Goal: Transaction & Acquisition: Book appointment/travel/reservation

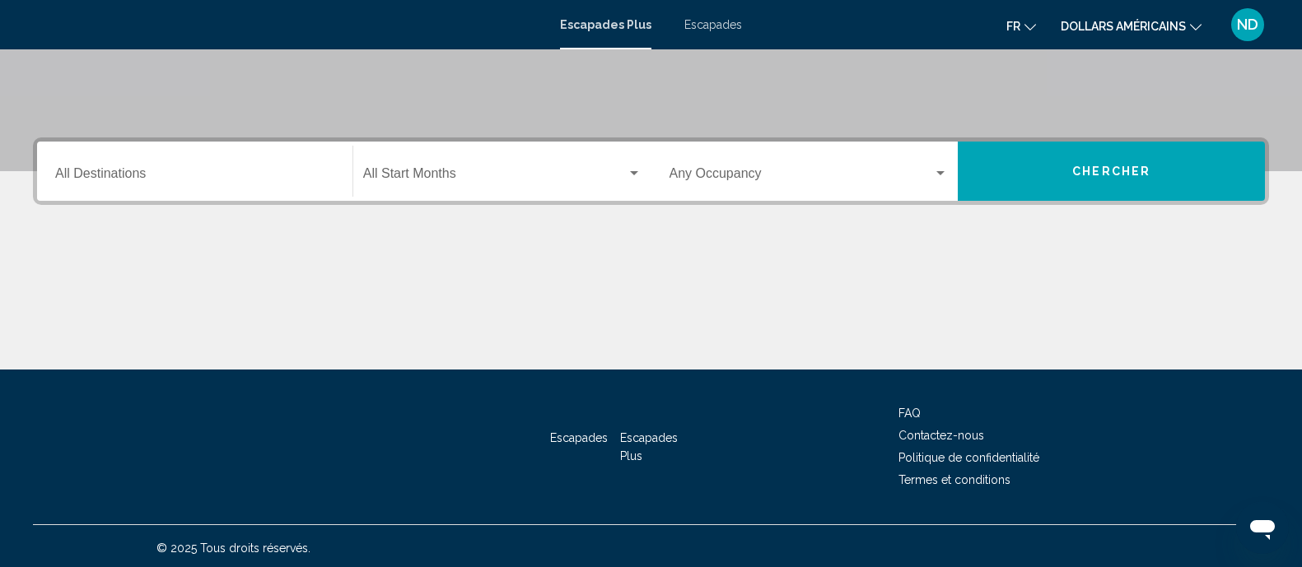
scroll to position [327, 0]
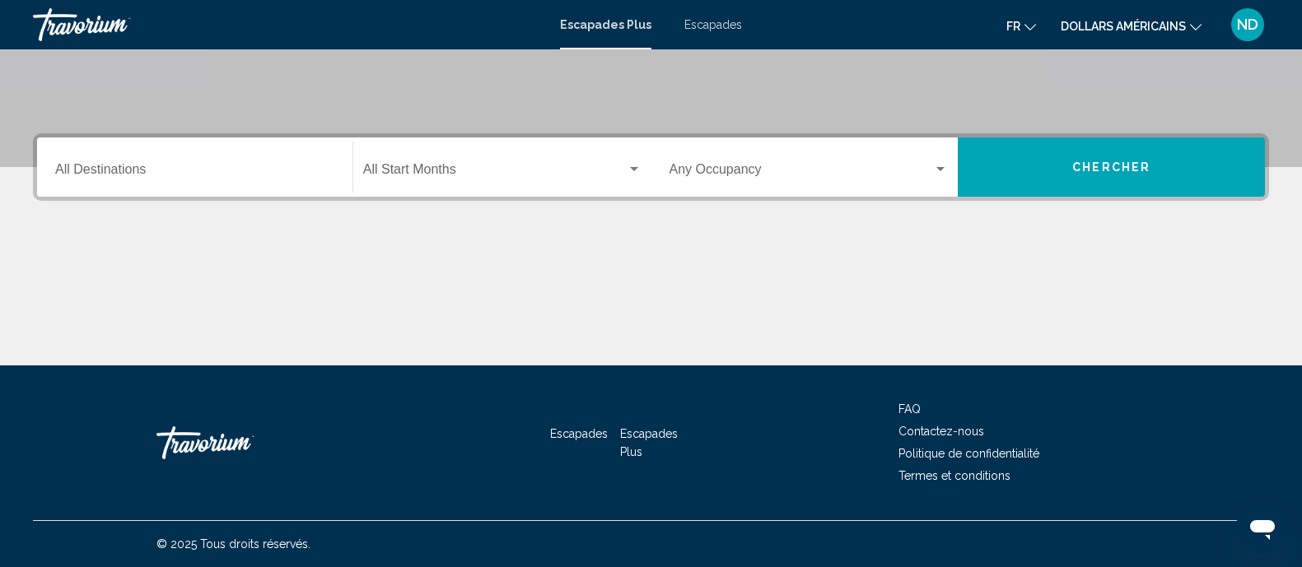
click at [225, 173] on input "Destination All Destinations" at bounding box center [194, 172] width 279 height 15
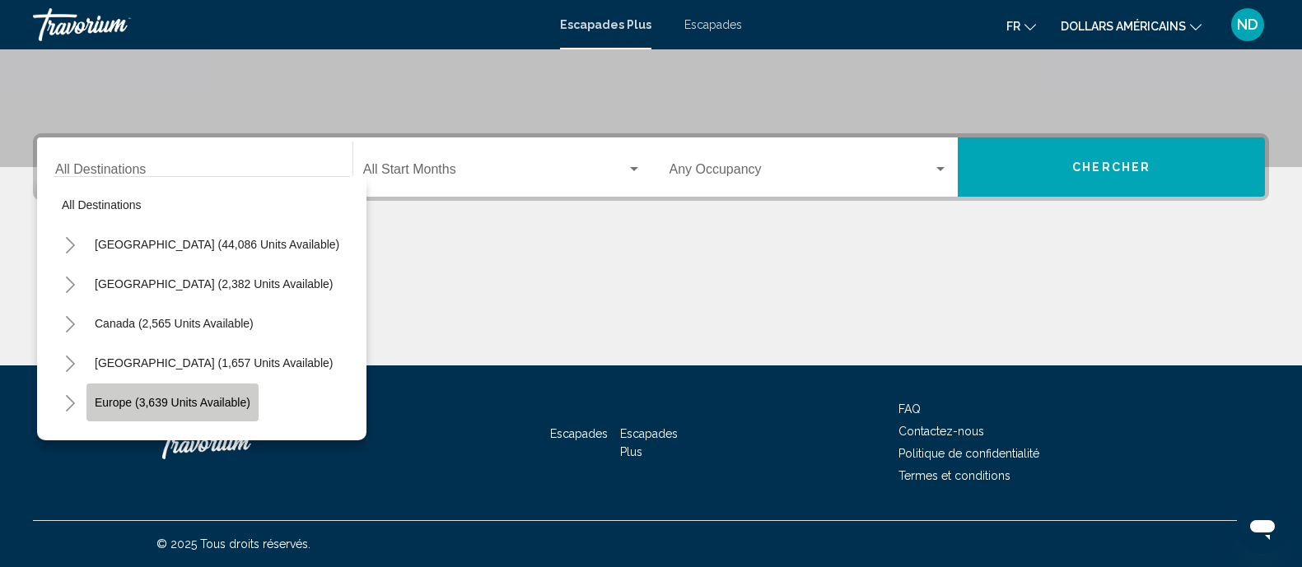
click at [185, 391] on button "Europe (3,639 units available)" at bounding box center [172, 403] width 172 height 38
type input "**********"
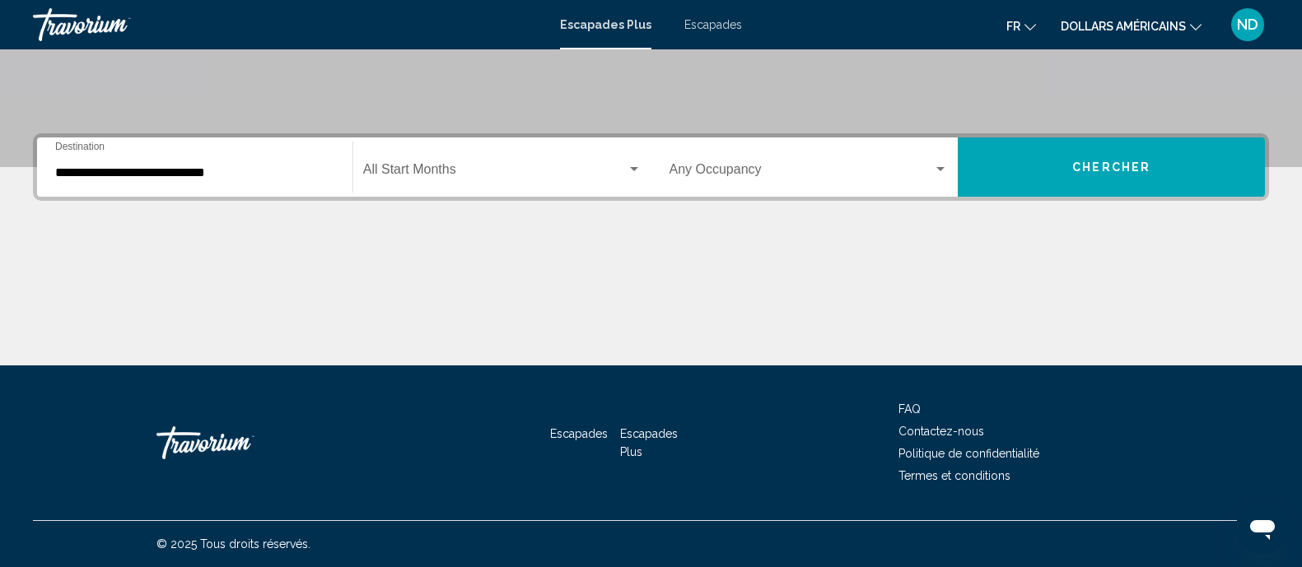
click at [419, 157] on div "Start Month All Start Months" at bounding box center [502, 168] width 278 height 52
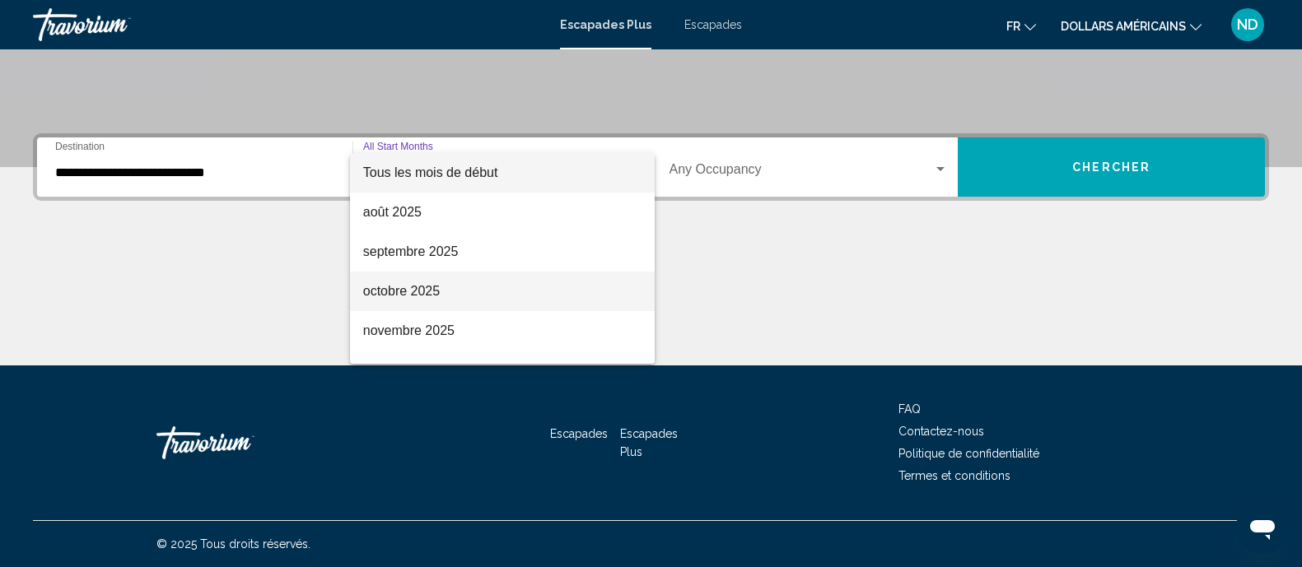
click at [414, 284] on font "octobre 2025" at bounding box center [401, 291] width 77 height 14
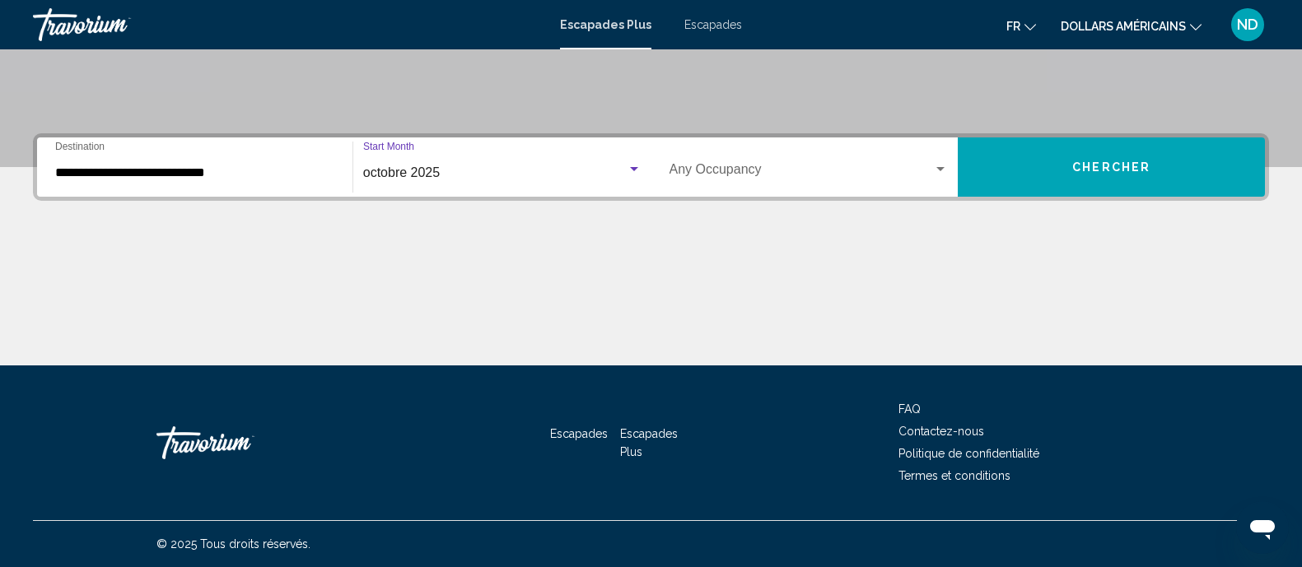
click at [692, 165] on span "Widget de recherche" at bounding box center [801, 172] width 264 height 15
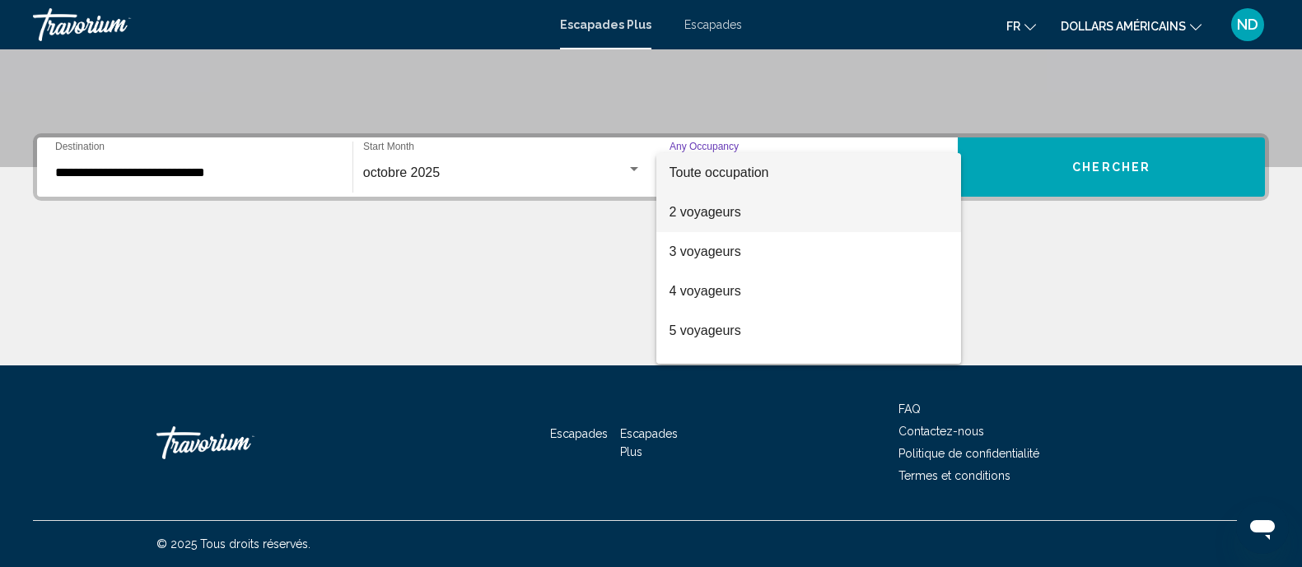
click at [704, 217] on font "2 voyageurs" at bounding box center [705, 212] width 72 height 14
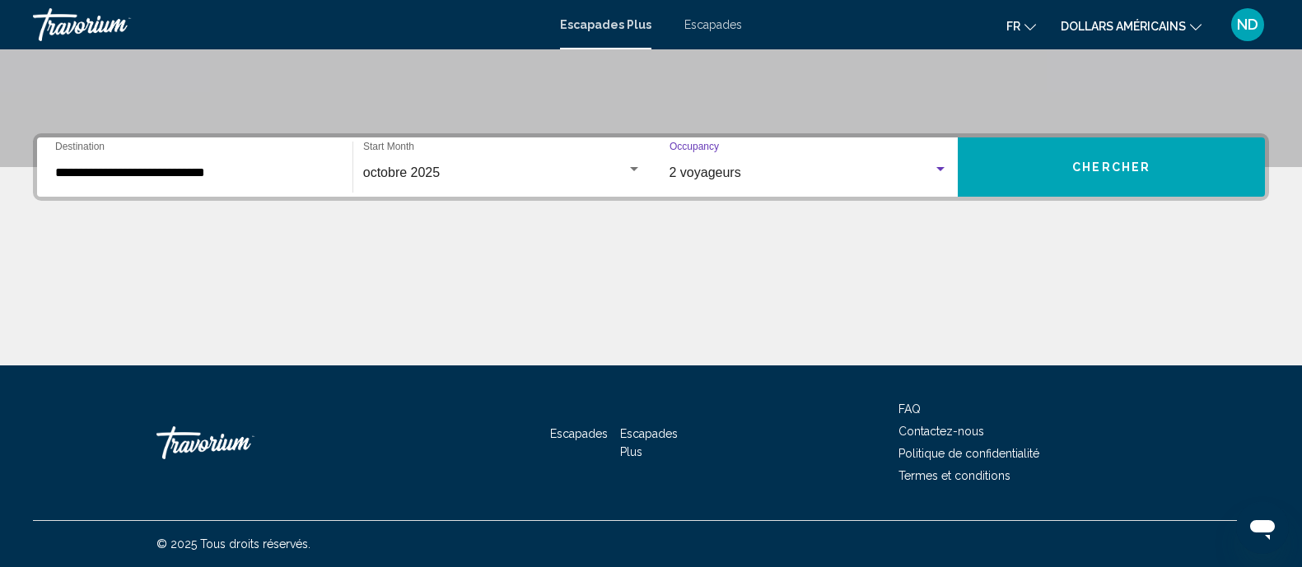
click at [1065, 154] on button "Chercher" at bounding box center [1111, 167] width 307 height 59
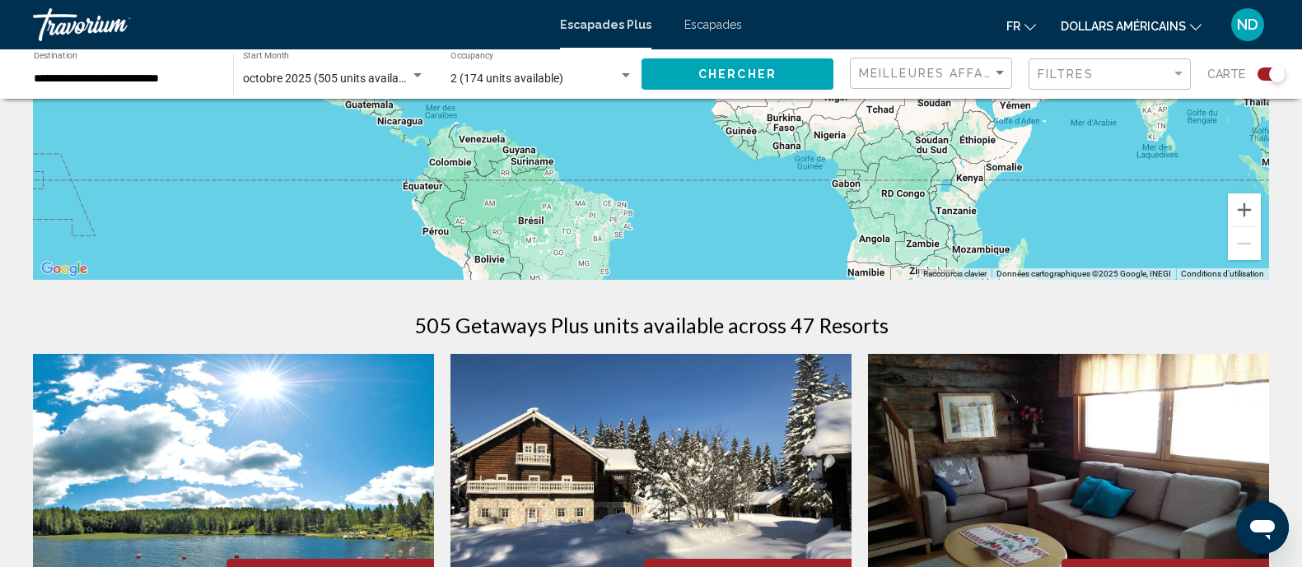
scroll to position [103, 0]
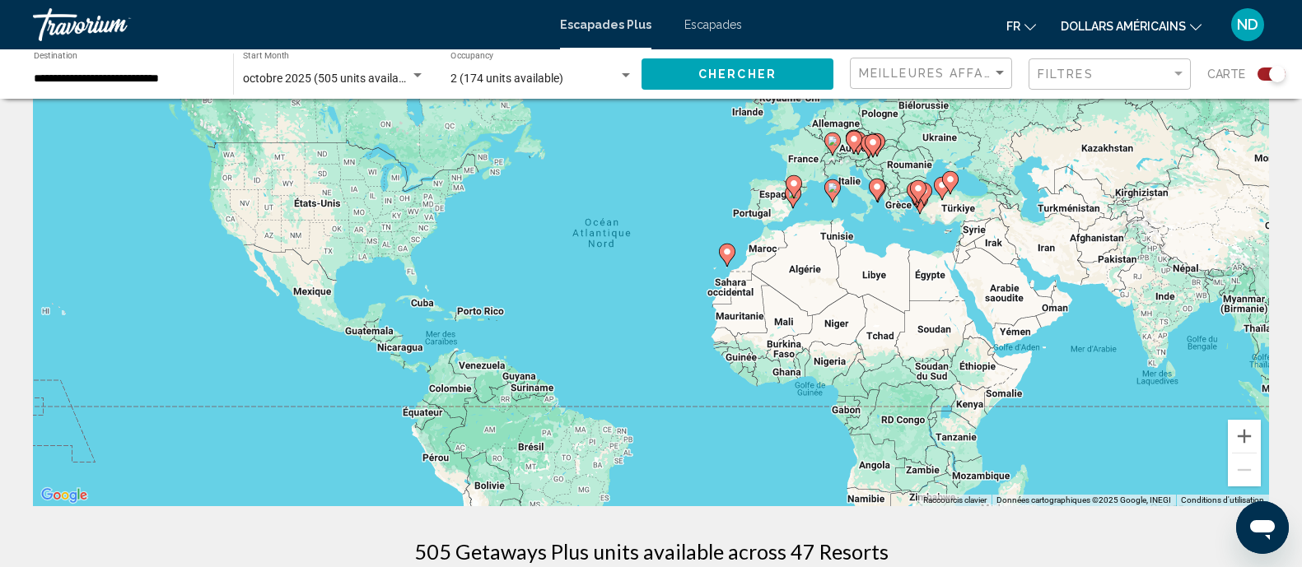
click at [712, 21] on font "Escapades" at bounding box center [713, 24] width 58 height 13
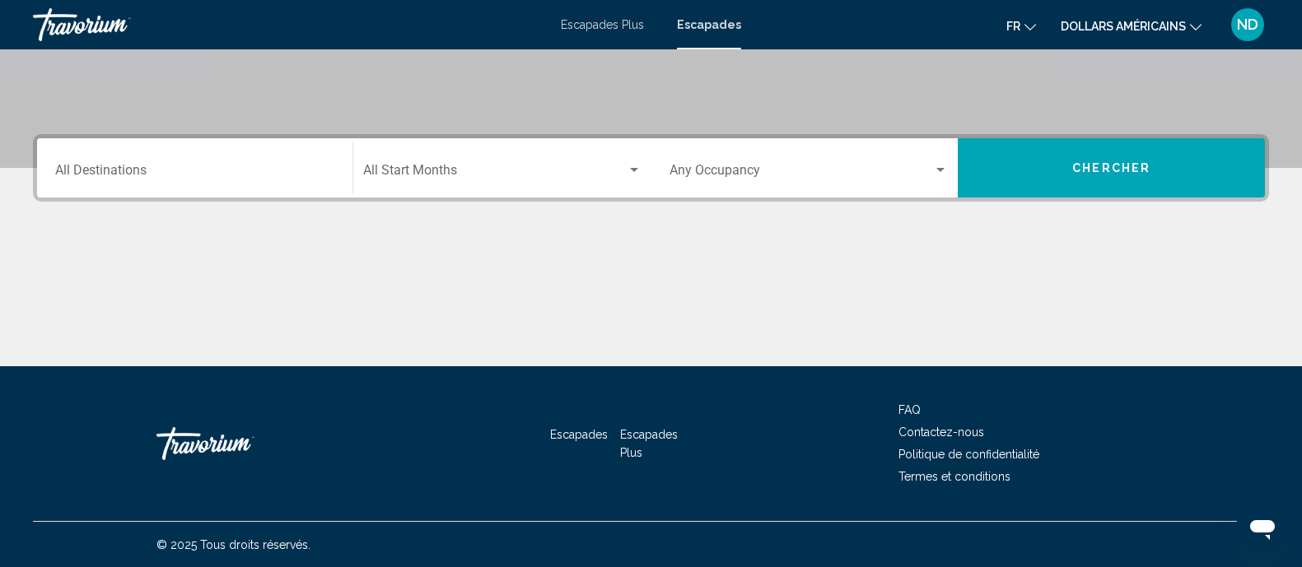
scroll to position [327, 0]
click at [236, 171] on input "Destination All Destinations" at bounding box center [194, 172] width 279 height 15
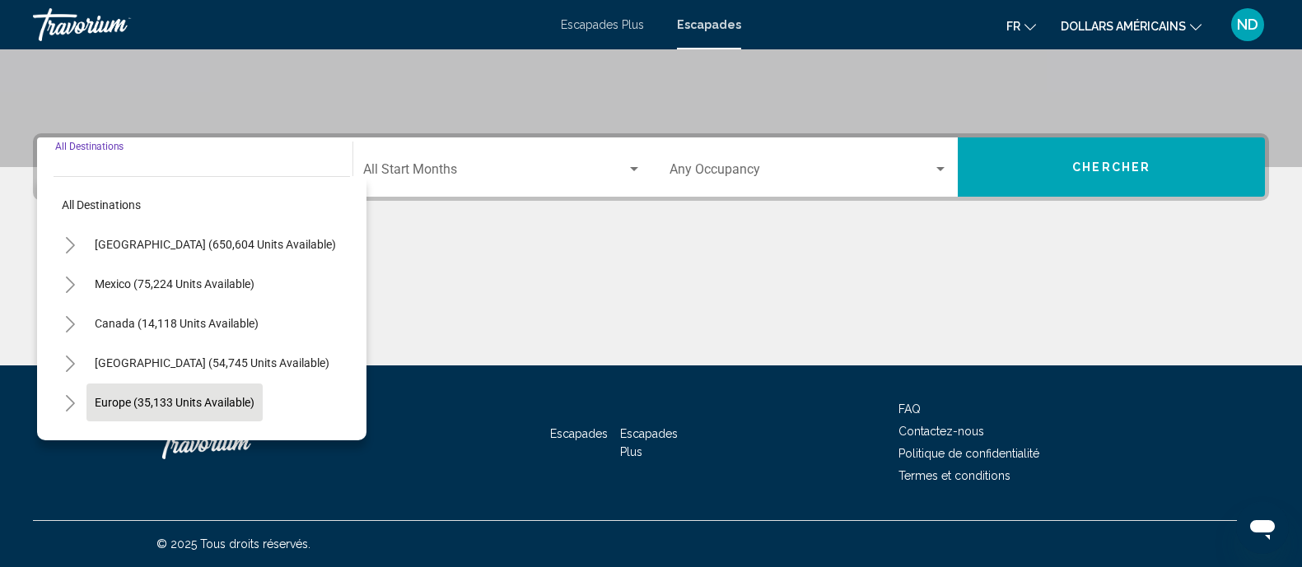
click at [197, 405] on span "Europe (35,133 units available)" at bounding box center [175, 402] width 160 height 13
type input "**********"
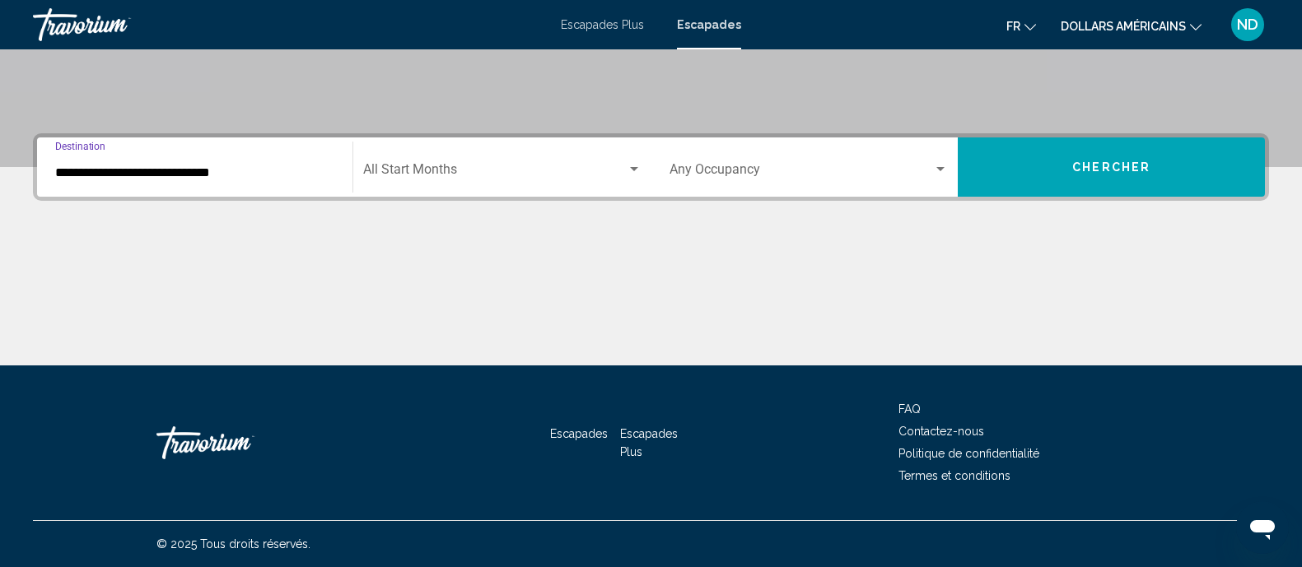
click at [440, 172] on span "Search widget" at bounding box center [494, 172] width 263 height 15
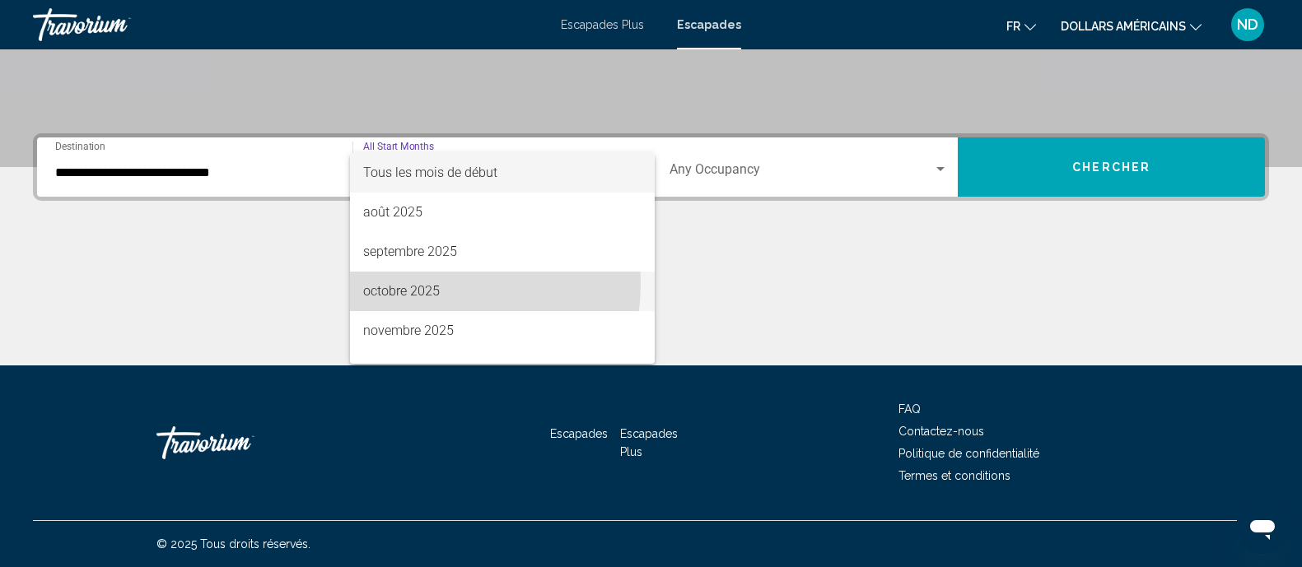
click at [431, 283] on font "octobre 2025" at bounding box center [401, 291] width 77 height 16
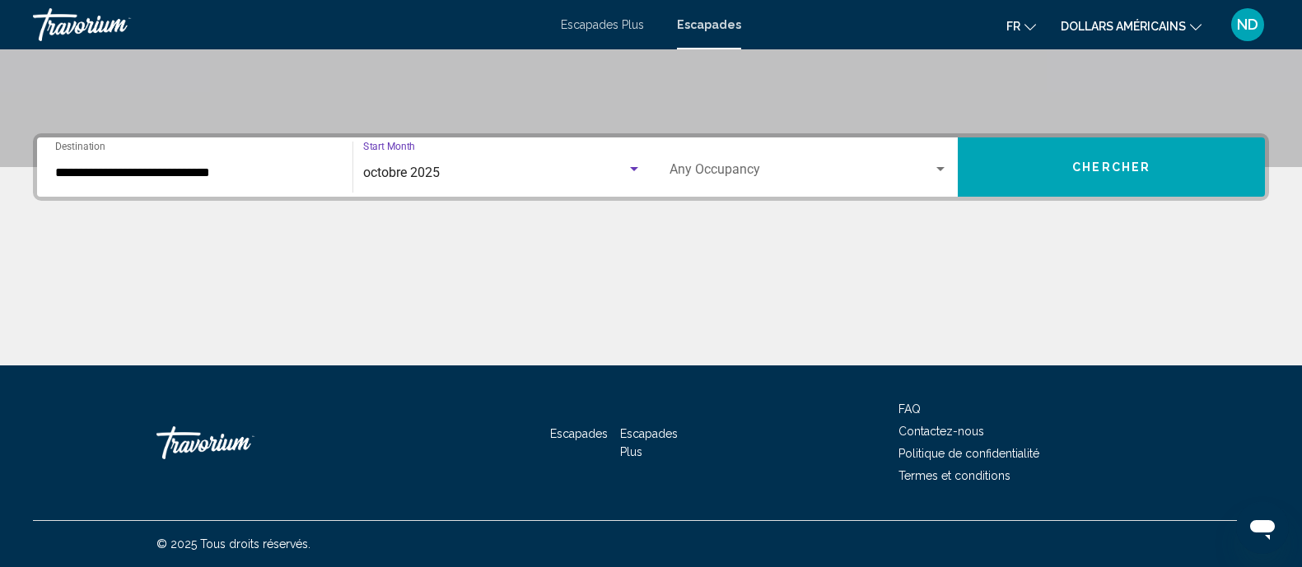
click at [684, 171] on span "Search widget" at bounding box center [801, 172] width 264 height 15
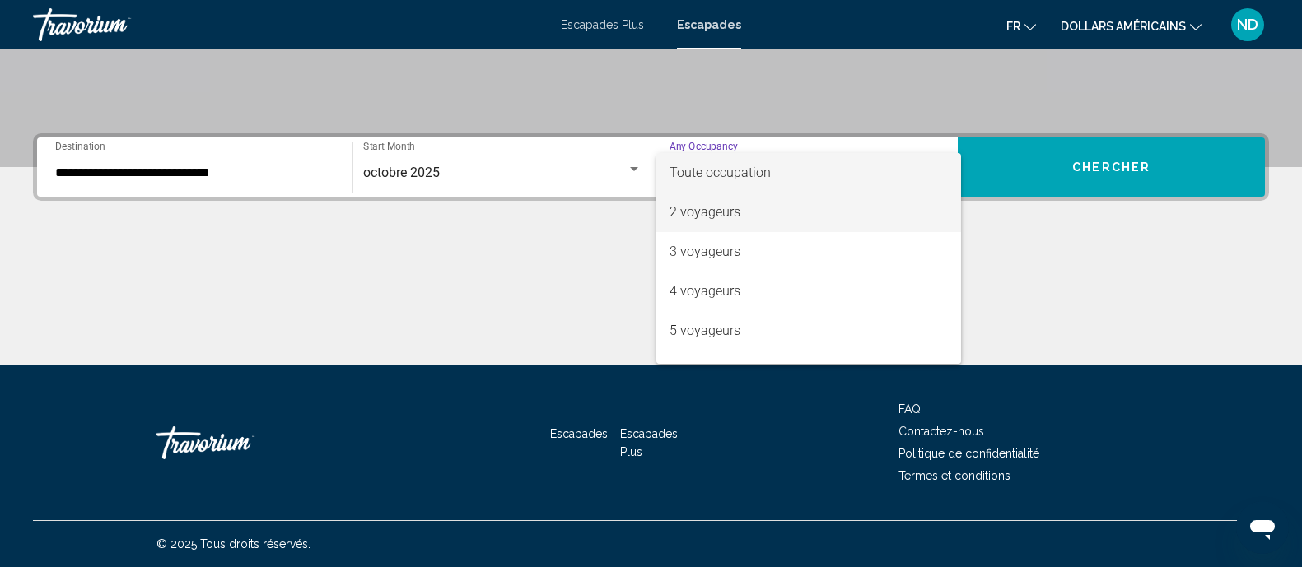
click at [716, 216] on font "2 voyageurs" at bounding box center [704, 212] width 71 height 16
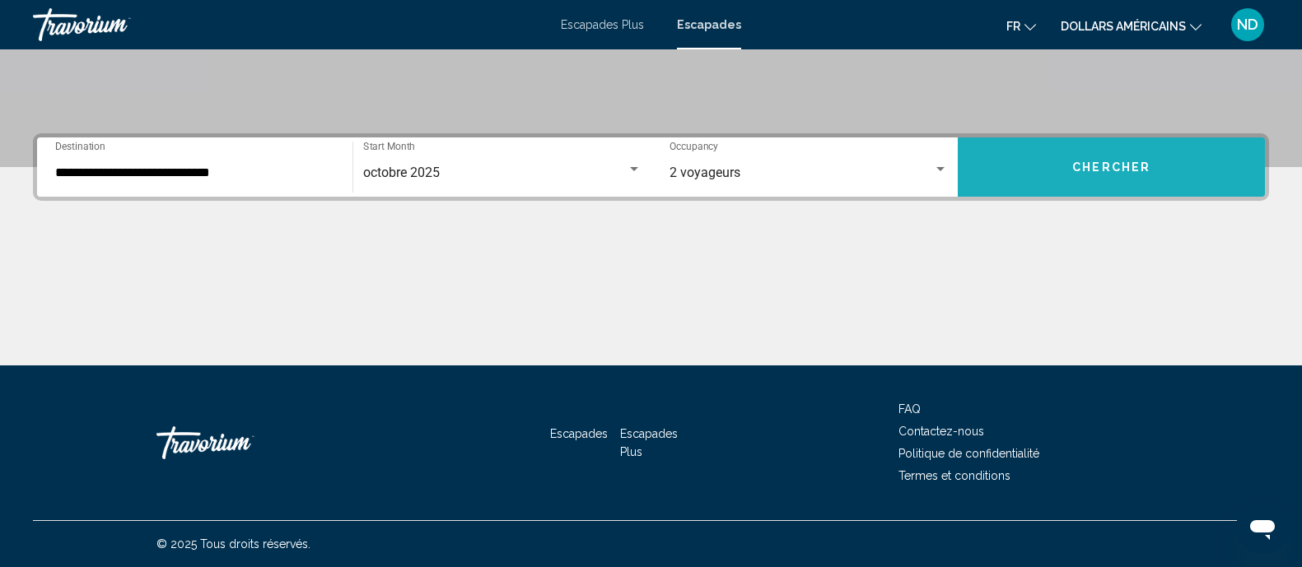
click at [1093, 183] on button "Chercher" at bounding box center [1111, 167] width 307 height 59
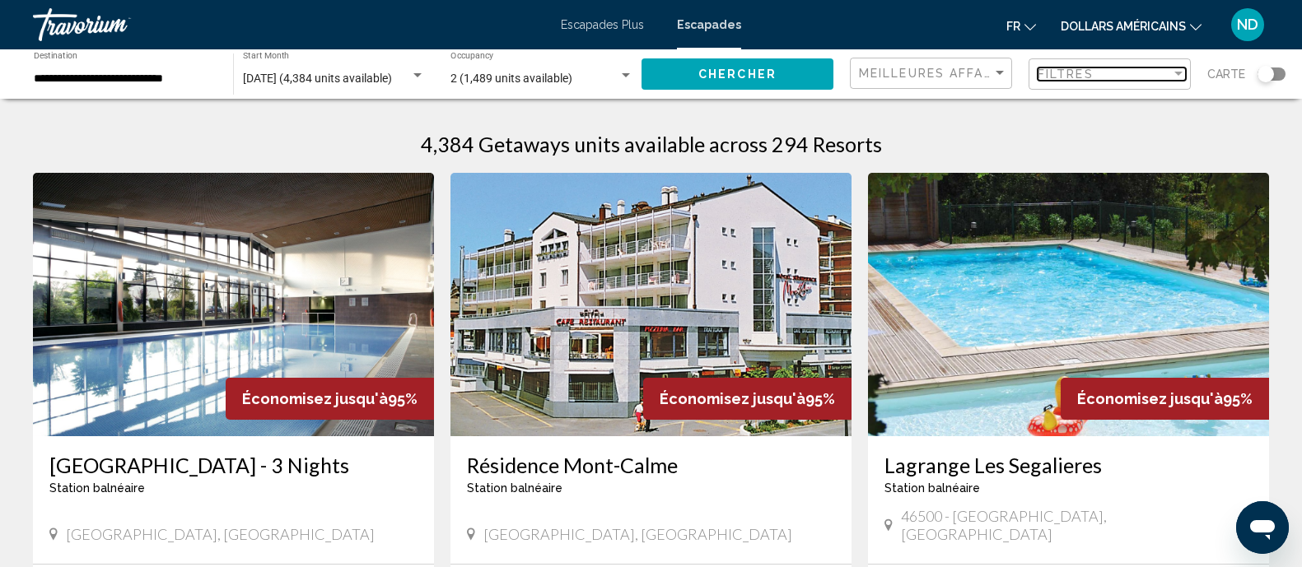
click at [1088, 72] on span "Filtres" at bounding box center [1065, 74] width 56 height 13
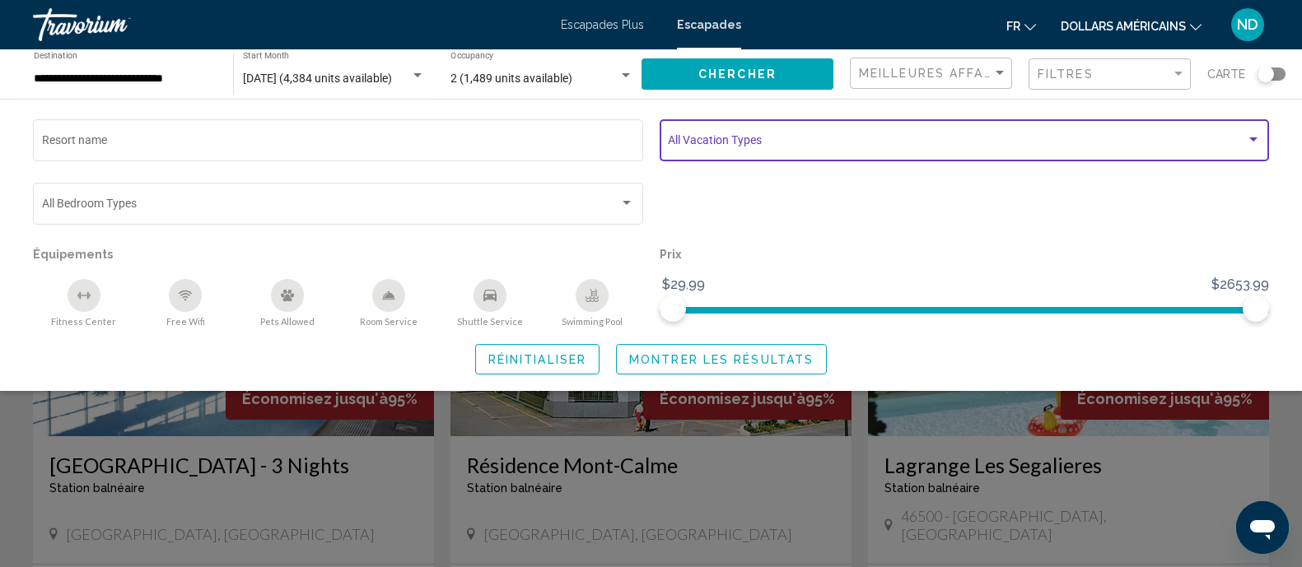
click at [1059, 138] on span "Search widget" at bounding box center [957, 143] width 578 height 13
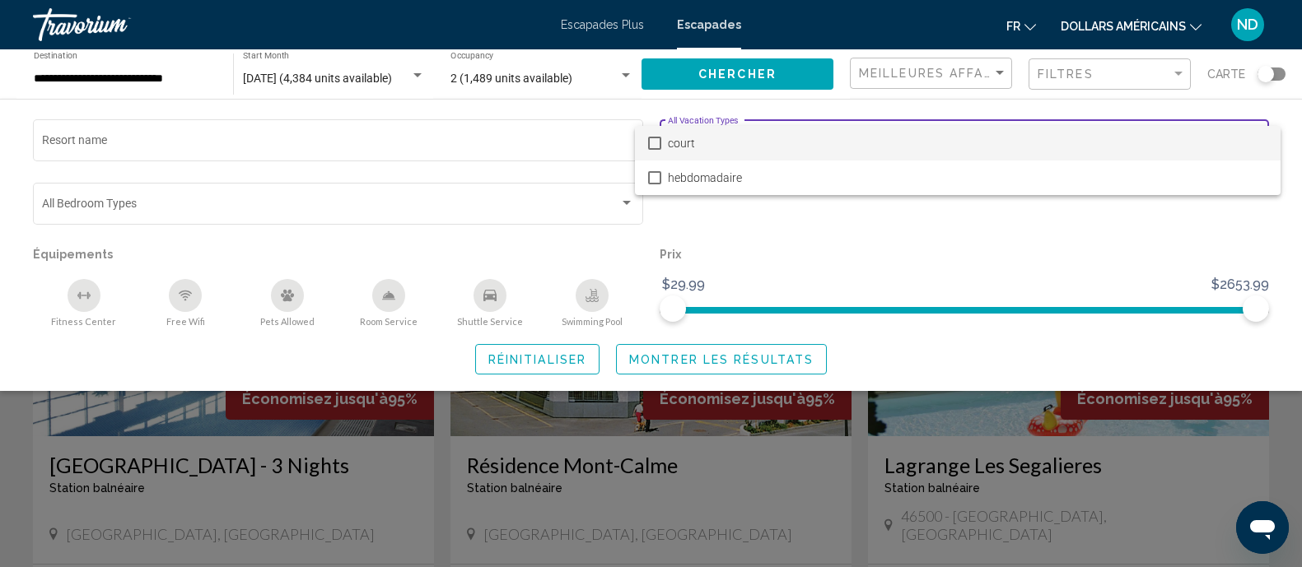
click at [963, 255] on div at bounding box center [651, 283] width 1302 height 567
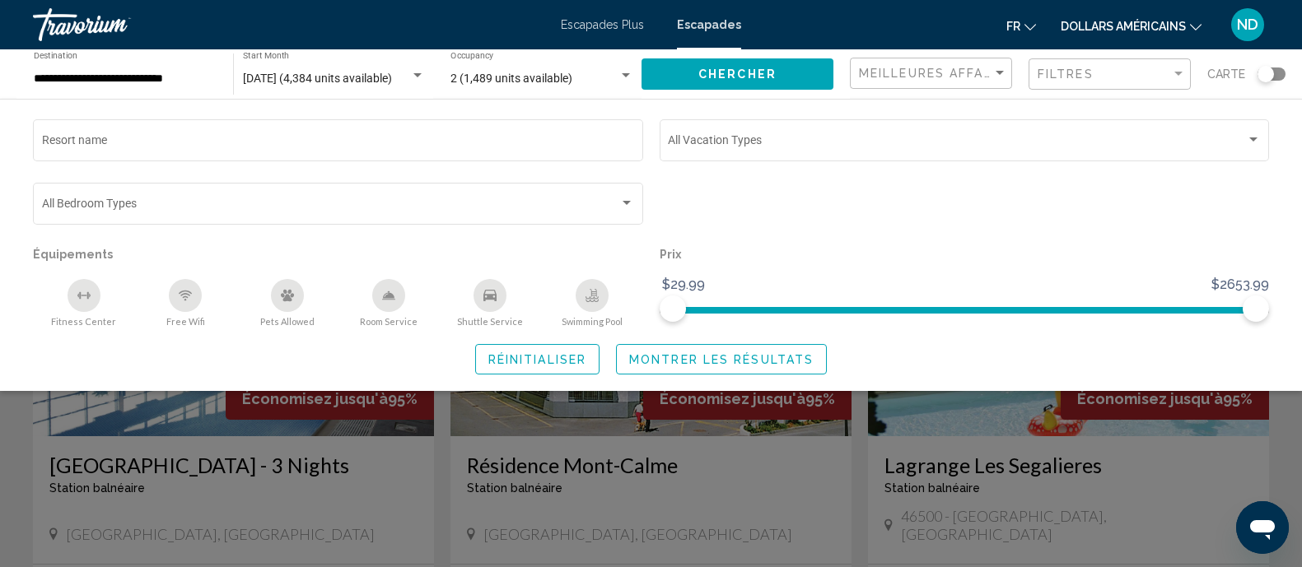
click at [572, 357] on span "Réinitialiser" at bounding box center [537, 359] width 98 height 13
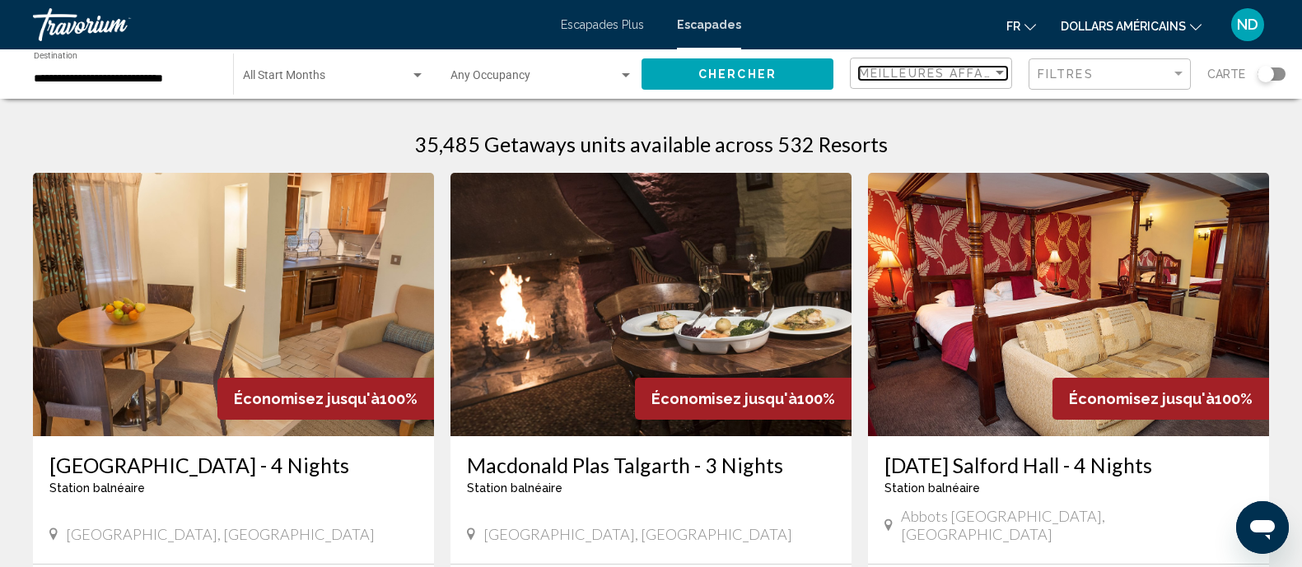
click at [969, 67] on span "Meilleures affaires" at bounding box center [937, 73] width 156 height 13
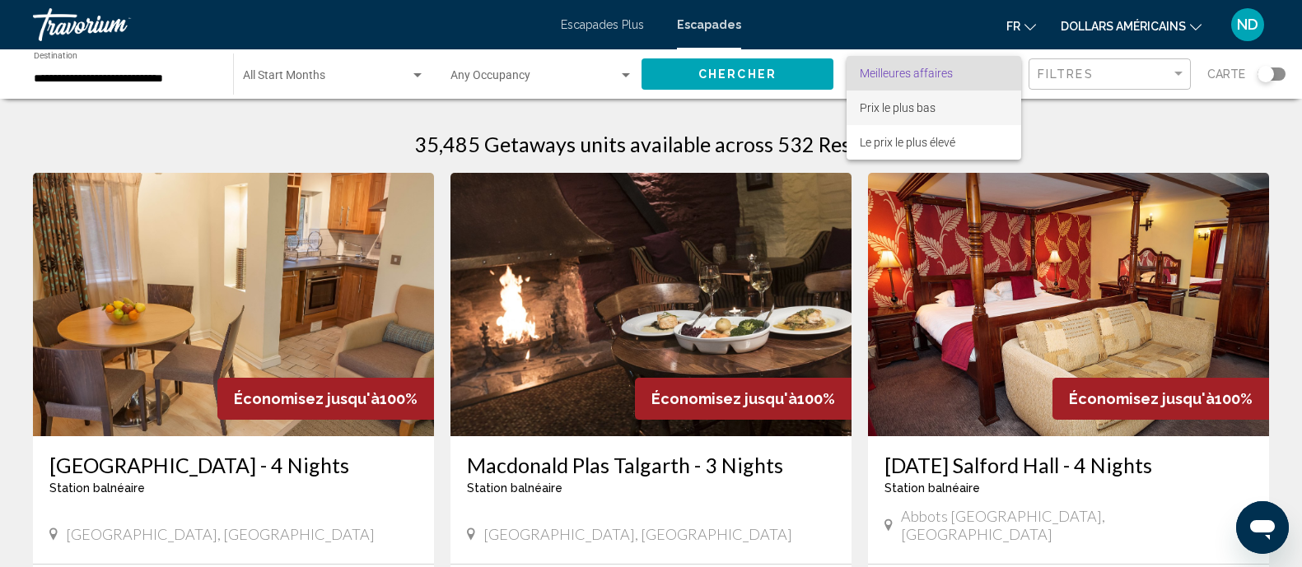
click at [945, 100] on span "Prix le plus bas" at bounding box center [934, 108] width 148 height 35
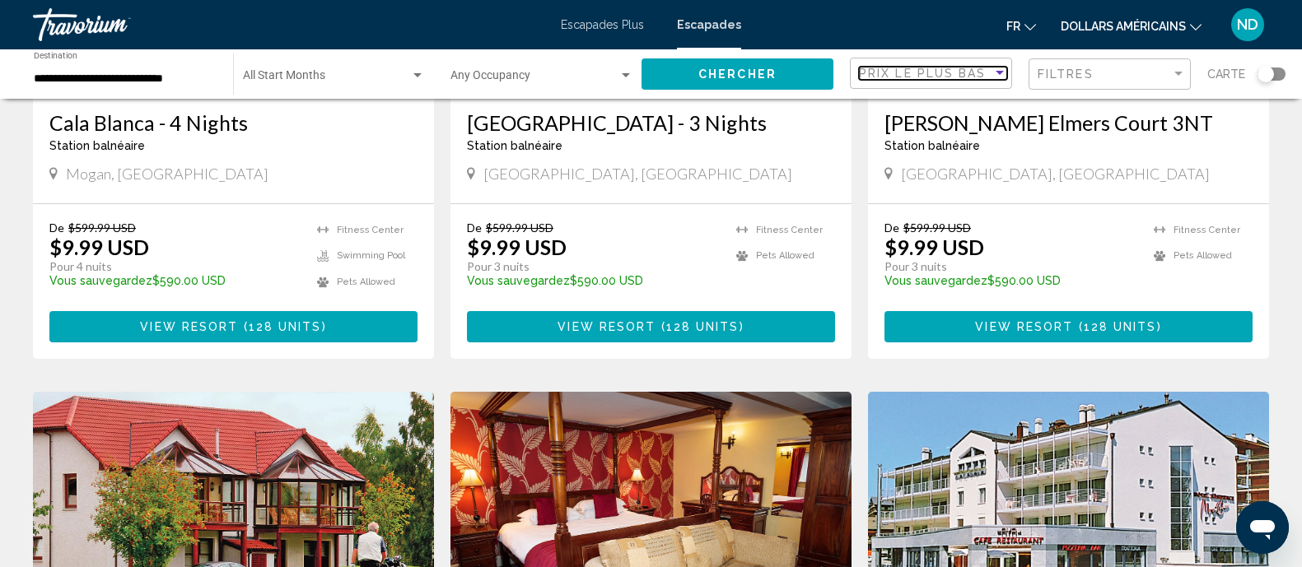
scroll to position [907, 0]
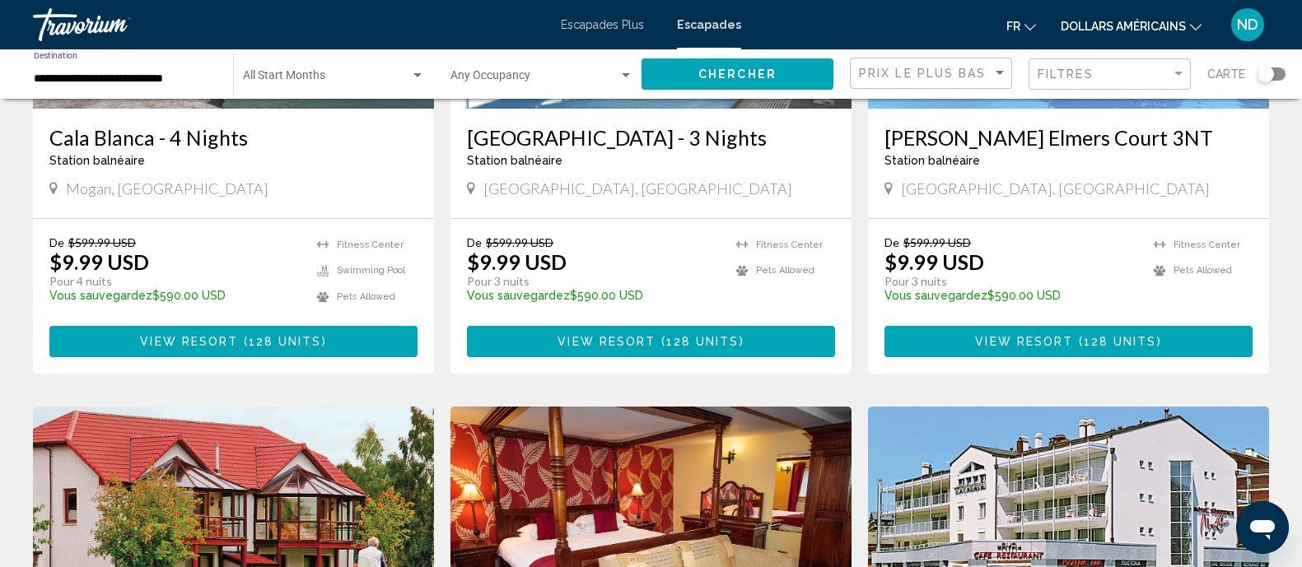
click at [147, 82] on input "**********" at bounding box center [125, 78] width 183 height 13
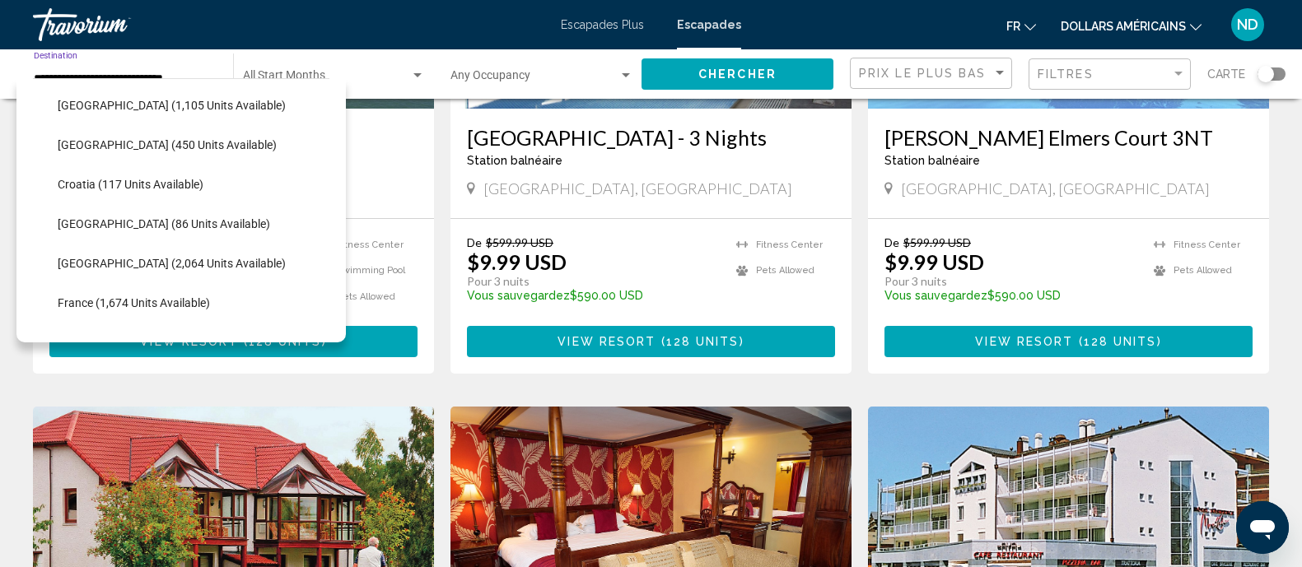
scroll to position [312, 0]
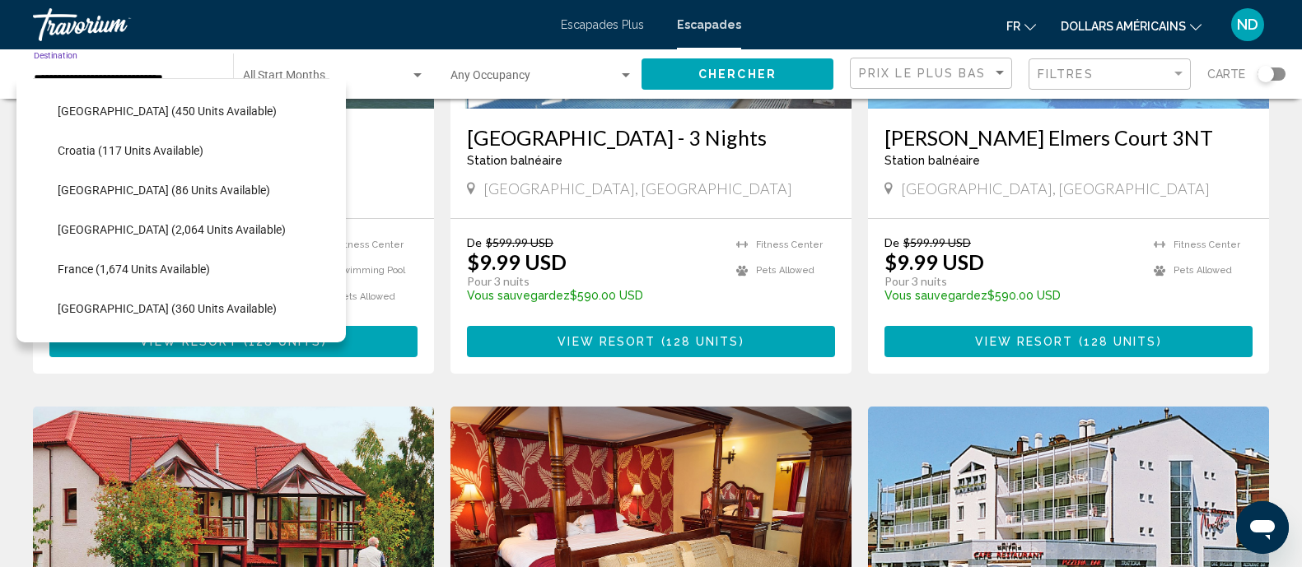
click at [157, 145] on span "Croatia (117 units available)" at bounding box center [131, 150] width 146 height 13
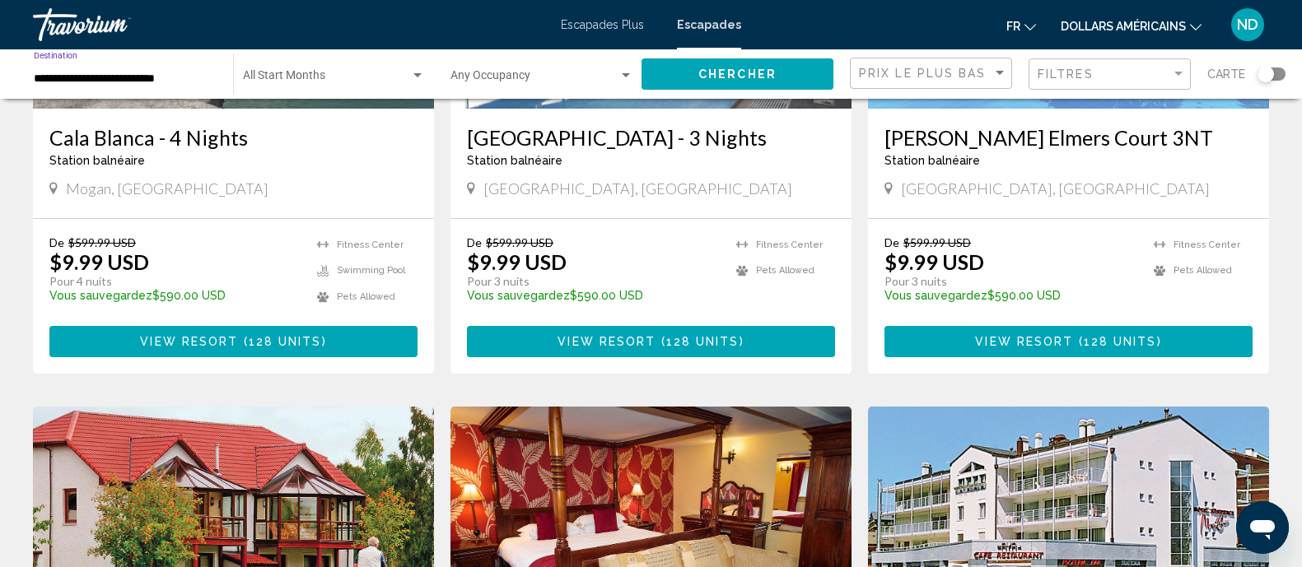
click at [799, 72] on button "Chercher" at bounding box center [737, 73] width 192 height 30
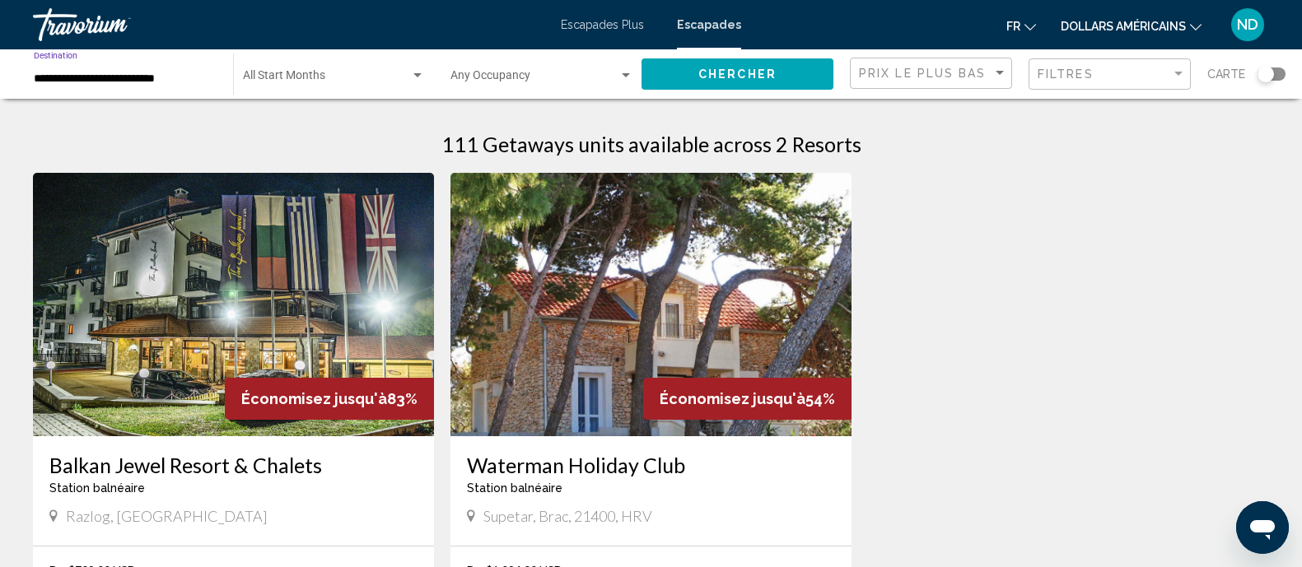
click at [171, 76] on input "**********" at bounding box center [125, 78] width 183 height 13
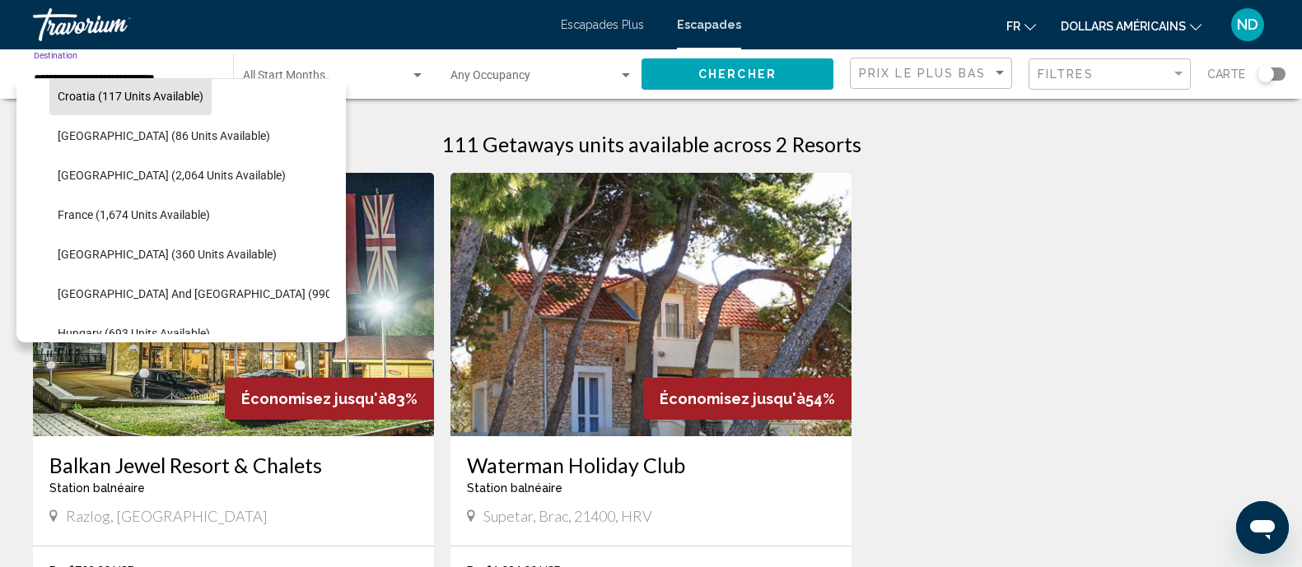
scroll to position [367, 0]
click at [181, 208] on span "France (1,674 units available)" at bounding box center [134, 213] width 152 height 13
type input "**********"
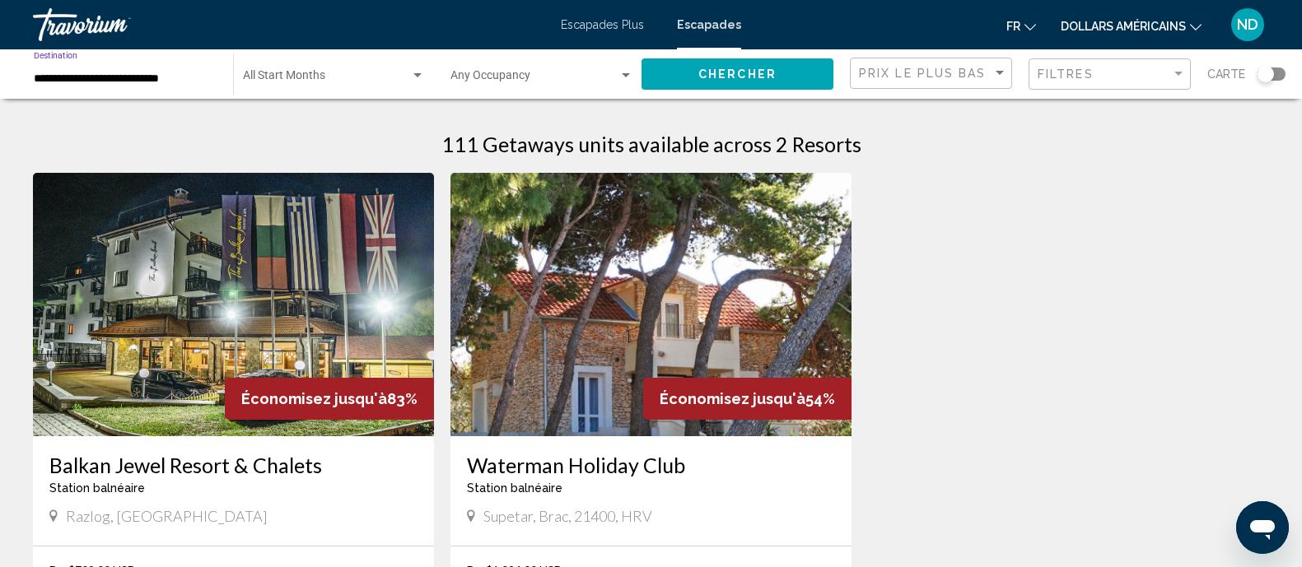
click at [743, 63] on button "Chercher" at bounding box center [737, 73] width 192 height 30
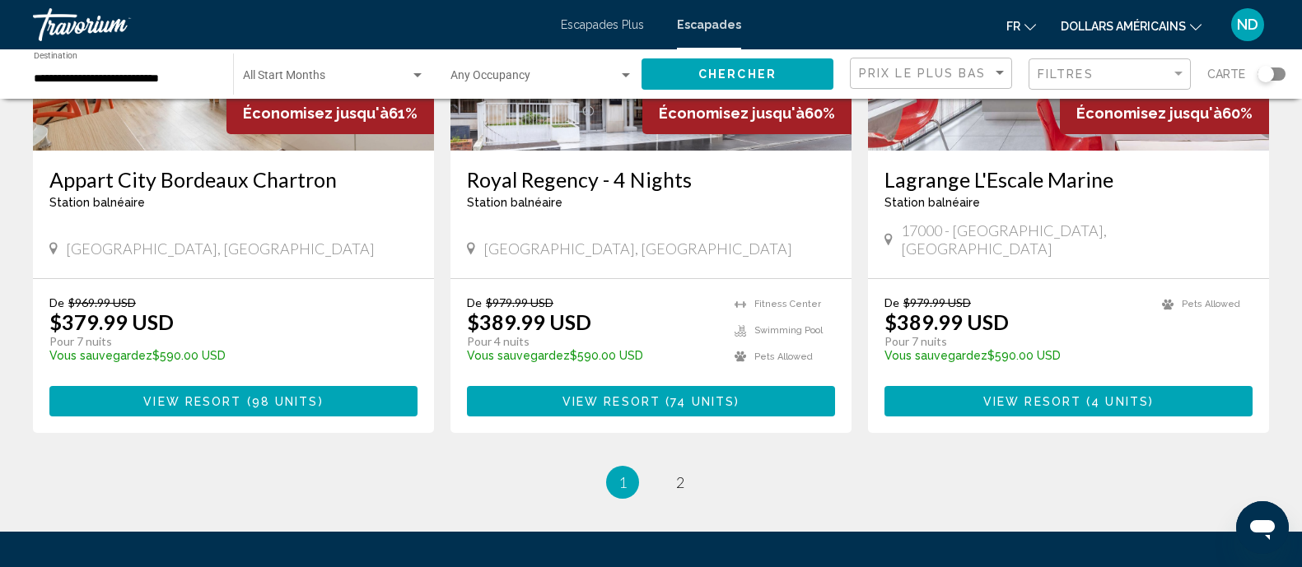
scroll to position [2058, 0]
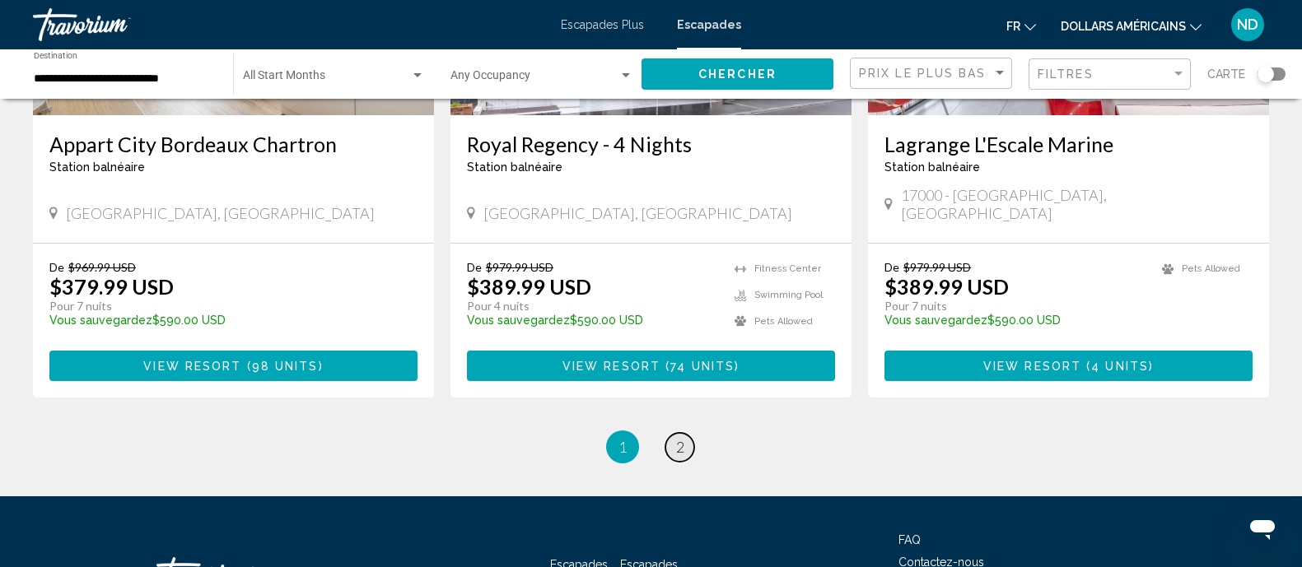
click at [680, 438] on span "2" at bounding box center [680, 447] width 8 height 18
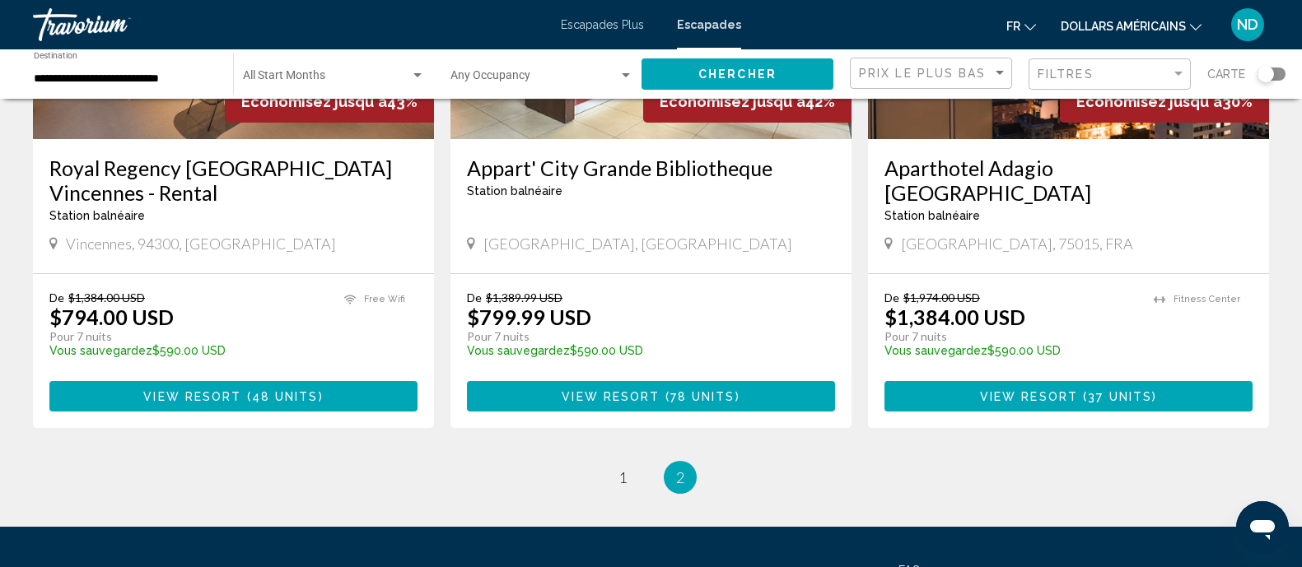
scroll to position [2118, 0]
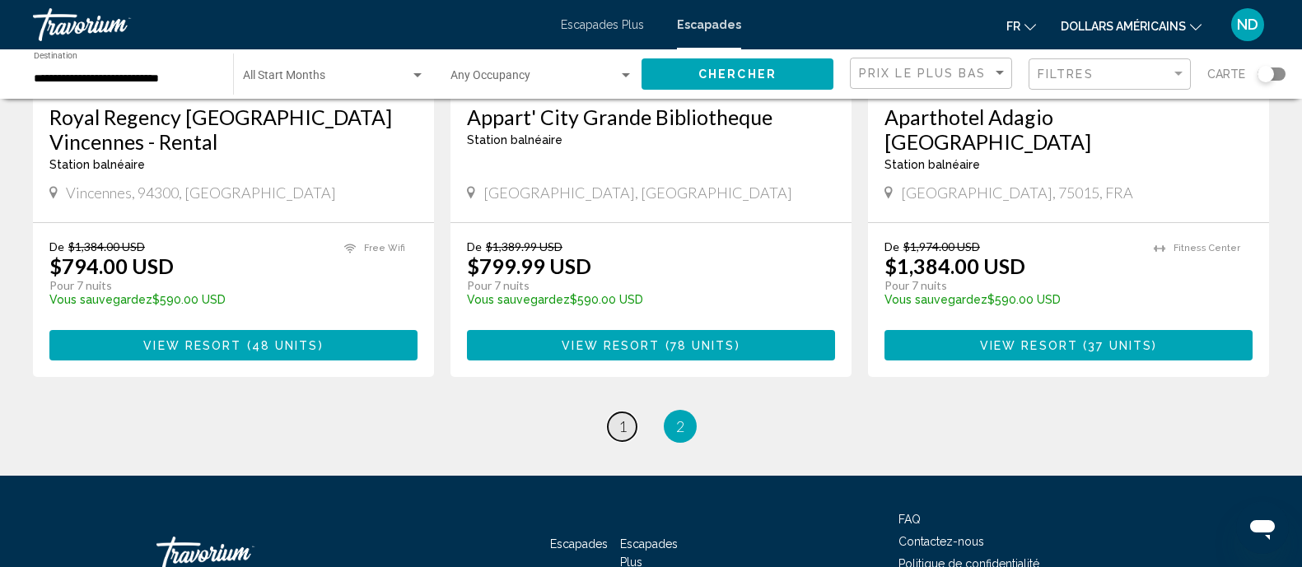
click at [622, 417] on span "1" at bounding box center [622, 426] width 8 height 18
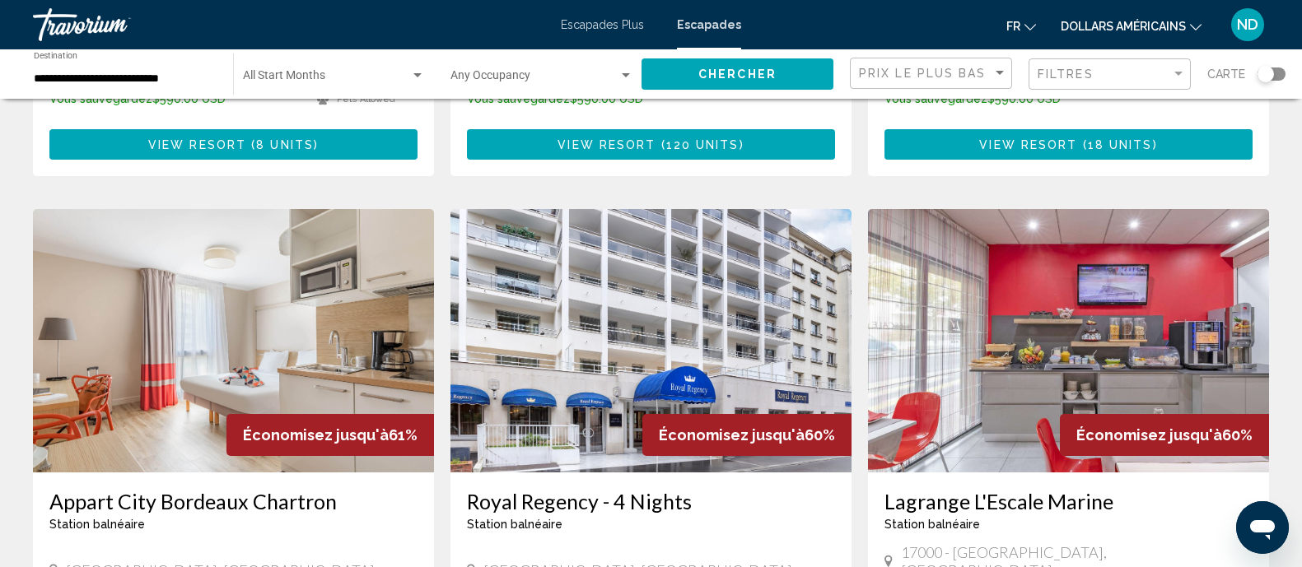
scroll to position [1750, 0]
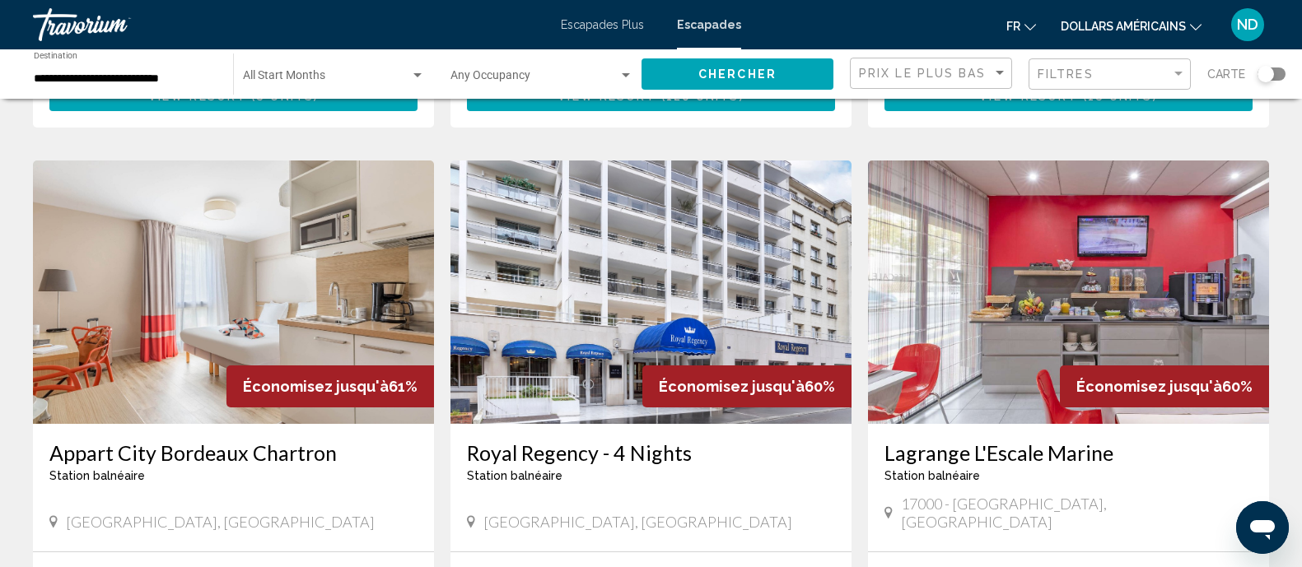
click at [1073, 366] on div "Économisez jusqu'à 60%" at bounding box center [1164, 387] width 209 height 42
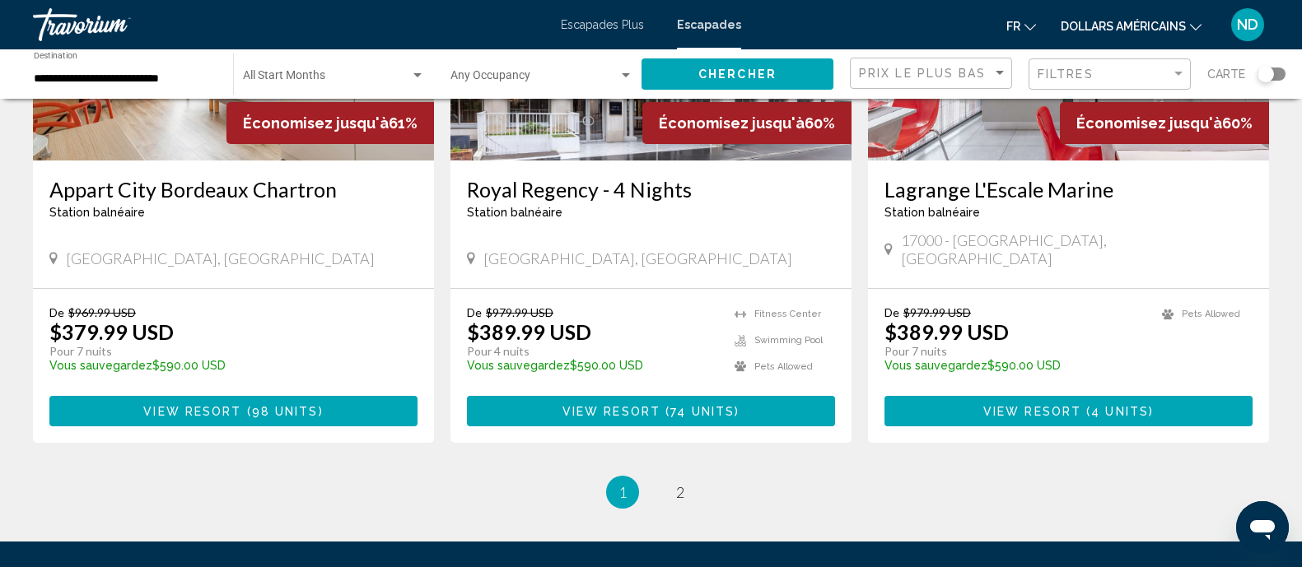
scroll to position [2058, 0]
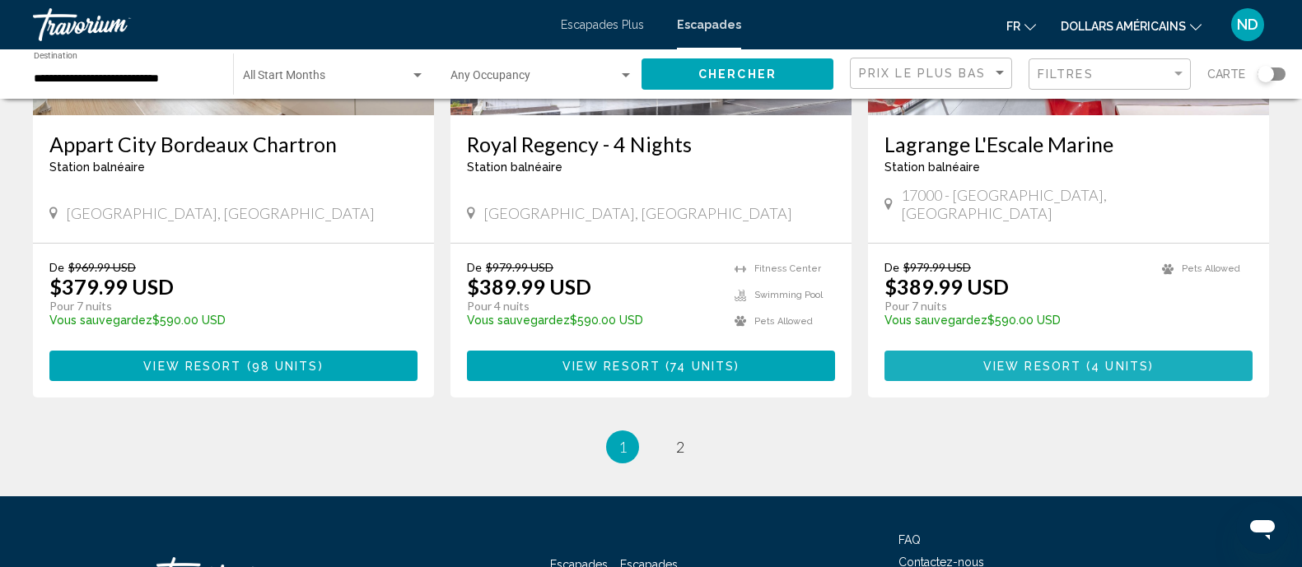
click at [1111, 360] on span "4 units" at bounding box center [1120, 366] width 58 height 13
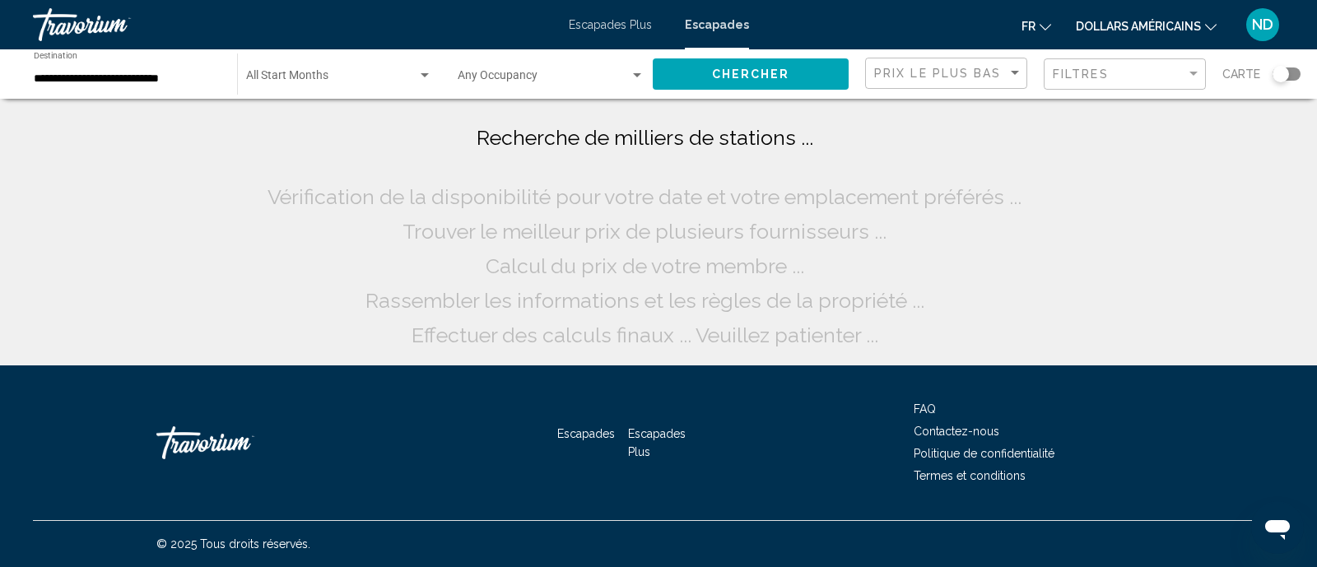
click at [151, 73] on input "**********" at bounding box center [127, 78] width 187 height 13
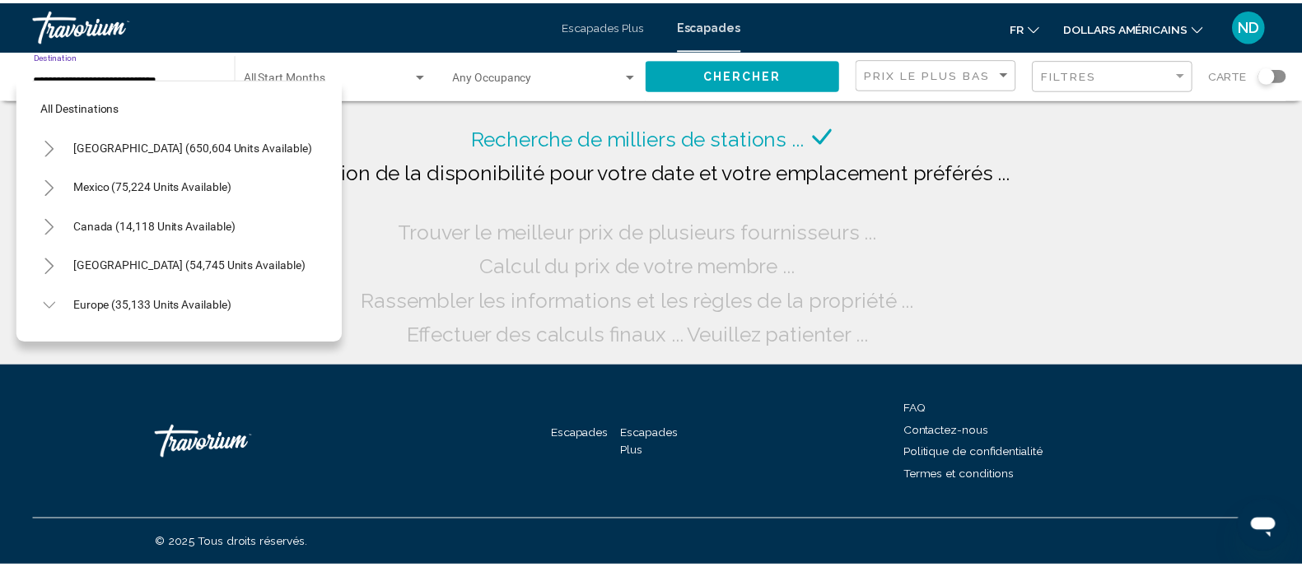
scroll to position [383, 0]
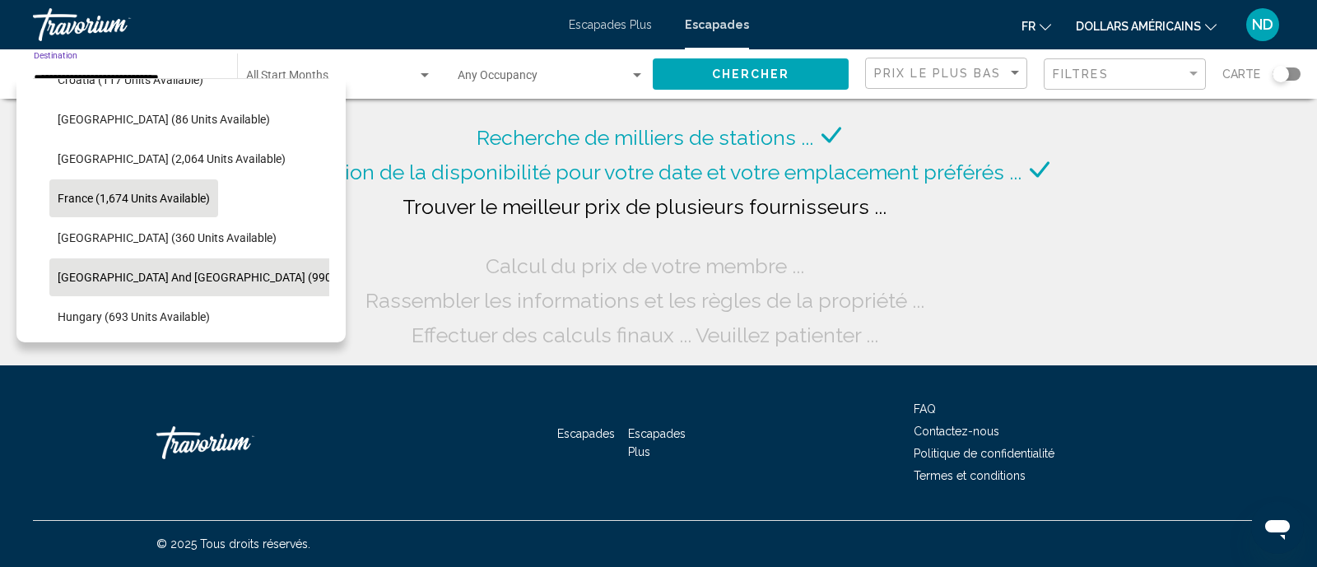
click at [161, 271] on span "[GEOGRAPHIC_DATA] and [GEOGRAPHIC_DATA] (990 units available)" at bounding box center [236, 277] width 356 height 13
type input "**********"
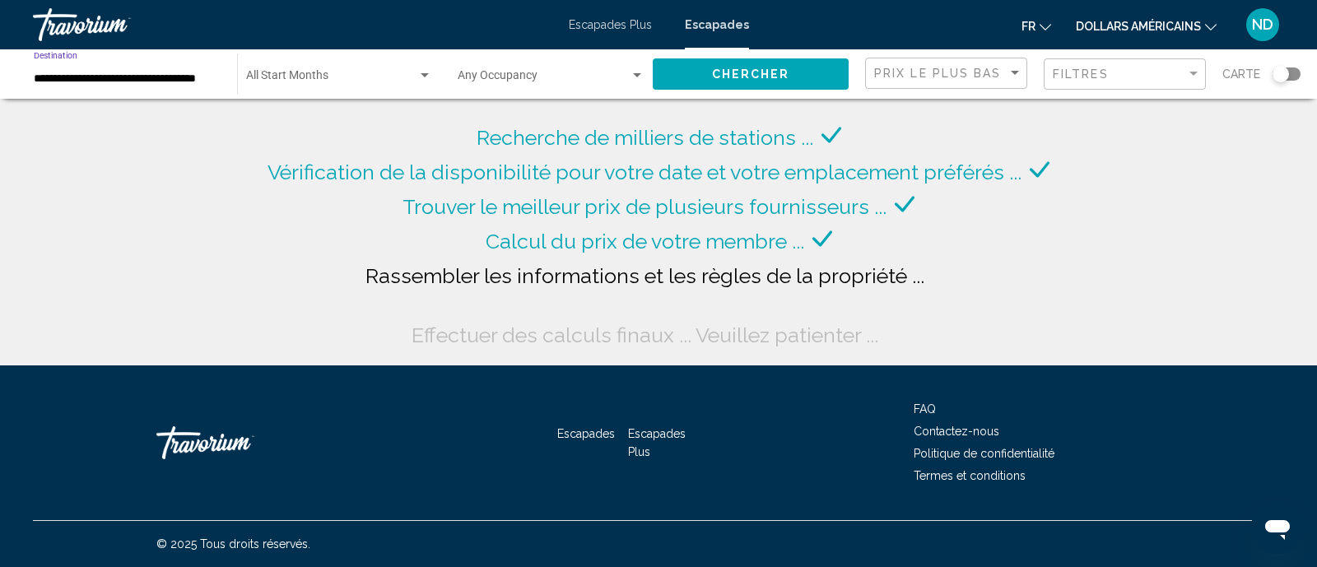
click at [343, 77] on span "Search widget" at bounding box center [331, 78] width 171 height 13
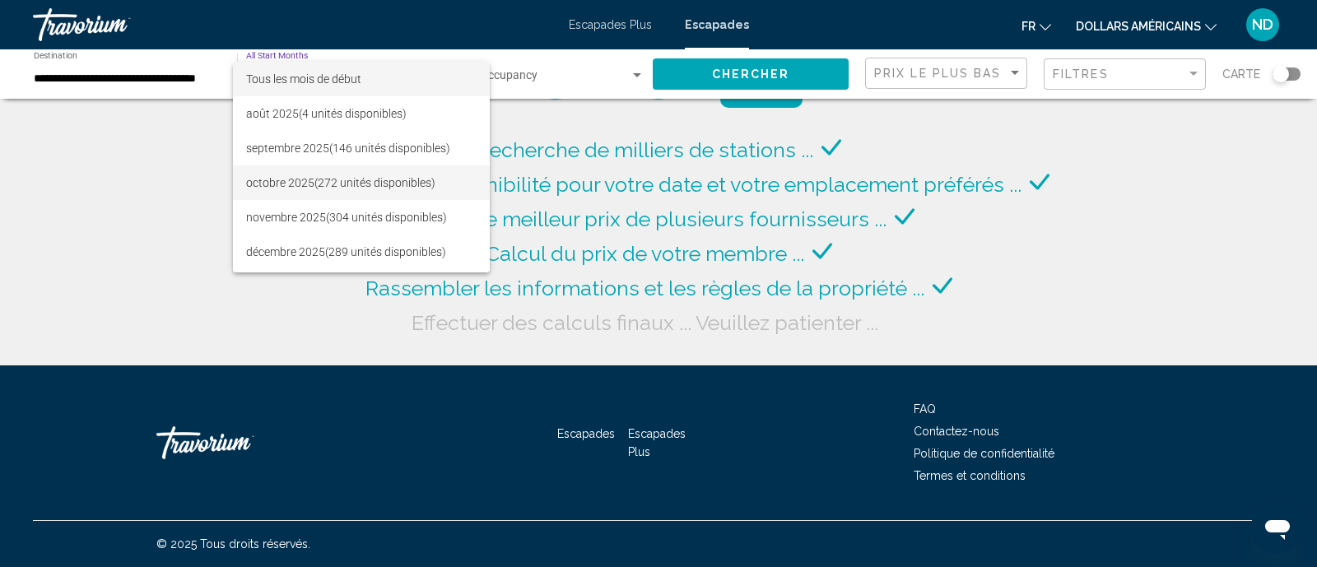
click at [333, 176] on font "(272 unités disponibles)" at bounding box center [375, 182] width 121 height 13
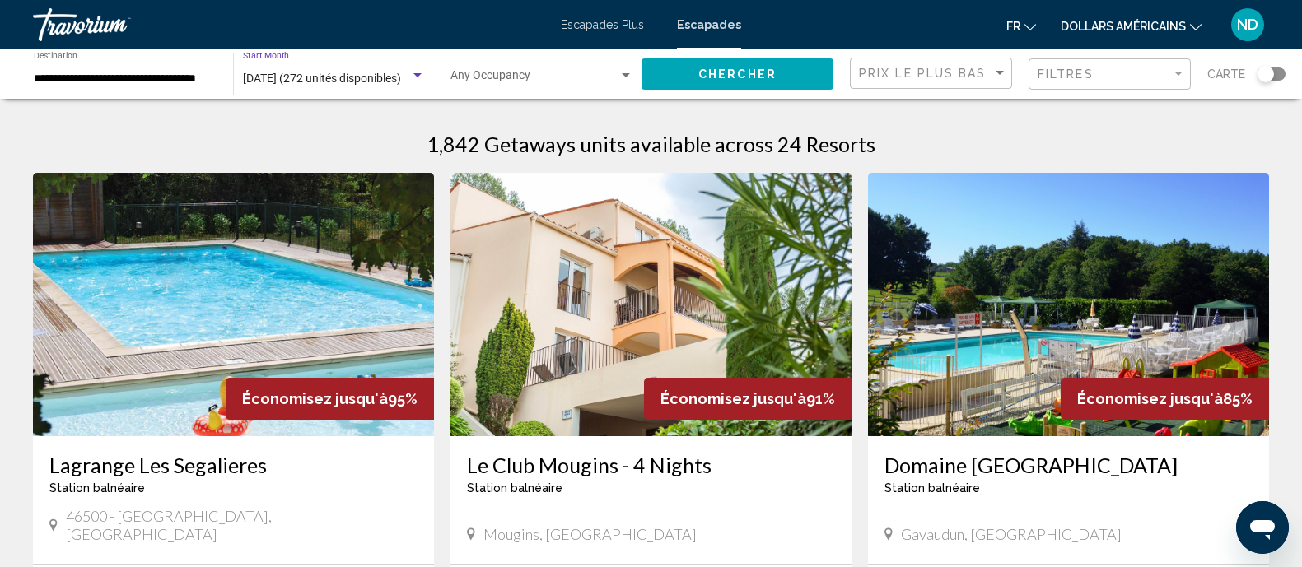
click at [513, 67] on div "Occupancy Any Occupancy" at bounding box center [541, 74] width 183 height 45
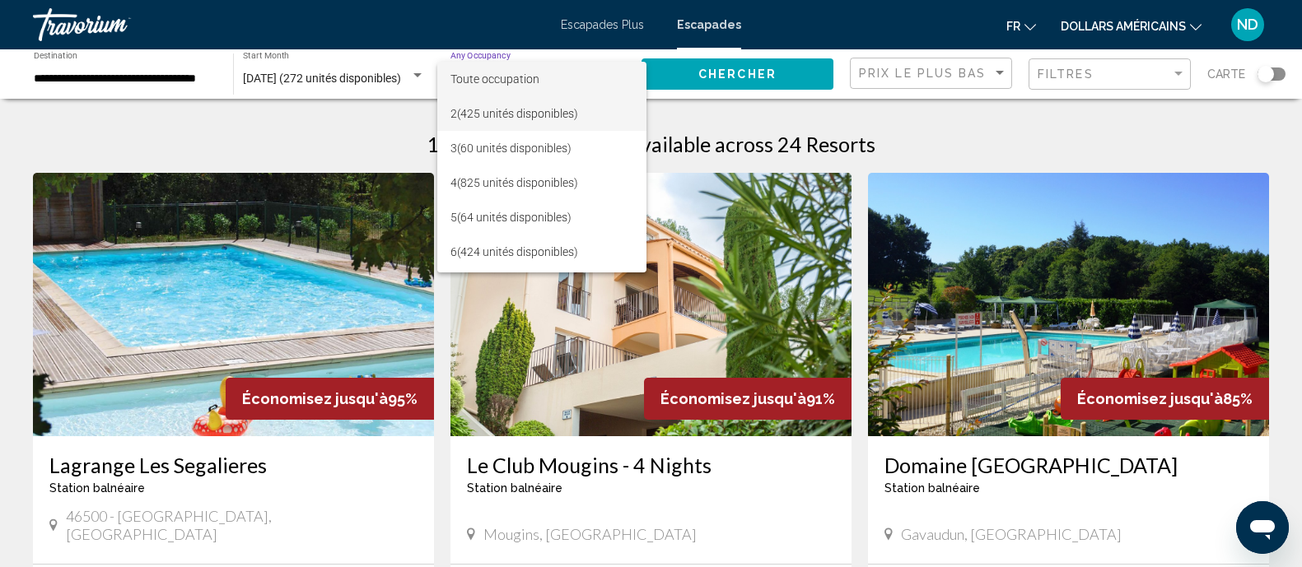
click at [510, 110] on font "(425 unités disponibles)" at bounding box center [517, 113] width 121 height 13
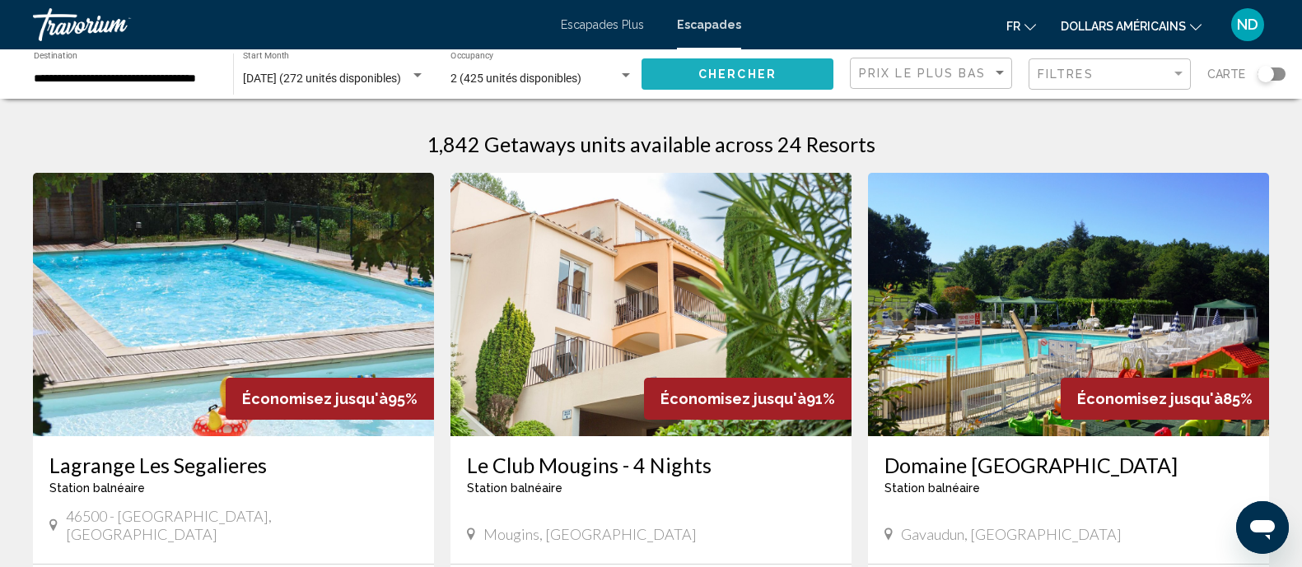
click at [682, 67] on button "Chercher" at bounding box center [737, 73] width 192 height 30
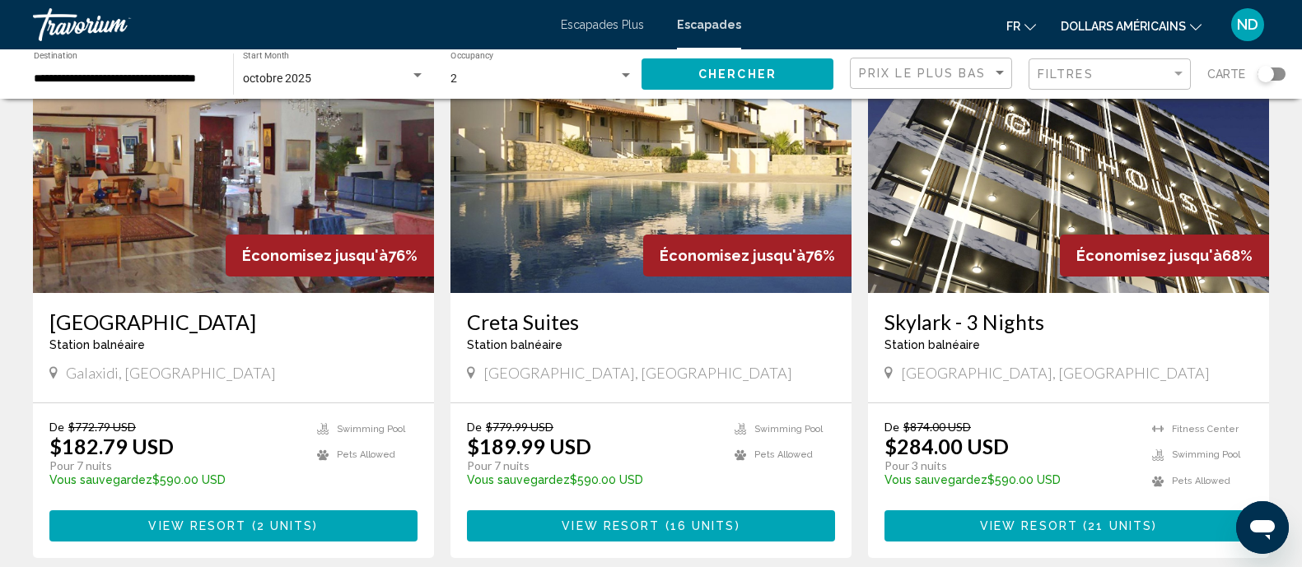
scroll to position [823, 0]
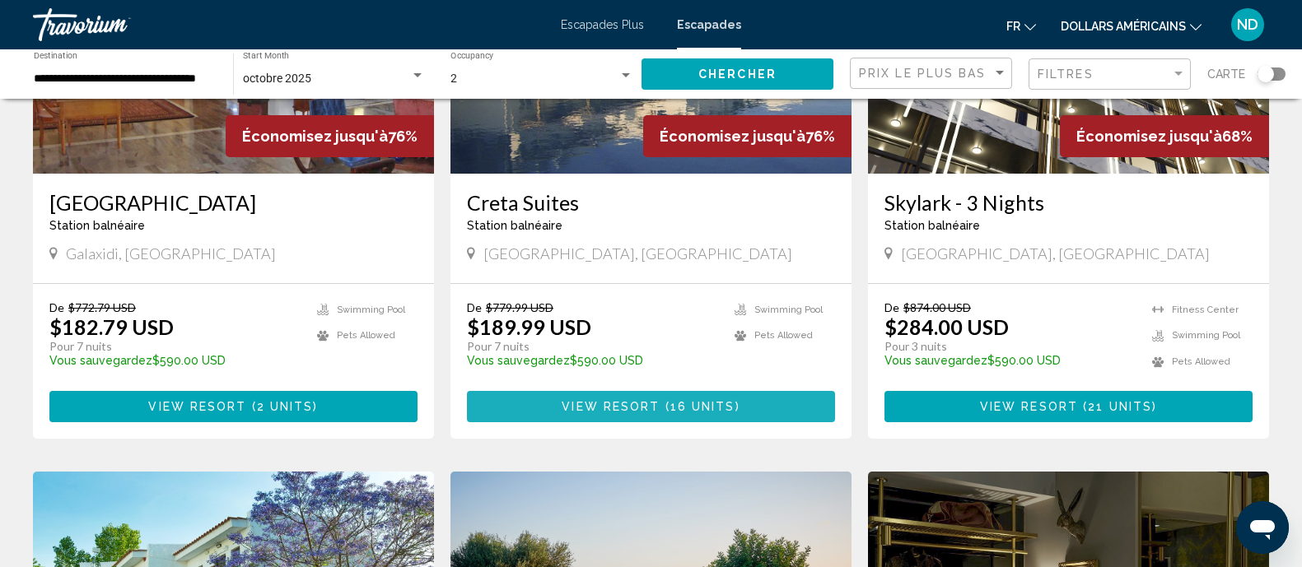
click at [646, 397] on button "View Resort ( 16 units )" at bounding box center [651, 406] width 368 height 30
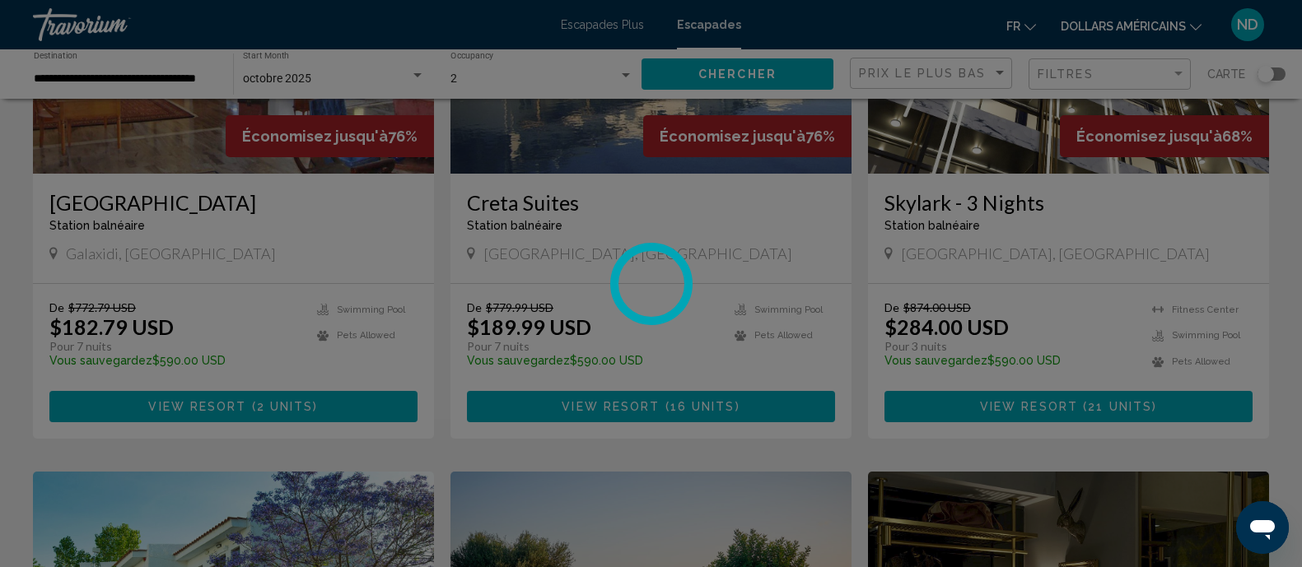
scroll to position [13, 0]
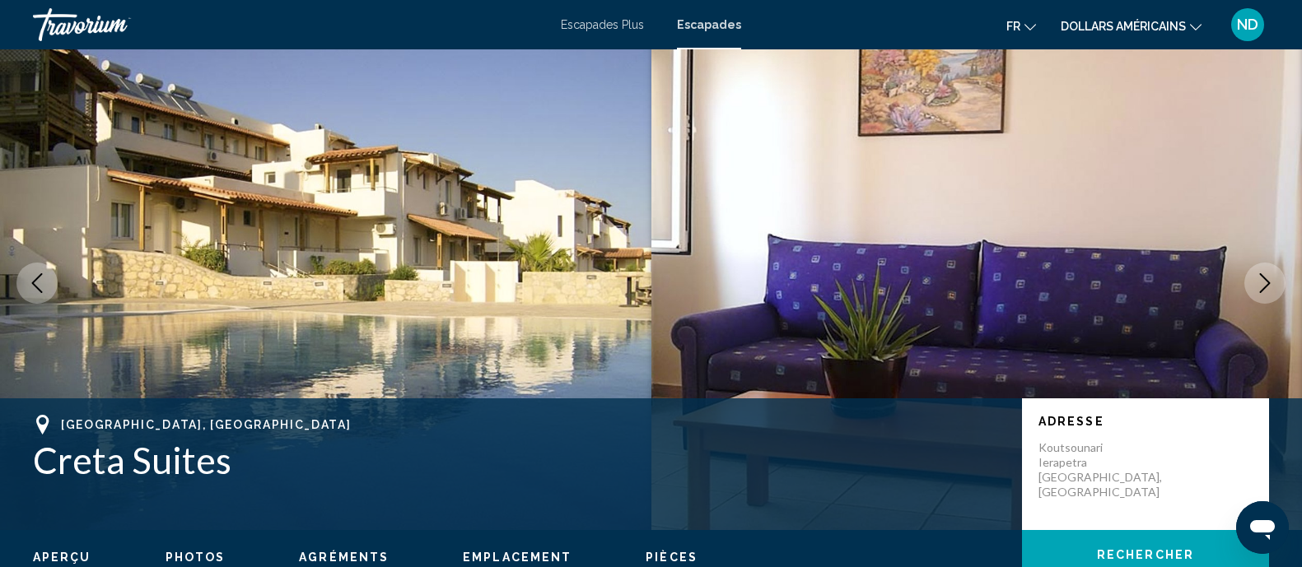
click at [1249, 275] on button "Next image" at bounding box center [1264, 283] width 41 height 41
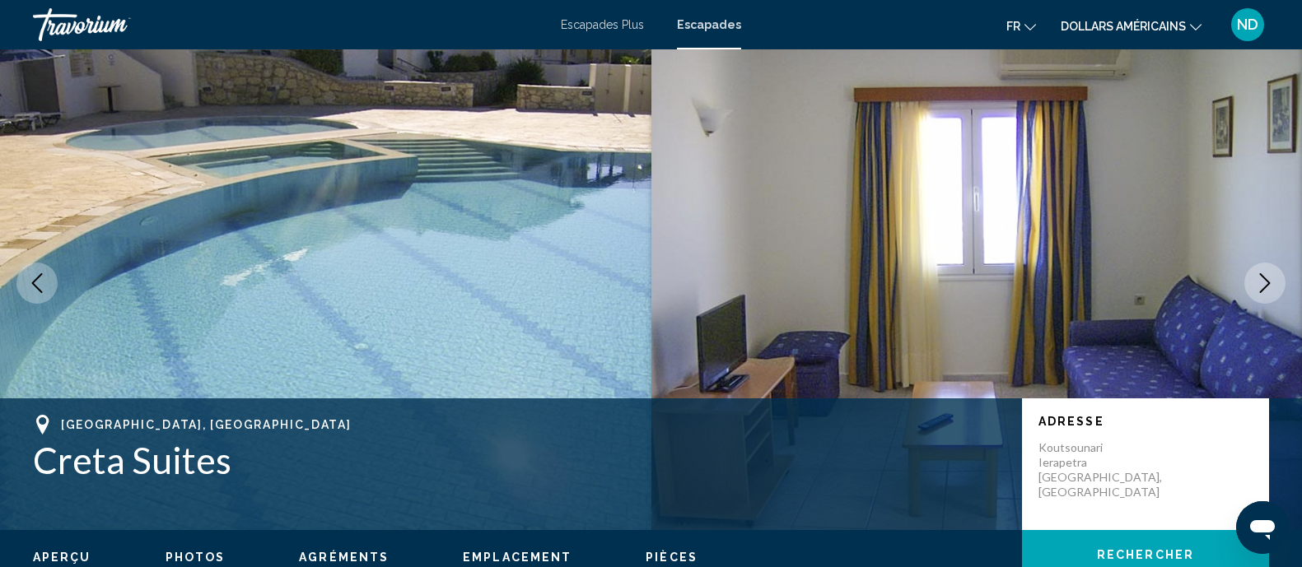
click at [1249, 275] on button "Next image" at bounding box center [1264, 283] width 41 height 41
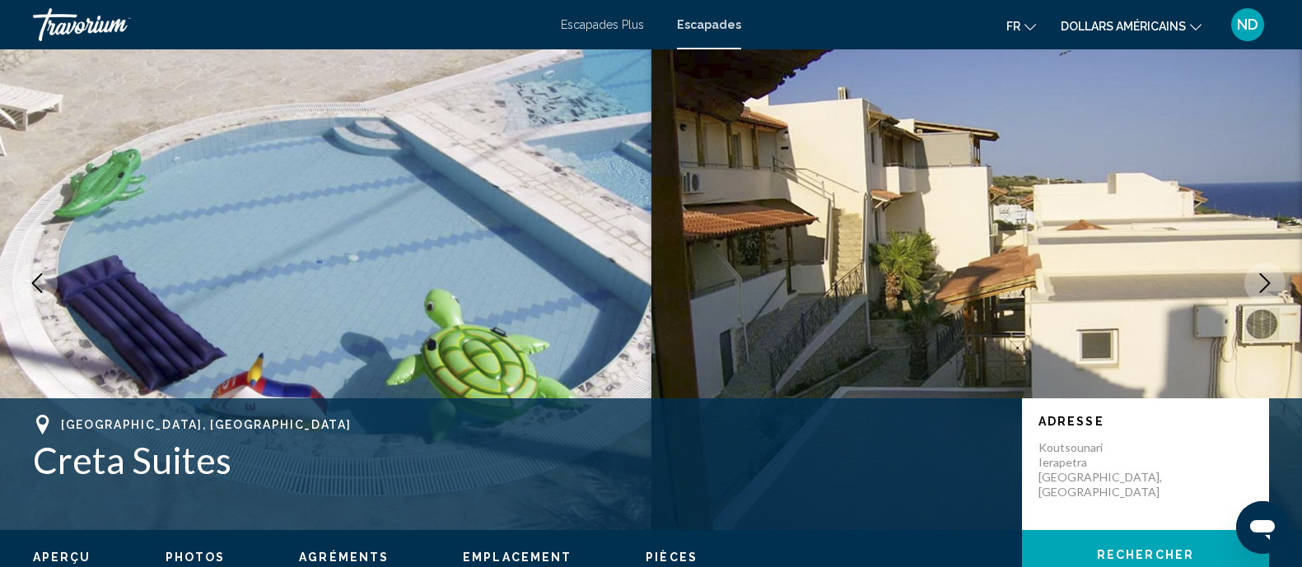
click at [1249, 275] on button "Next image" at bounding box center [1264, 283] width 41 height 41
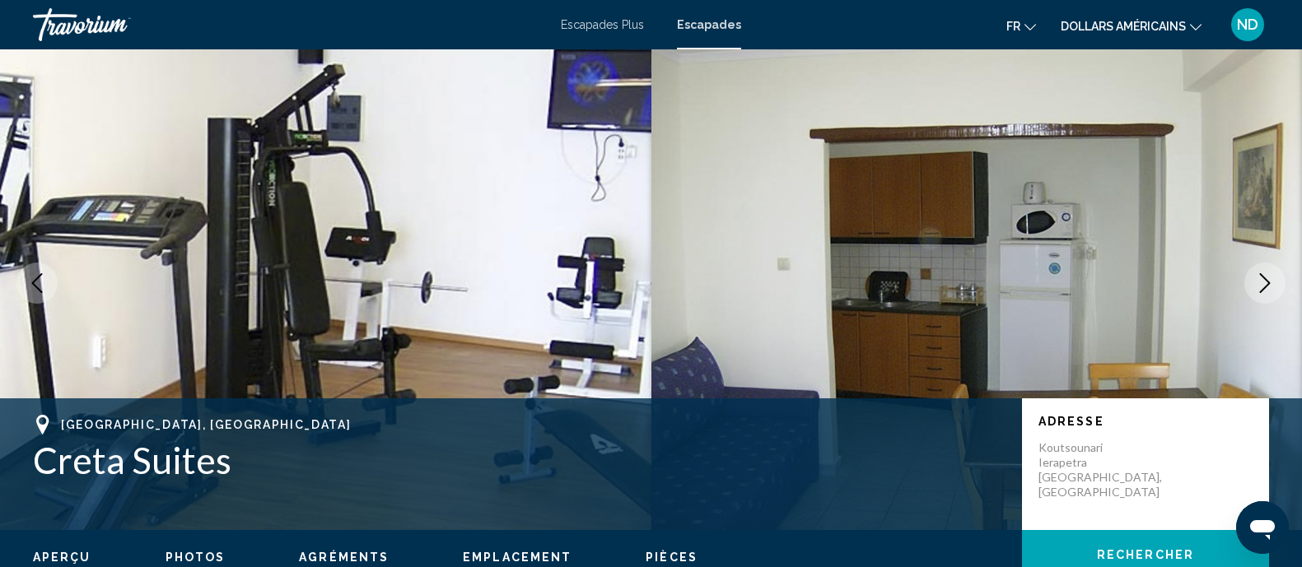
click at [1249, 275] on button "Next image" at bounding box center [1264, 283] width 41 height 41
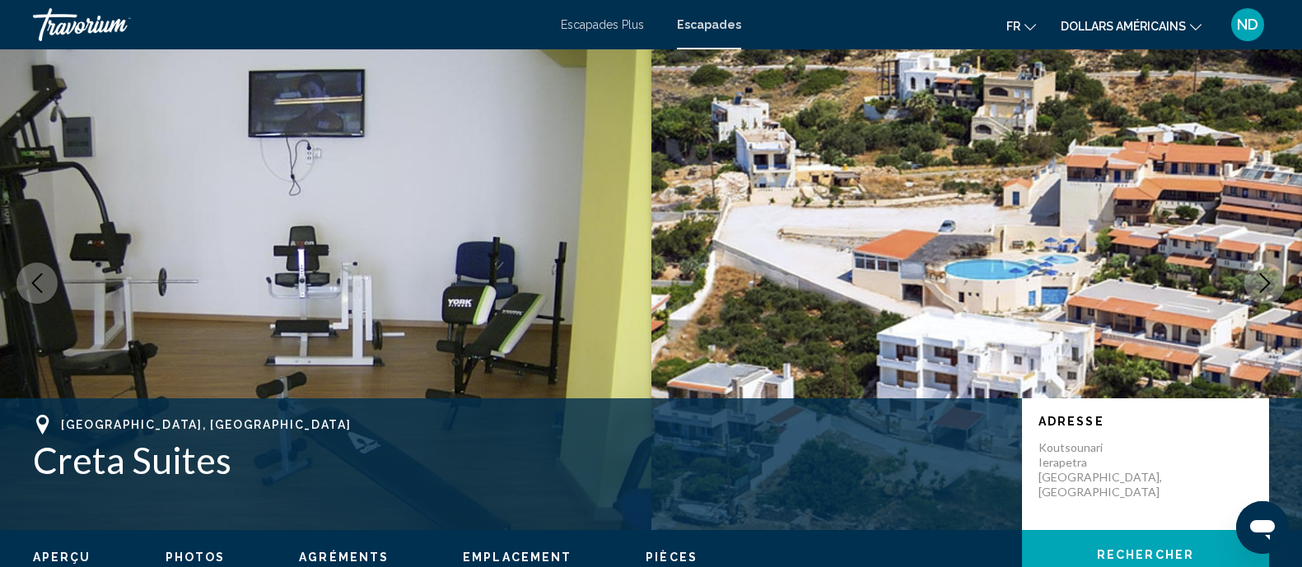
click at [1249, 275] on button "Next image" at bounding box center [1264, 283] width 41 height 41
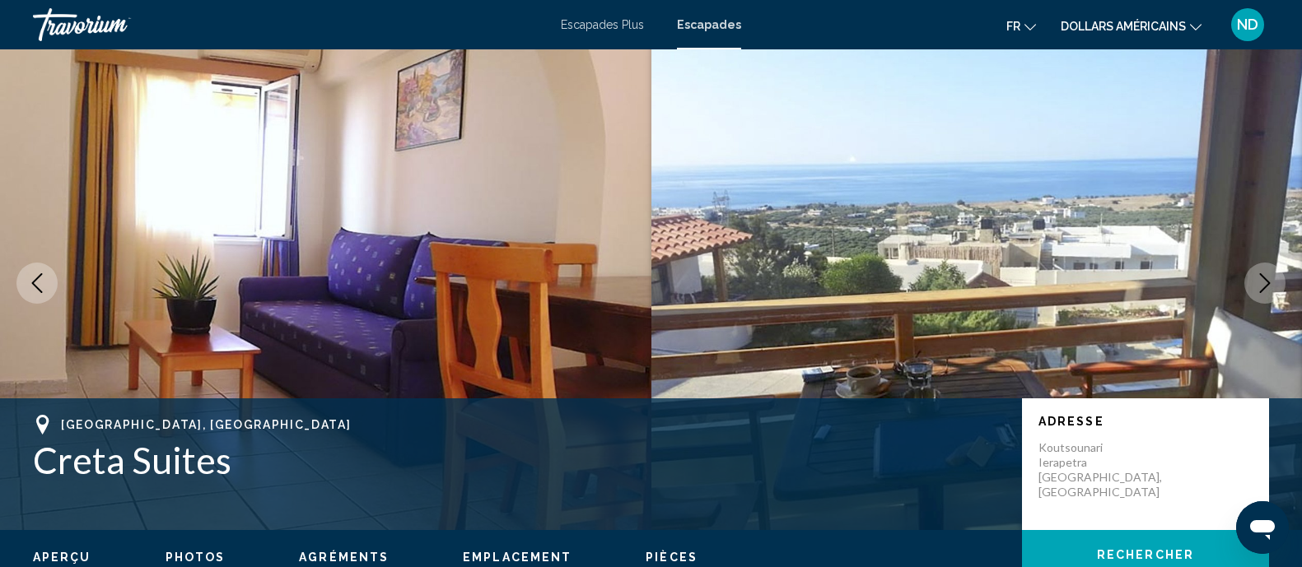
click at [1249, 275] on button "Next image" at bounding box center [1264, 283] width 41 height 41
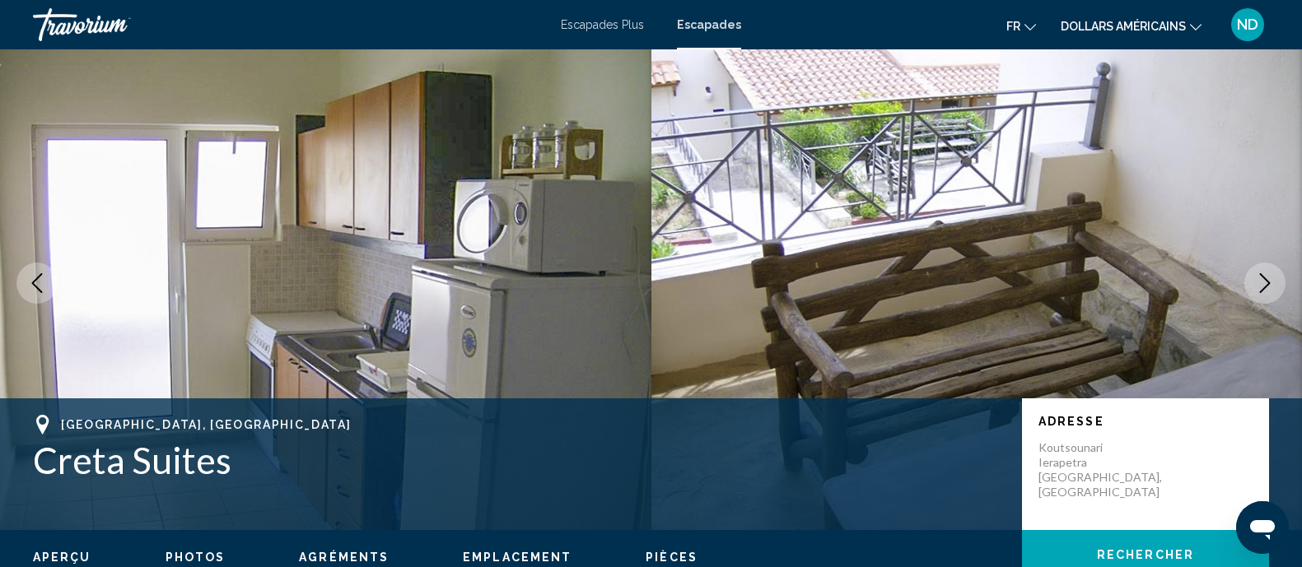
click at [1249, 275] on button "Next image" at bounding box center [1264, 283] width 41 height 41
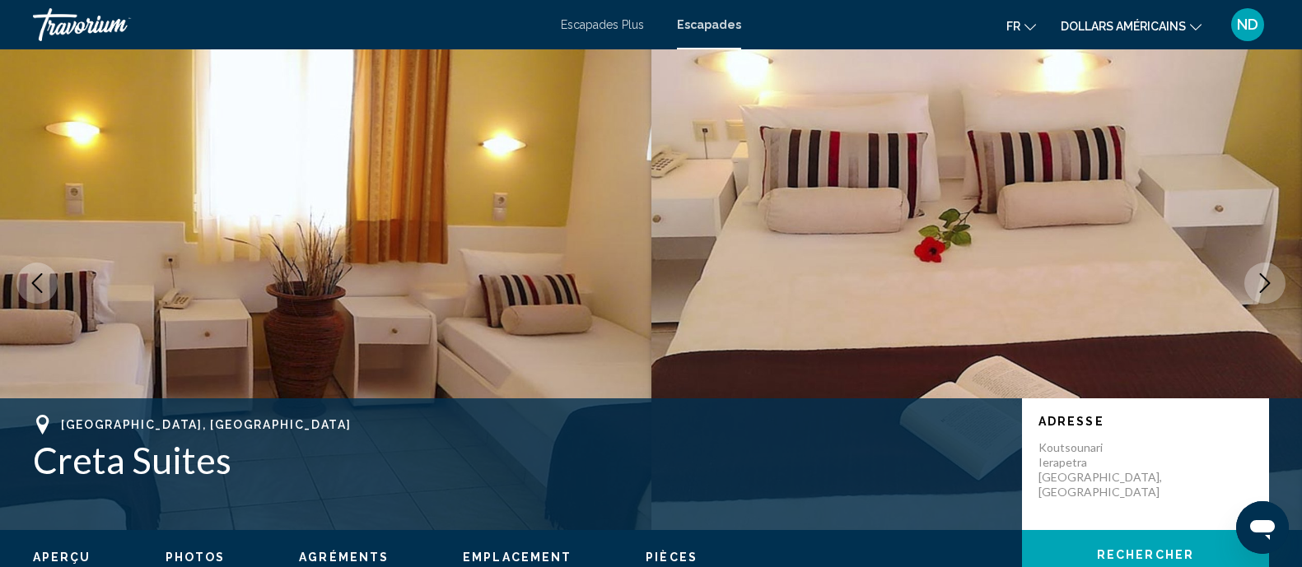
click at [1249, 275] on button "Next image" at bounding box center [1264, 283] width 41 height 41
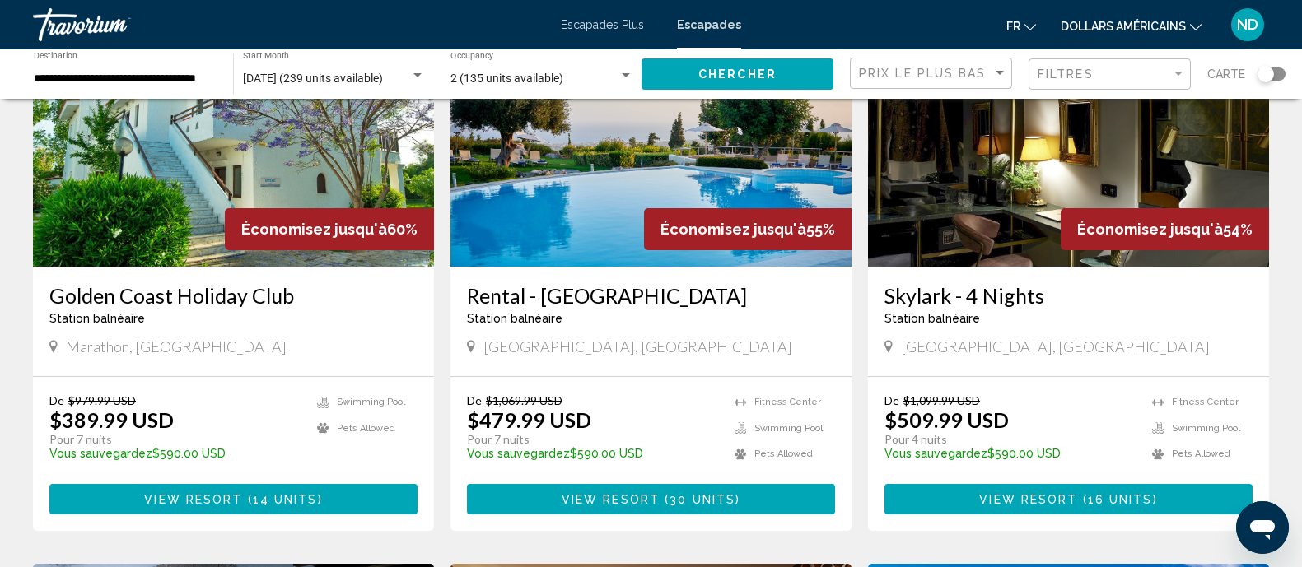
scroll to position [1338, 0]
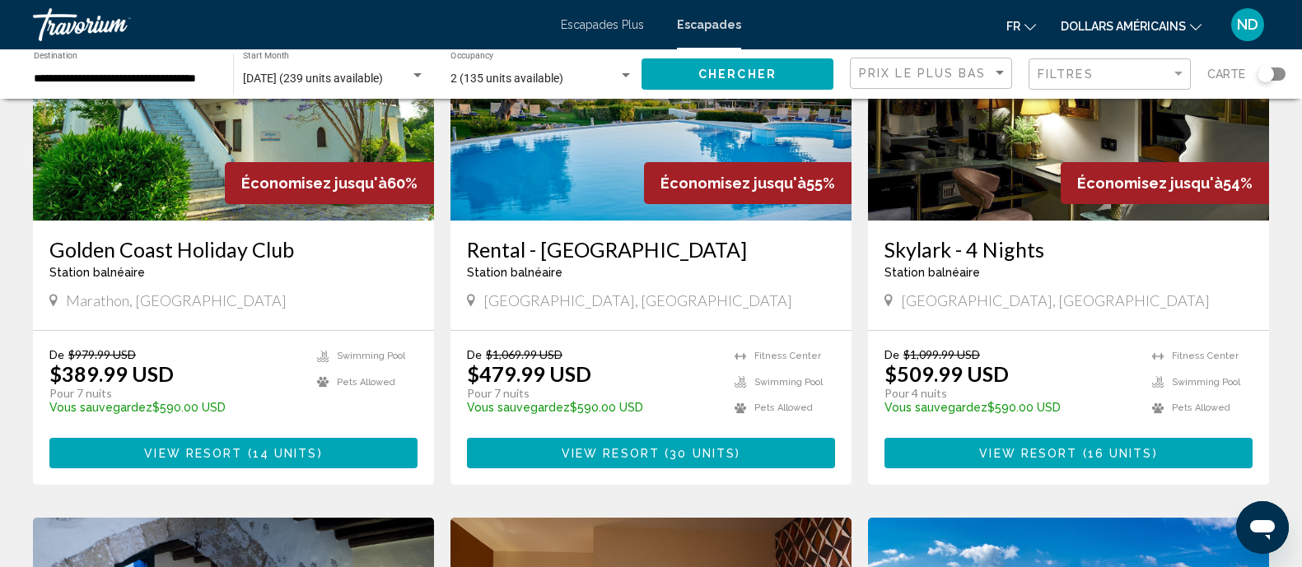
click at [545, 452] on button "View Resort ( 30 units )" at bounding box center [651, 453] width 368 height 30
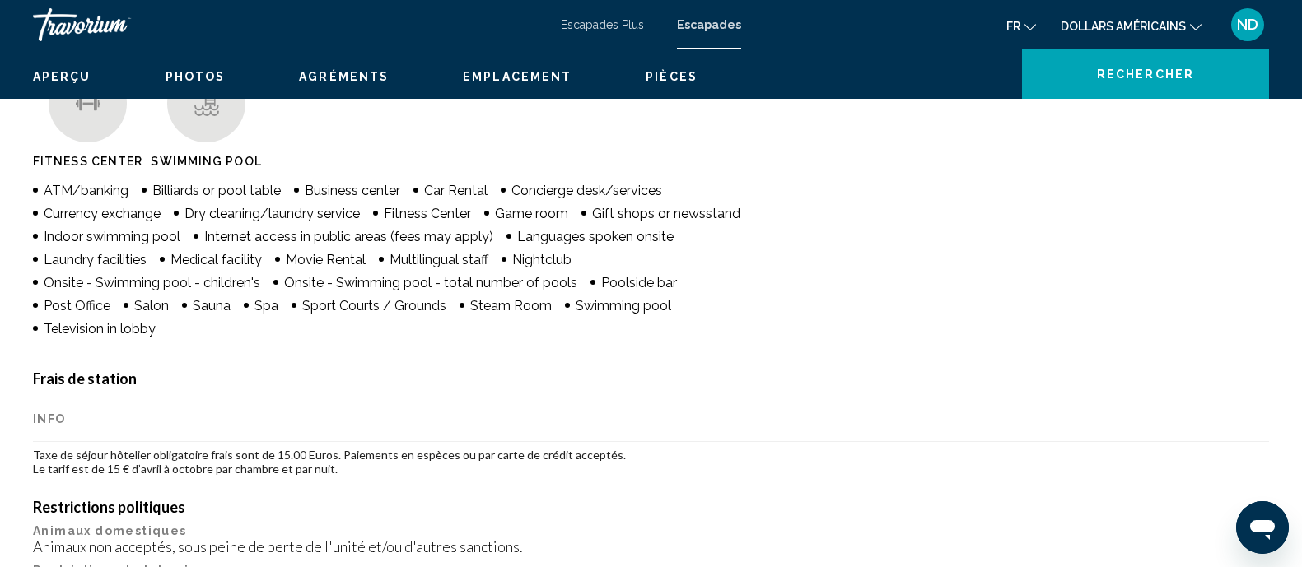
scroll to position [13, 0]
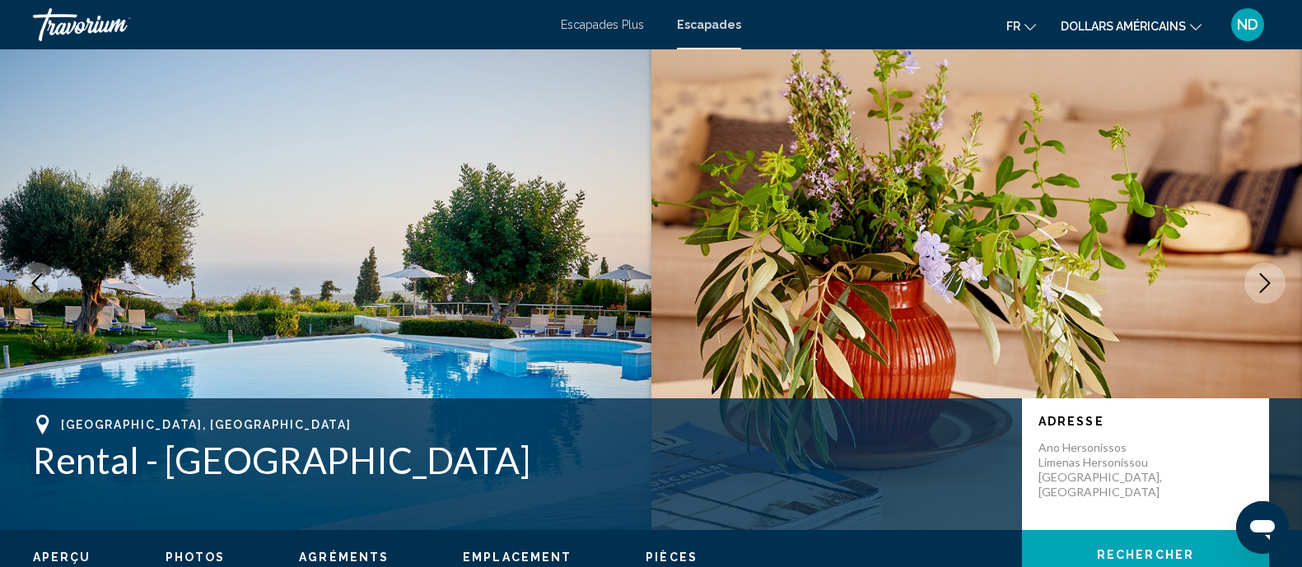
click at [1259, 276] on icon "Next image" at bounding box center [1265, 283] width 20 height 20
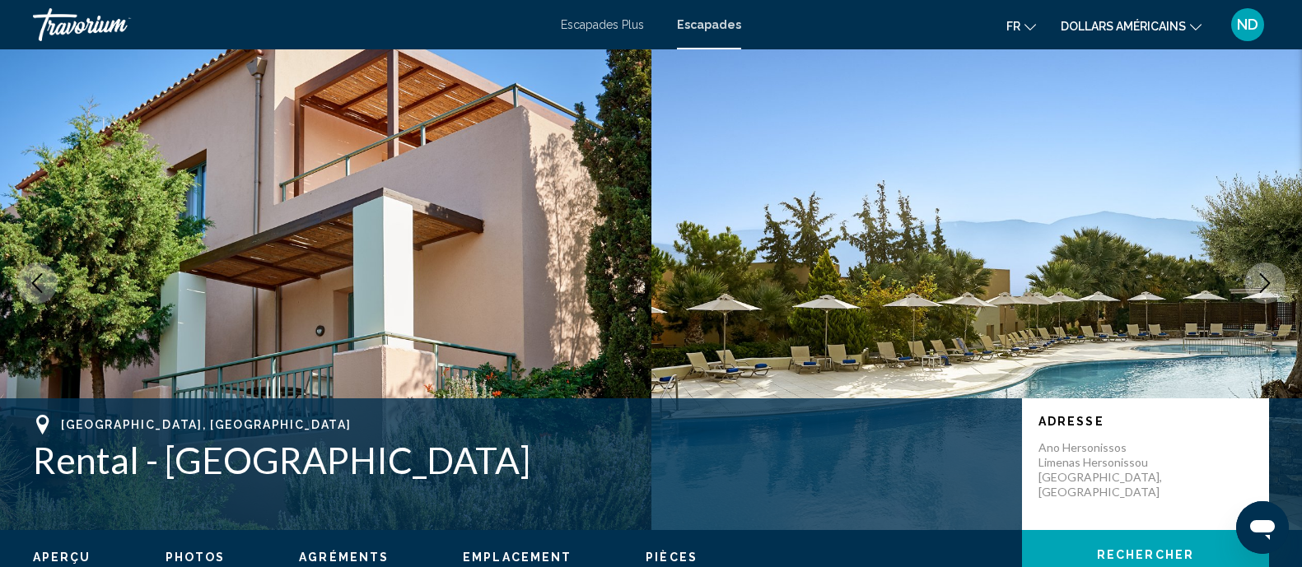
click at [1259, 276] on icon "Next image" at bounding box center [1265, 283] width 20 height 20
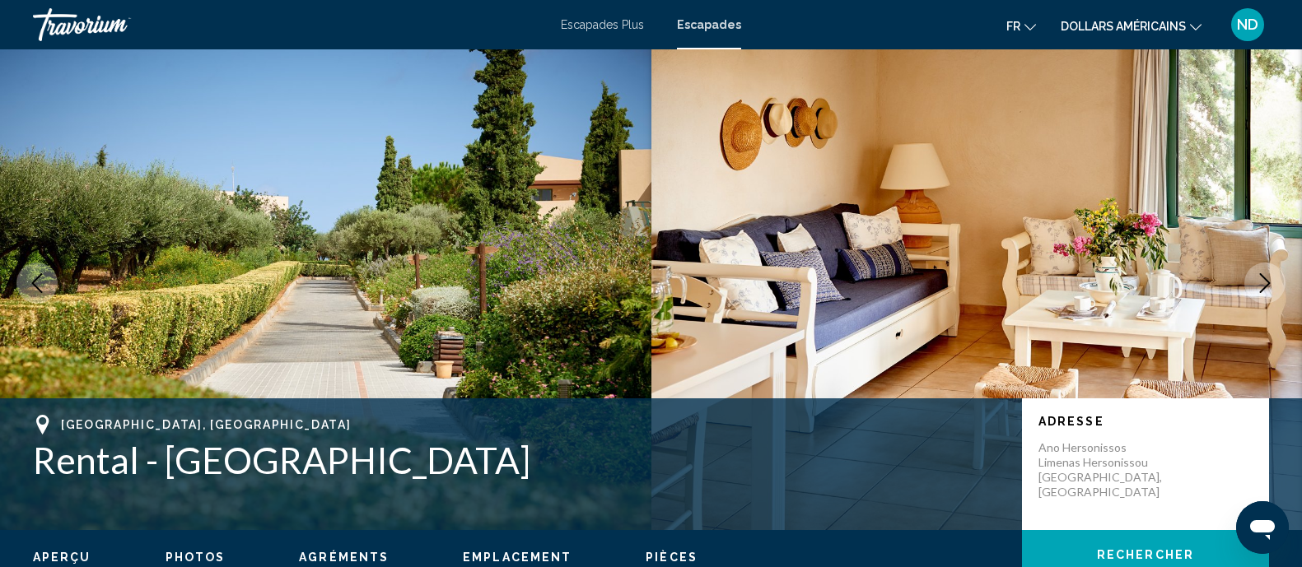
click at [1259, 276] on icon "Next image" at bounding box center [1265, 283] width 20 height 20
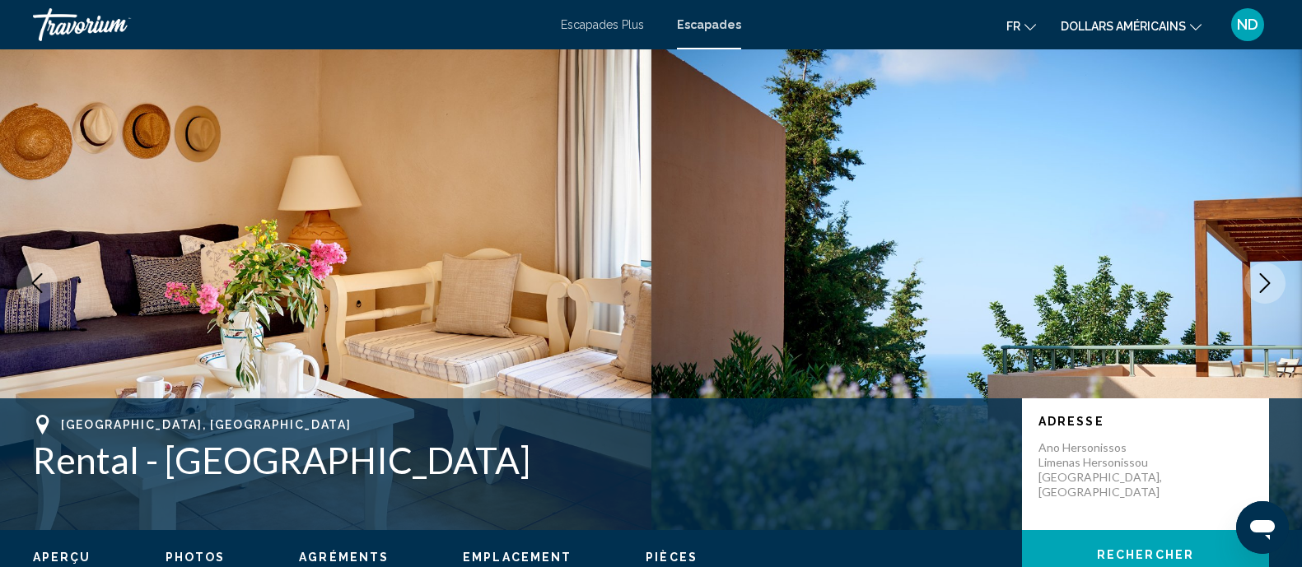
click at [1259, 276] on icon "Next image" at bounding box center [1265, 283] width 20 height 20
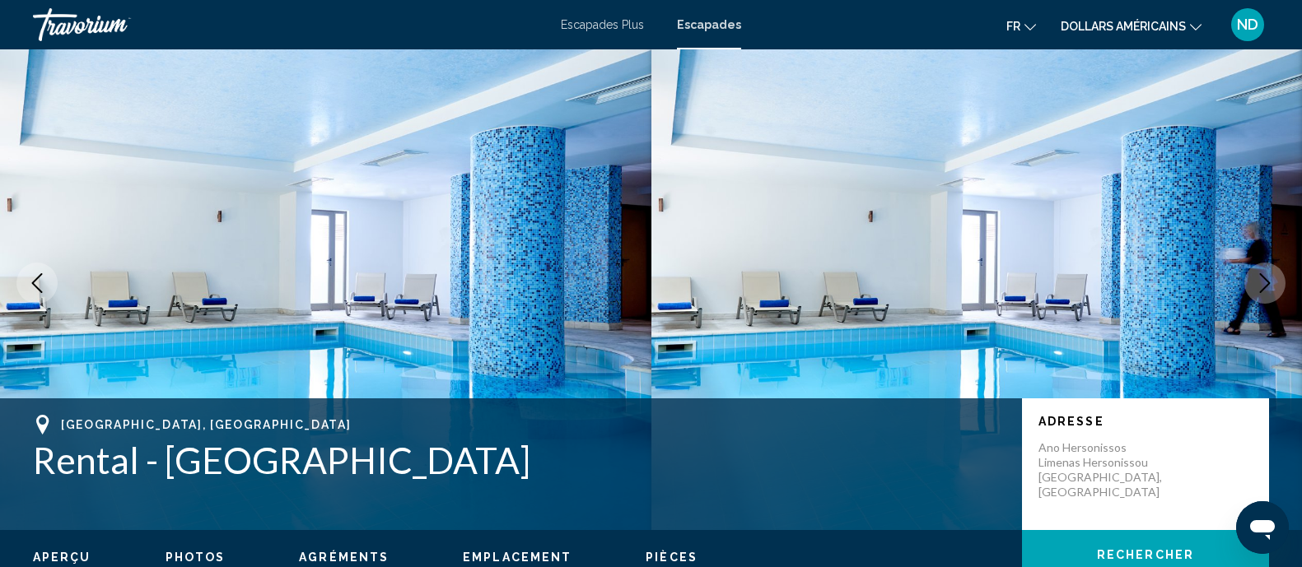
click at [1259, 276] on icon "Next image" at bounding box center [1265, 283] width 20 height 20
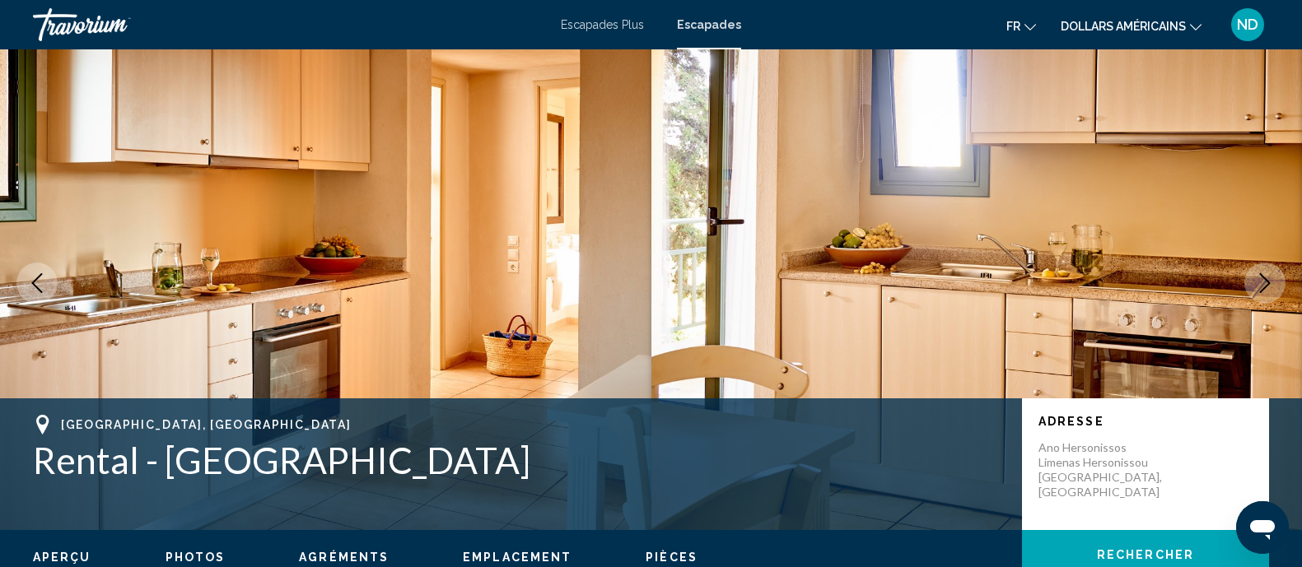
click at [1259, 276] on icon "Next image" at bounding box center [1265, 283] width 20 height 20
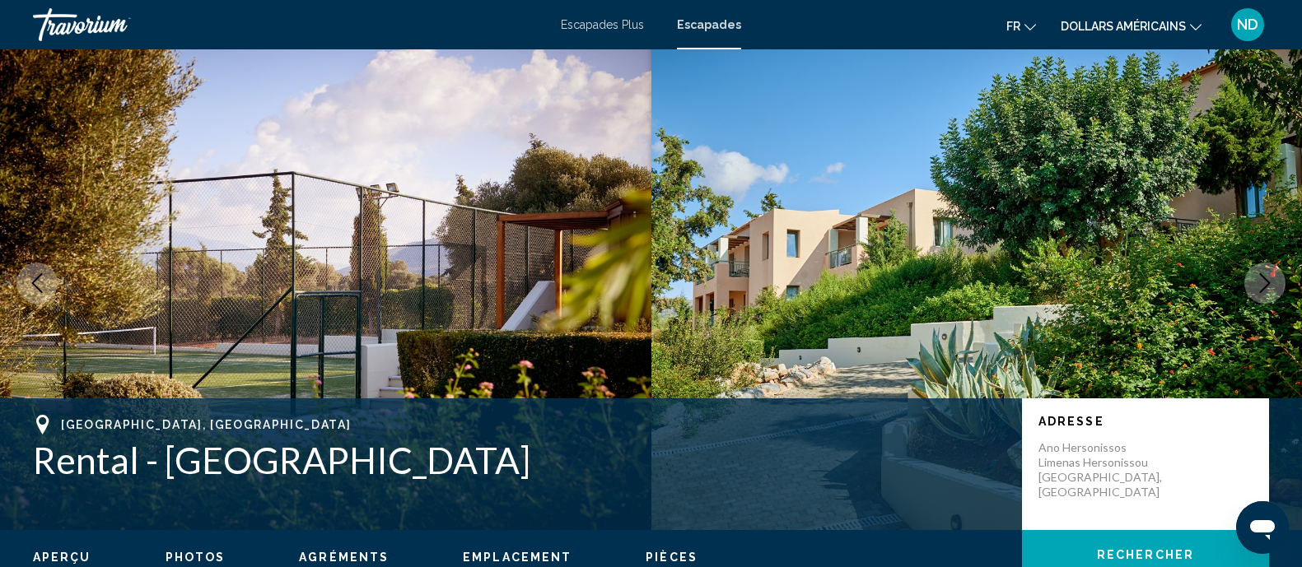
click at [1259, 276] on icon "Next image" at bounding box center [1265, 283] width 20 height 20
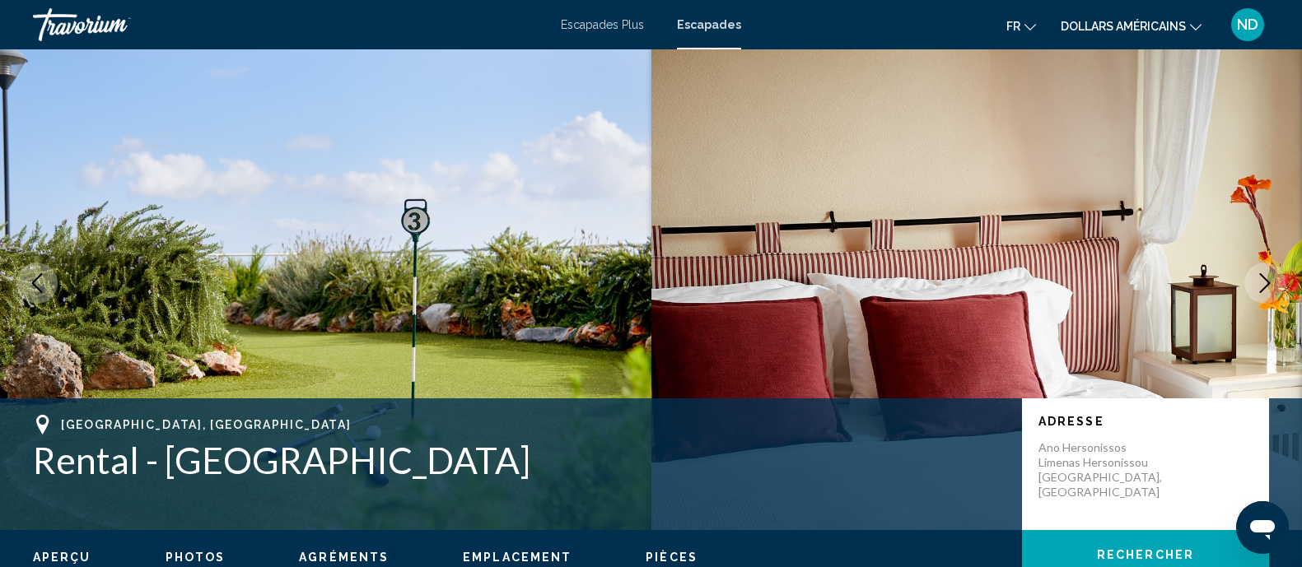
click at [1259, 276] on icon "Next image" at bounding box center [1265, 283] width 20 height 20
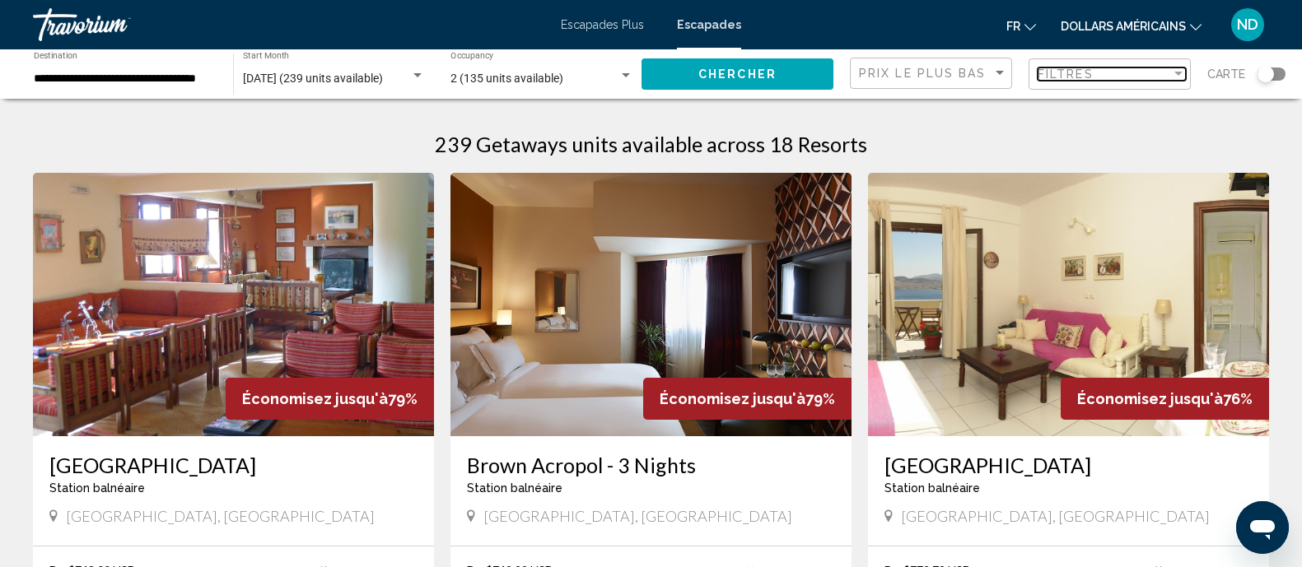
click at [1105, 77] on div "Filtres" at bounding box center [1103, 74] width 133 height 13
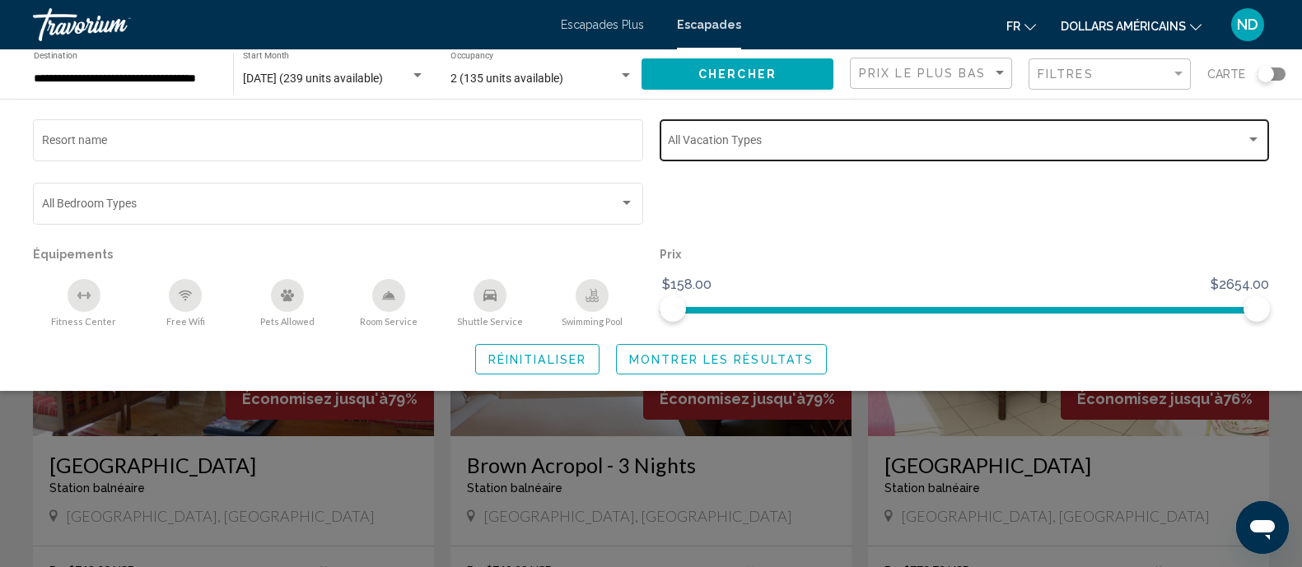
click at [1056, 132] on div "Vacation Types All Vacation Types" at bounding box center [964, 138] width 593 height 45
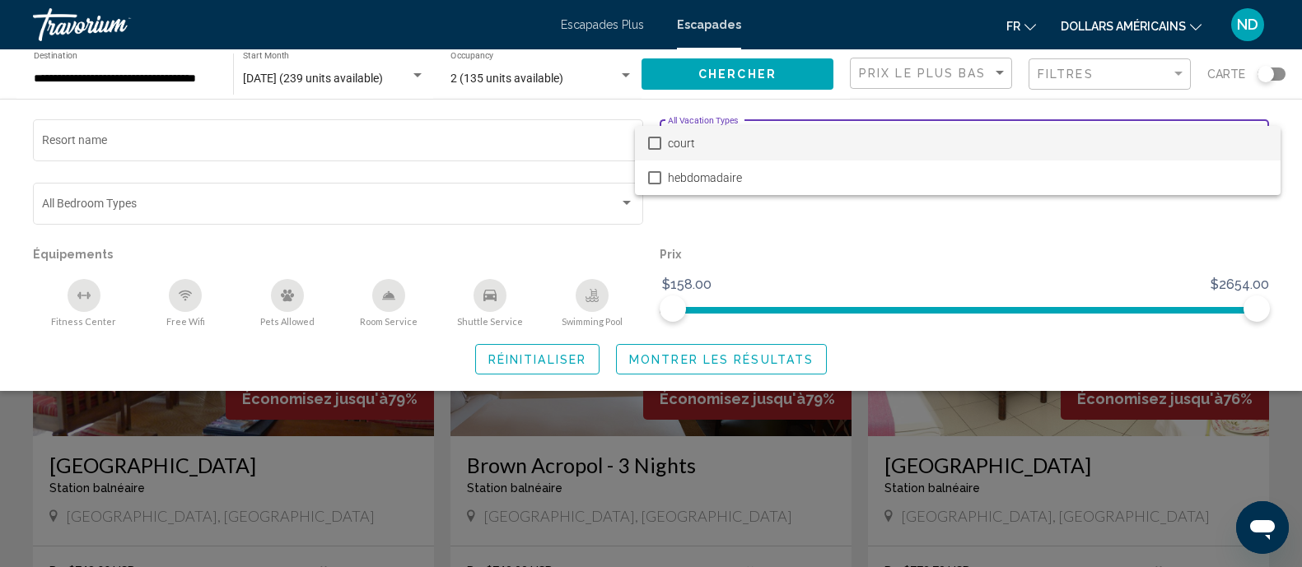
click at [361, 140] on div at bounding box center [651, 283] width 1302 height 567
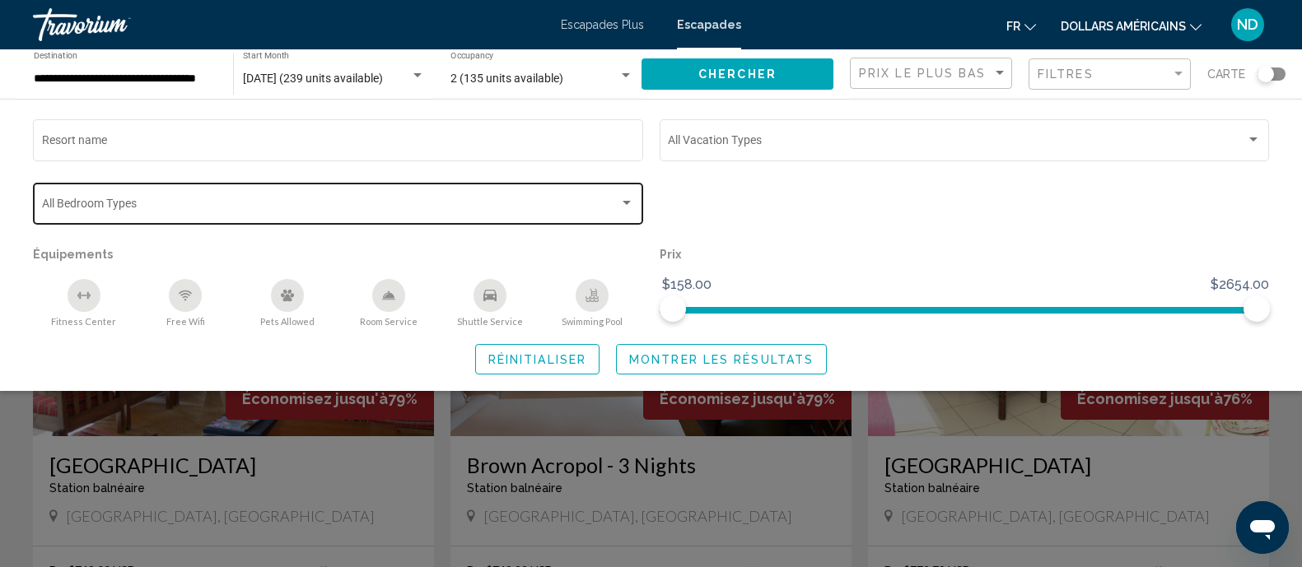
click at [359, 197] on div "Bedroom Types All Bedroom Types" at bounding box center [338, 201] width 593 height 45
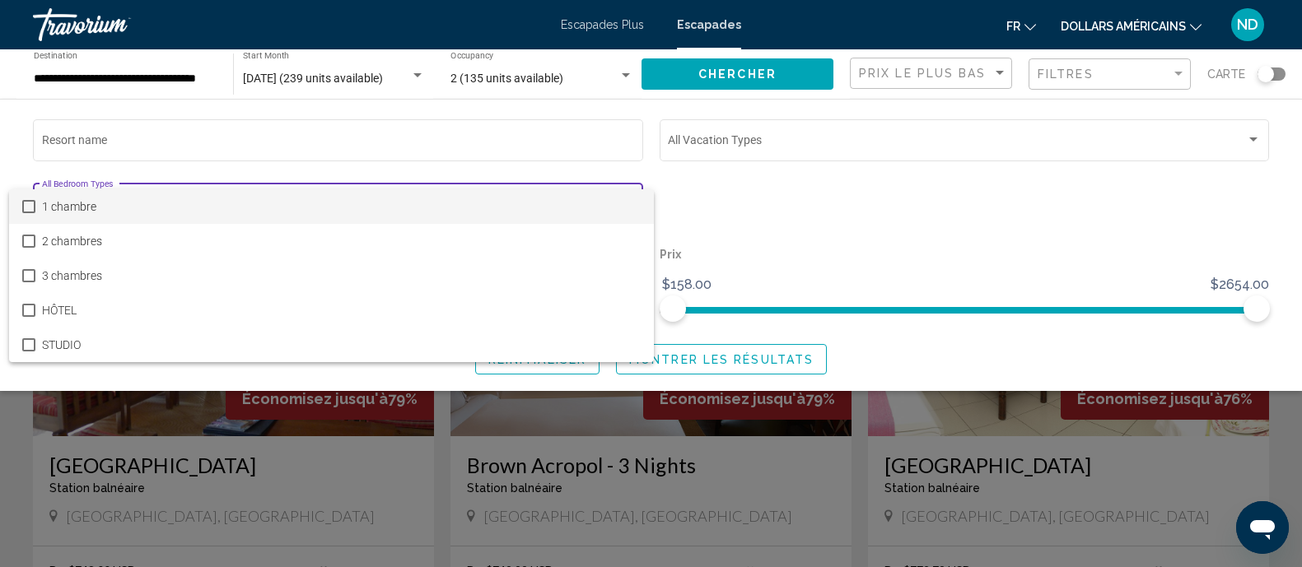
click at [24, 206] on mat-pseudo-checkbox at bounding box center [28, 206] width 13 height 13
click at [859, 200] on div at bounding box center [651, 283] width 1302 height 567
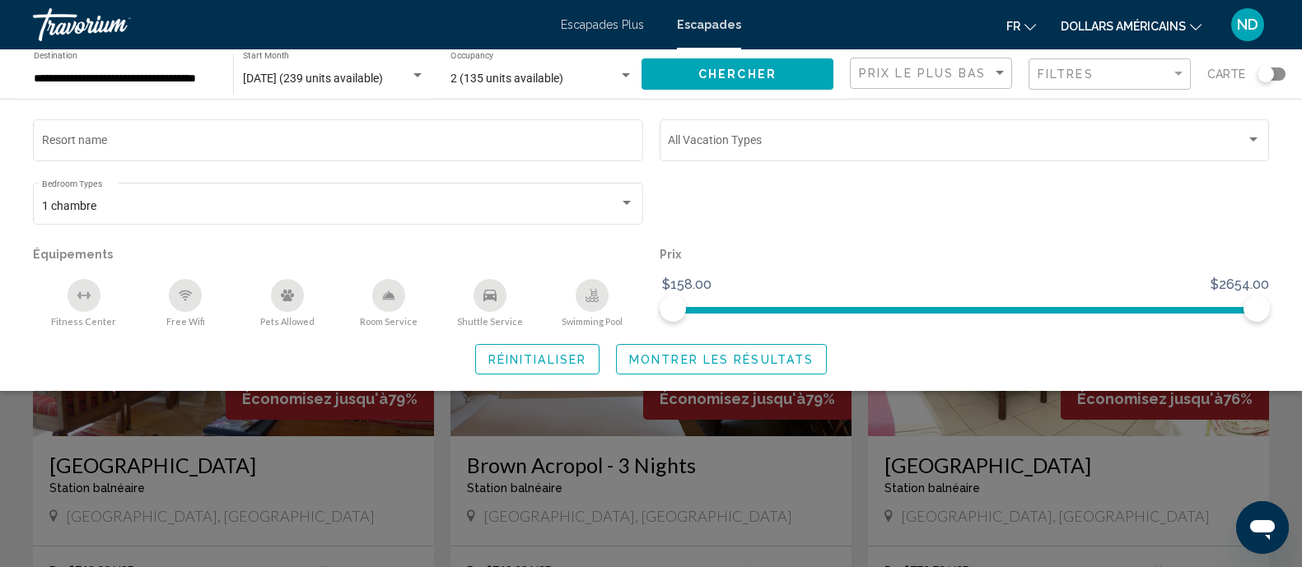
click at [760, 354] on span "Montrer les résultats" at bounding box center [721, 359] width 184 height 13
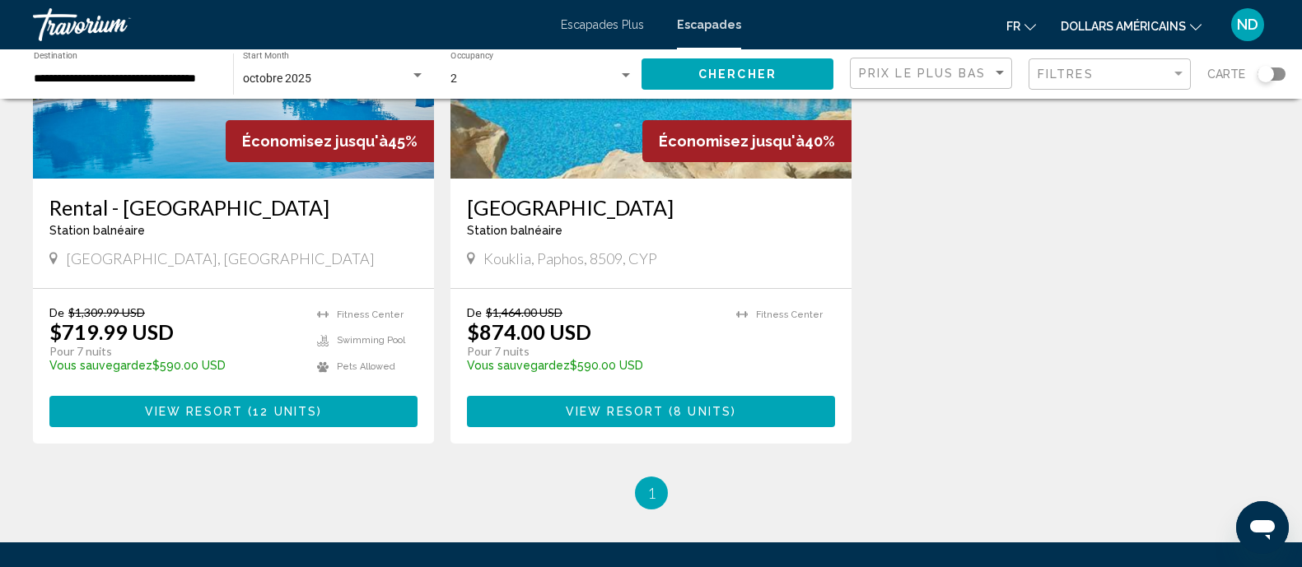
scroll to position [823, 0]
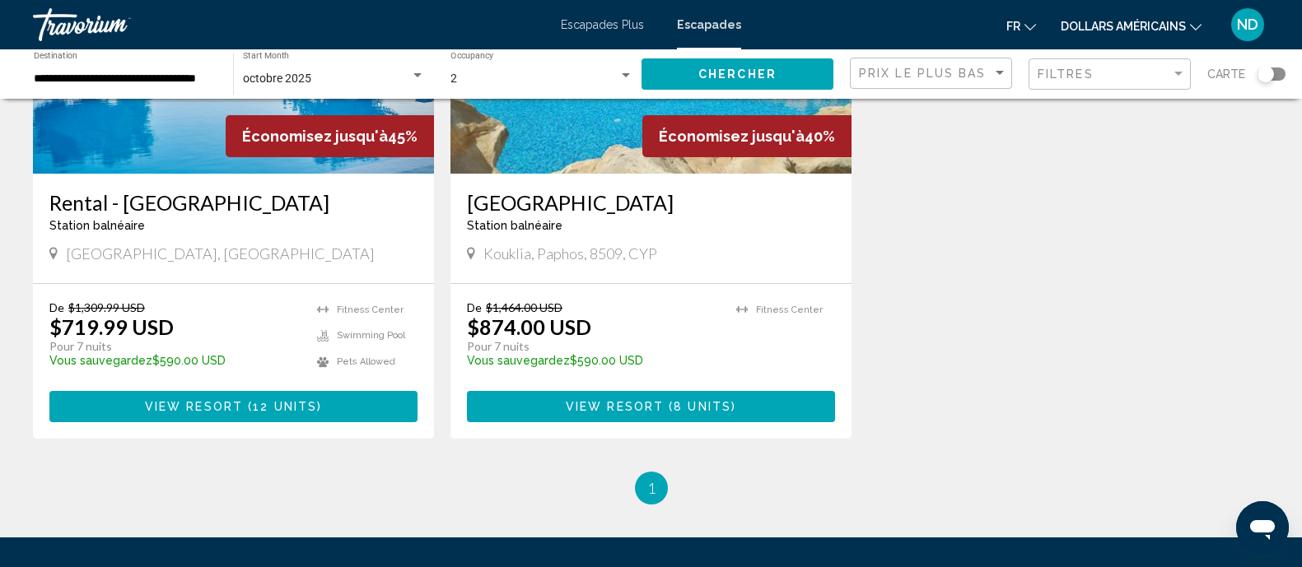
click at [700, 398] on button "View Resort ( 8 units )" at bounding box center [651, 406] width 368 height 30
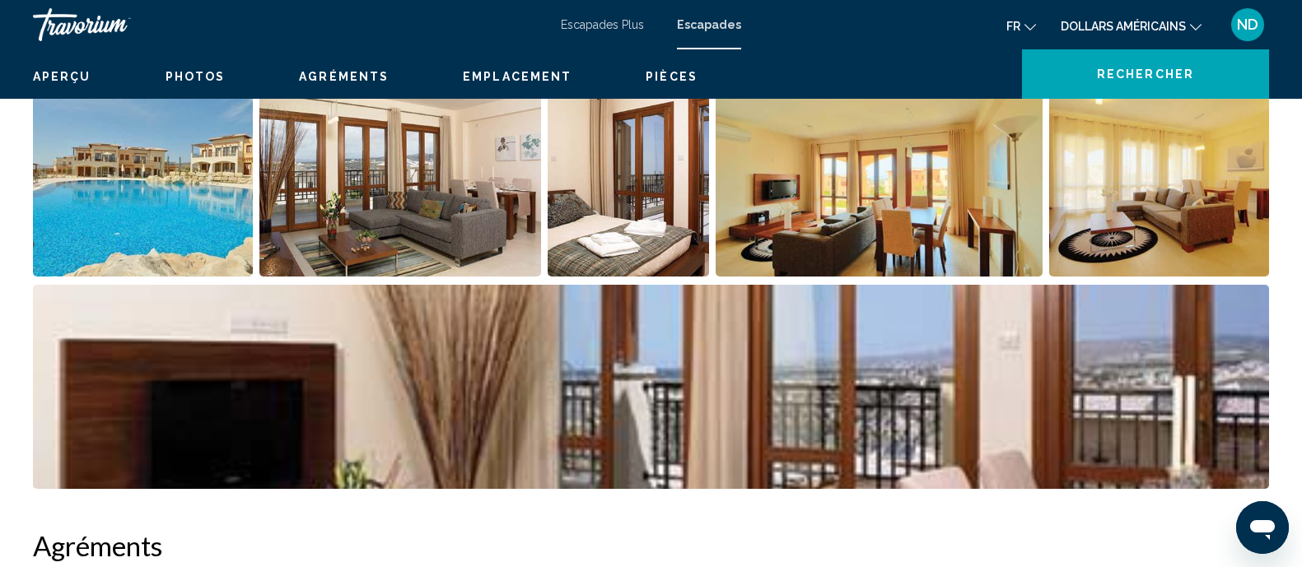
scroll to position [12, 0]
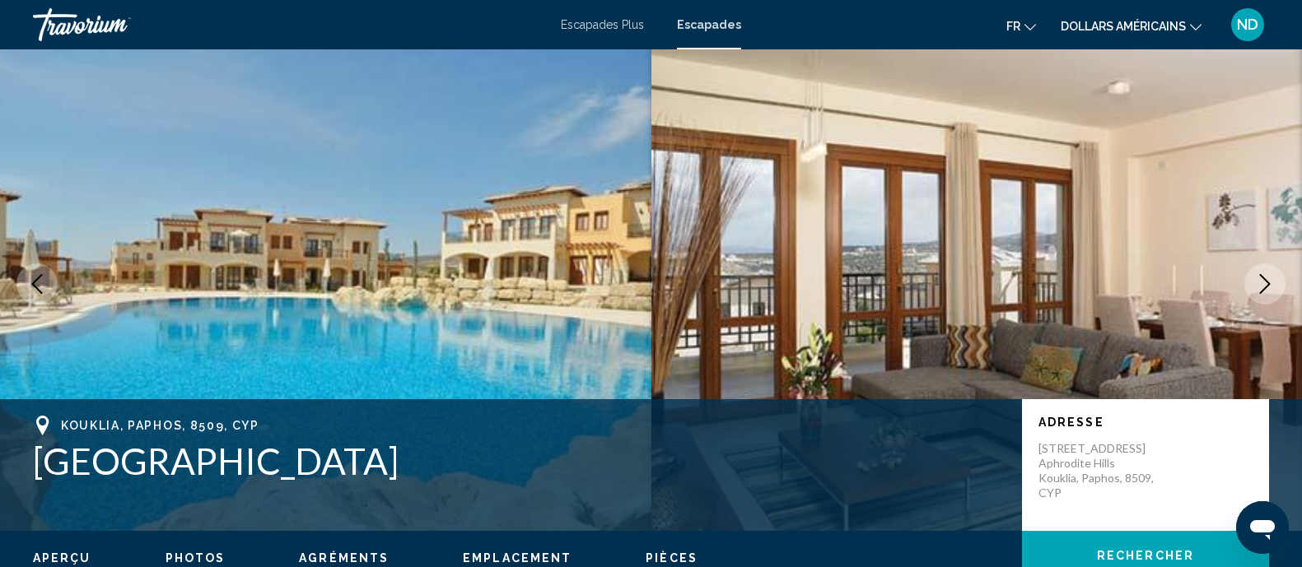
click at [1265, 277] on icon "Next image" at bounding box center [1265, 284] width 20 height 20
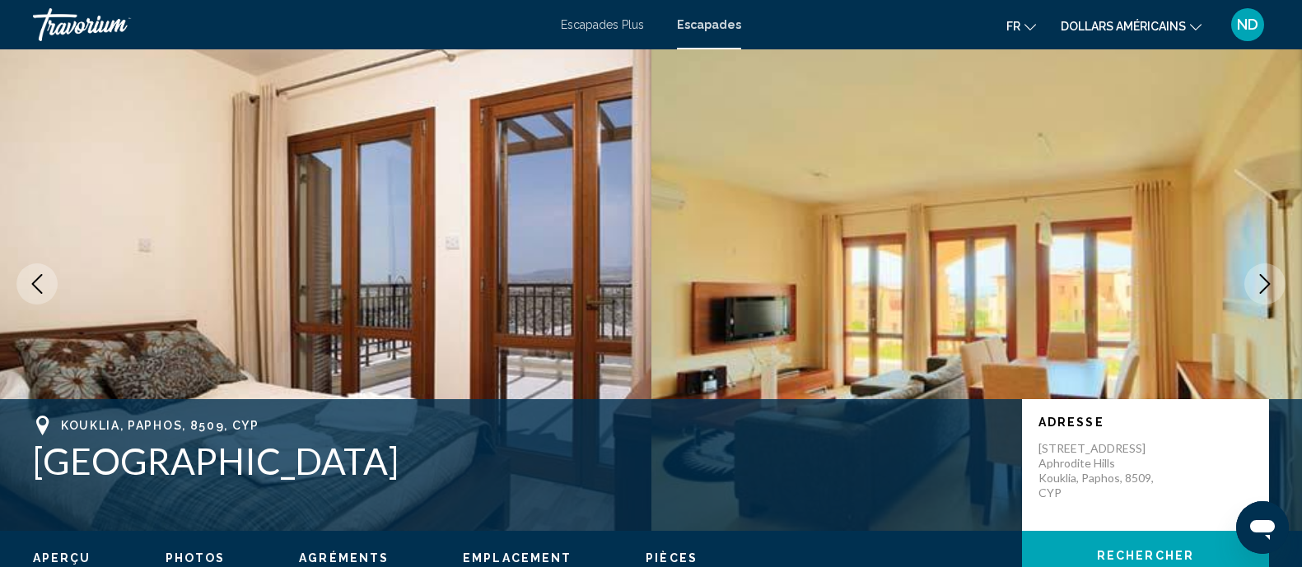
click at [1265, 277] on icon "Next image" at bounding box center [1265, 284] width 20 height 20
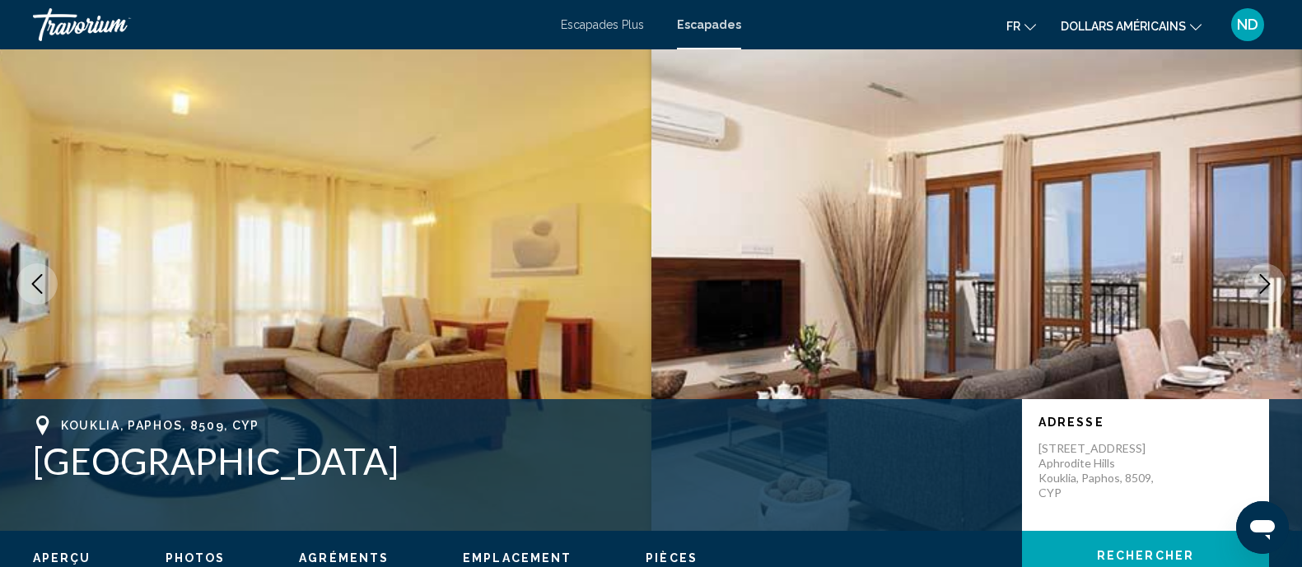
click at [1265, 277] on icon "Next image" at bounding box center [1265, 284] width 20 height 20
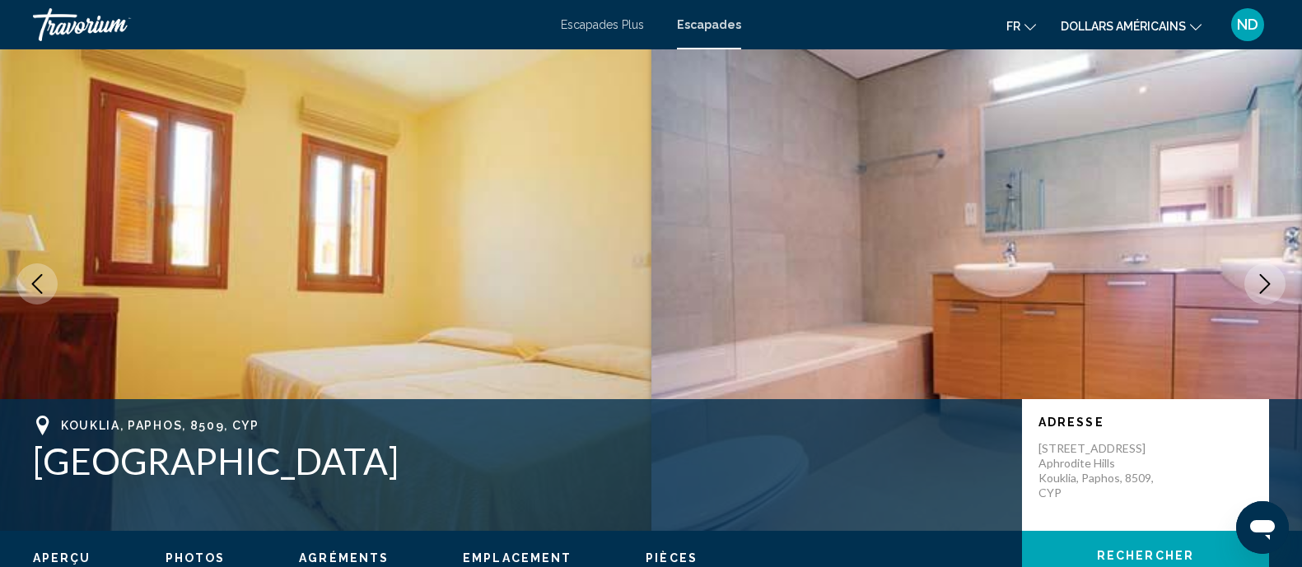
click at [1265, 277] on icon "Next image" at bounding box center [1265, 284] width 20 height 20
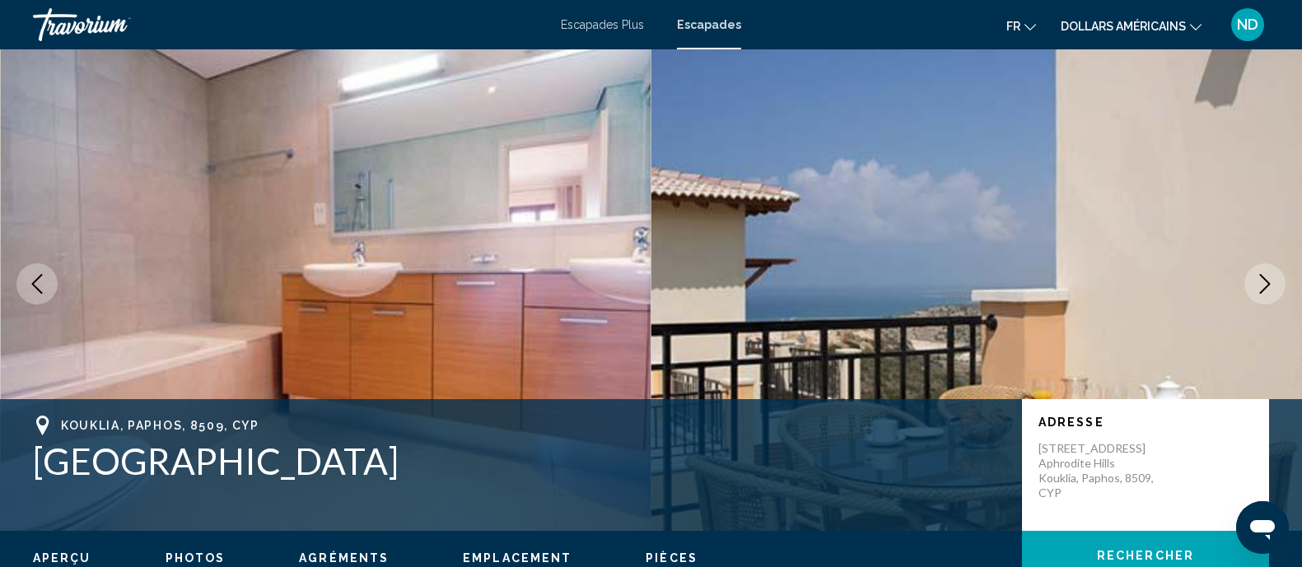
click at [1265, 277] on icon "Next image" at bounding box center [1265, 284] width 20 height 20
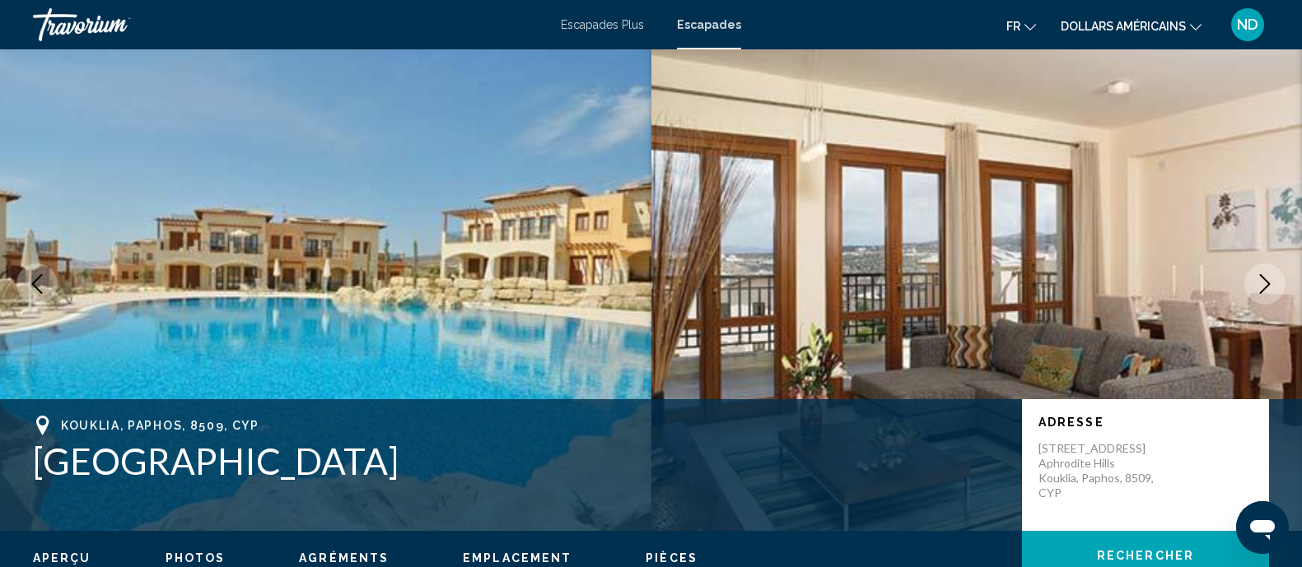
click at [1265, 277] on icon "Next image" at bounding box center [1265, 284] width 20 height 20
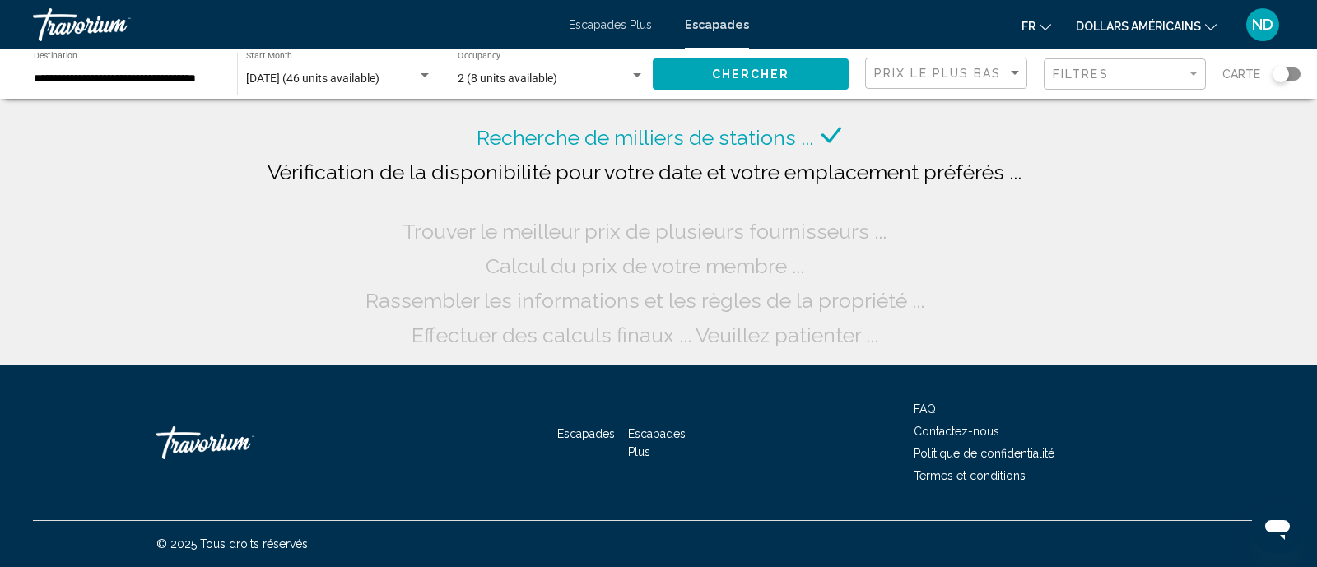
click at [152, 76] on input "**********" at bounding box center [127, 78] width 187 height 13
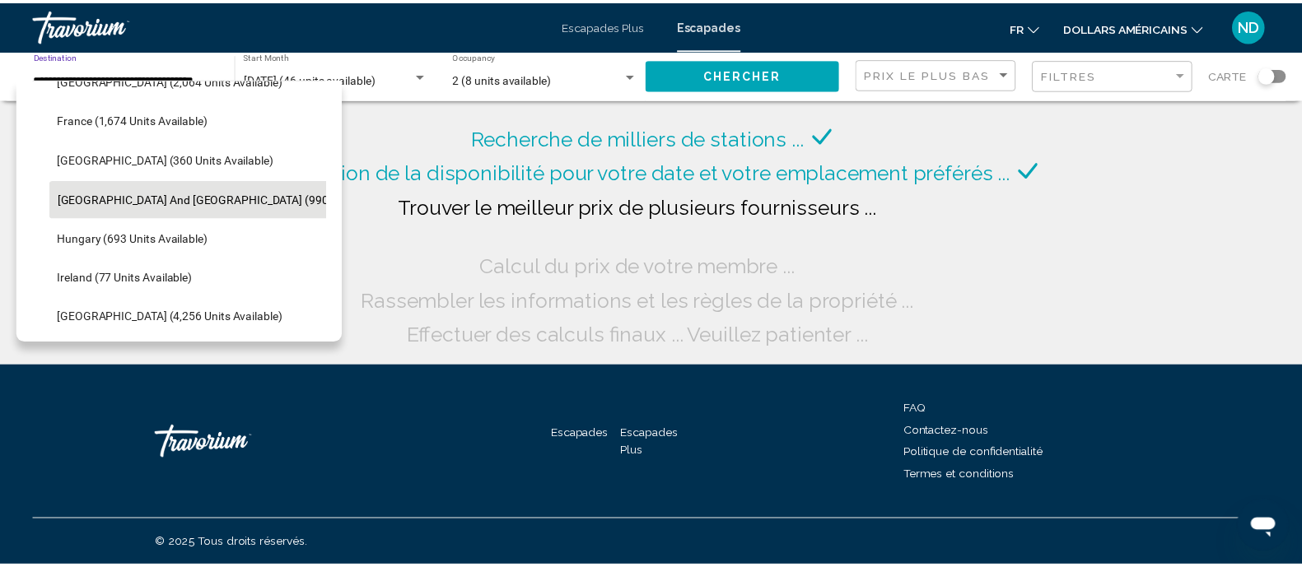
scroll to position [565, 0]
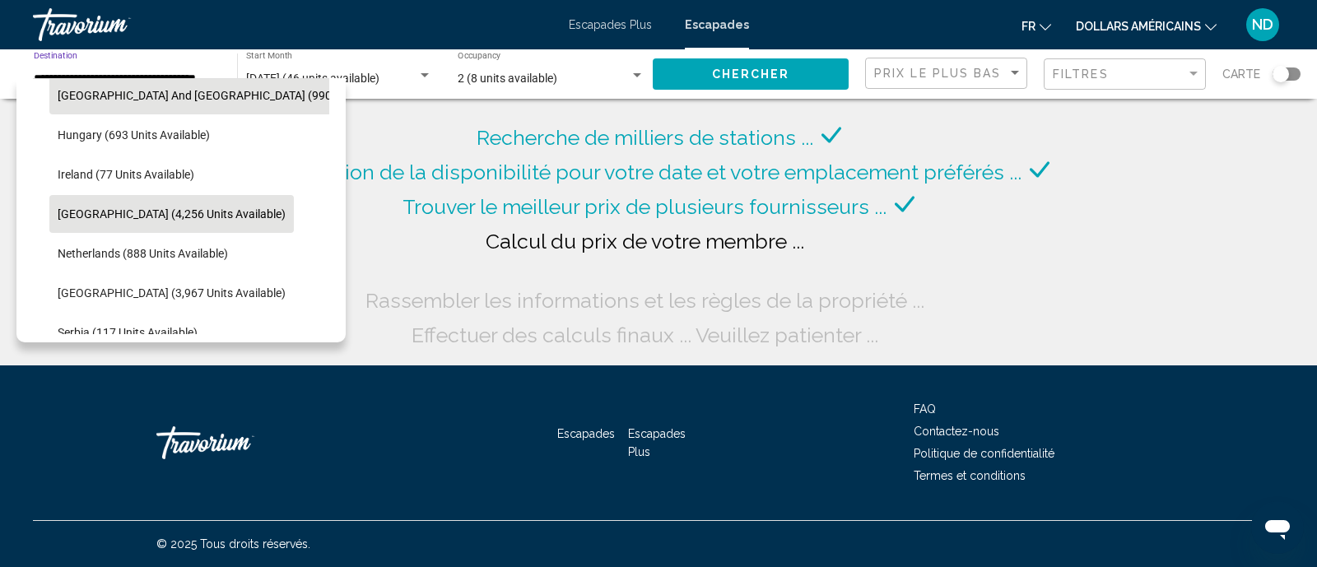
click at [161, 213] on span "[GEOGRAPHIC_DATA] (4,256 units available)" at bounding box center [172, 213] width 228 height 13
type input "**********"
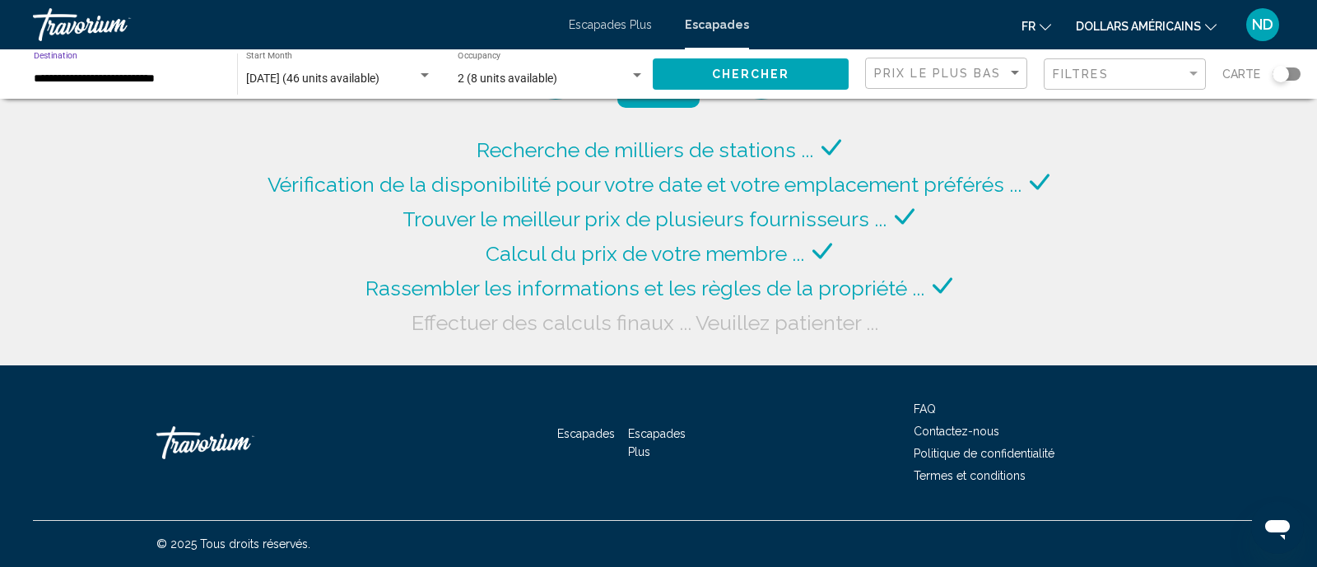
click at [787, 75] on span "Chercher" at bounding box center [751, 74] width 78 height 13
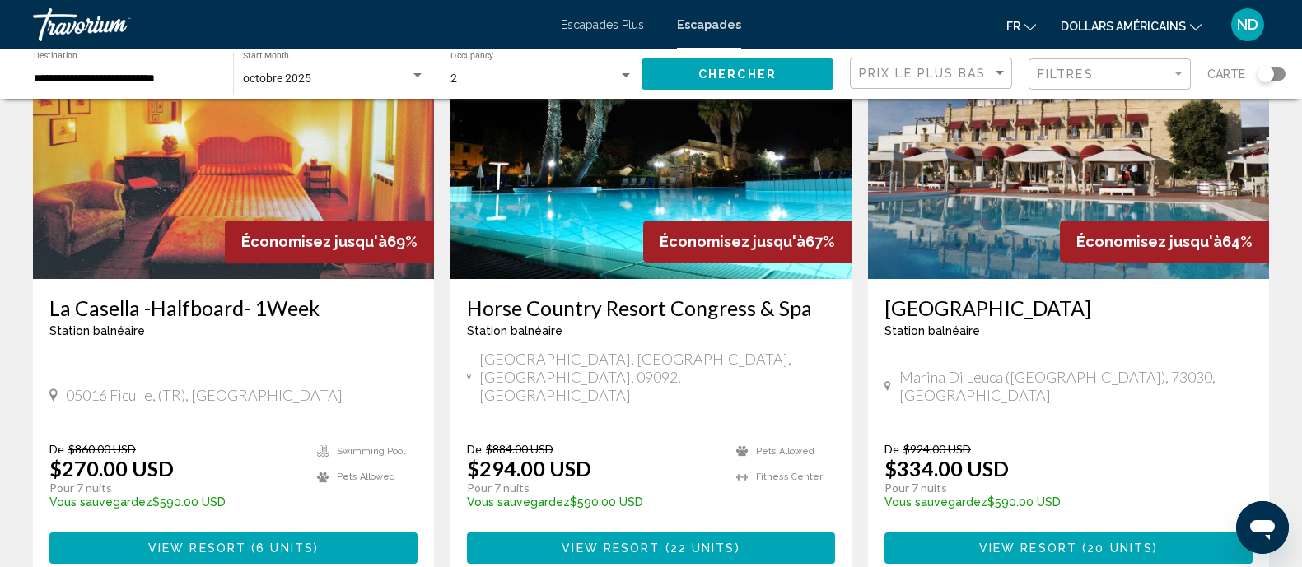
scroll to position [823, 0]
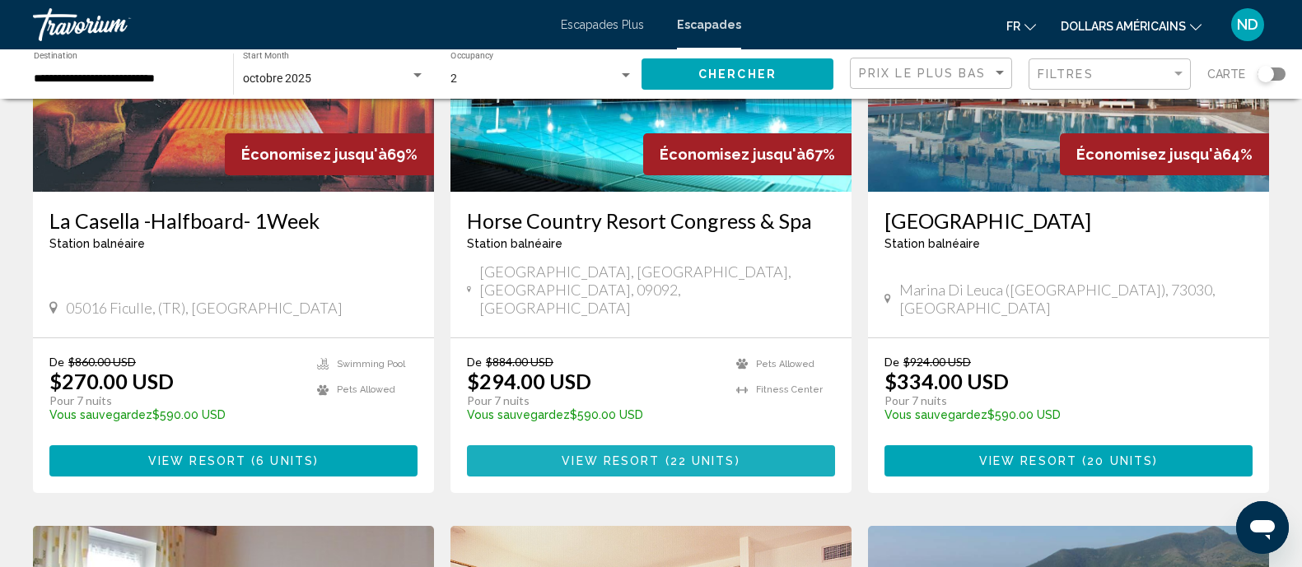
click at [573, 455] on span "View Resort" at bounding box center [611, 461] width 98 height 13
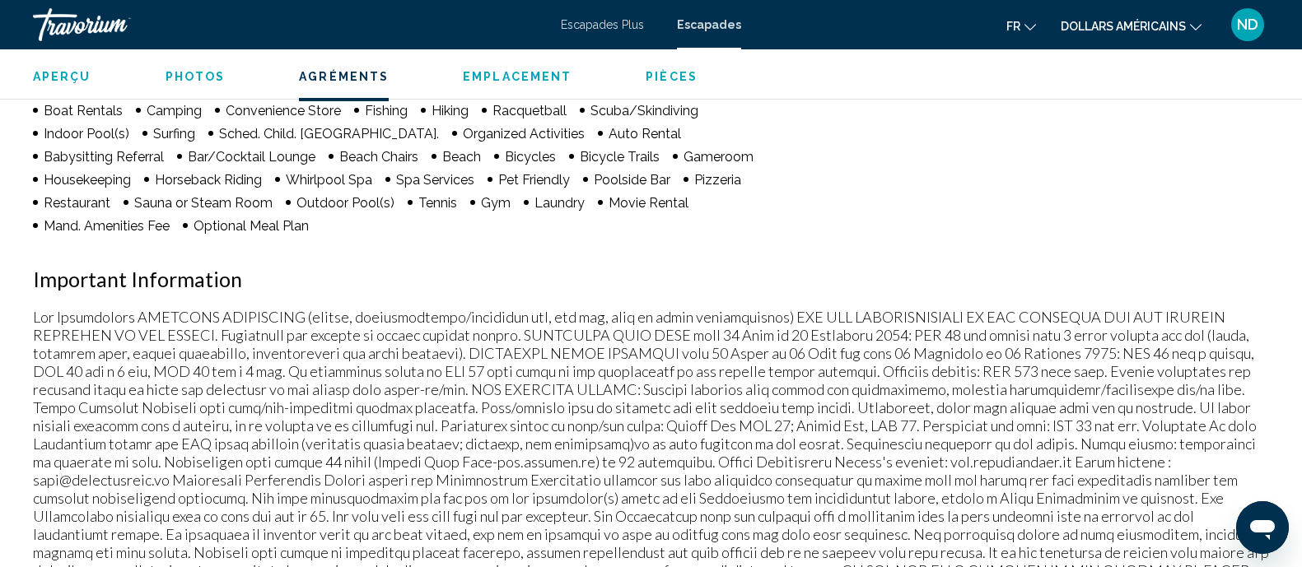
scroll to position [1454, 0]
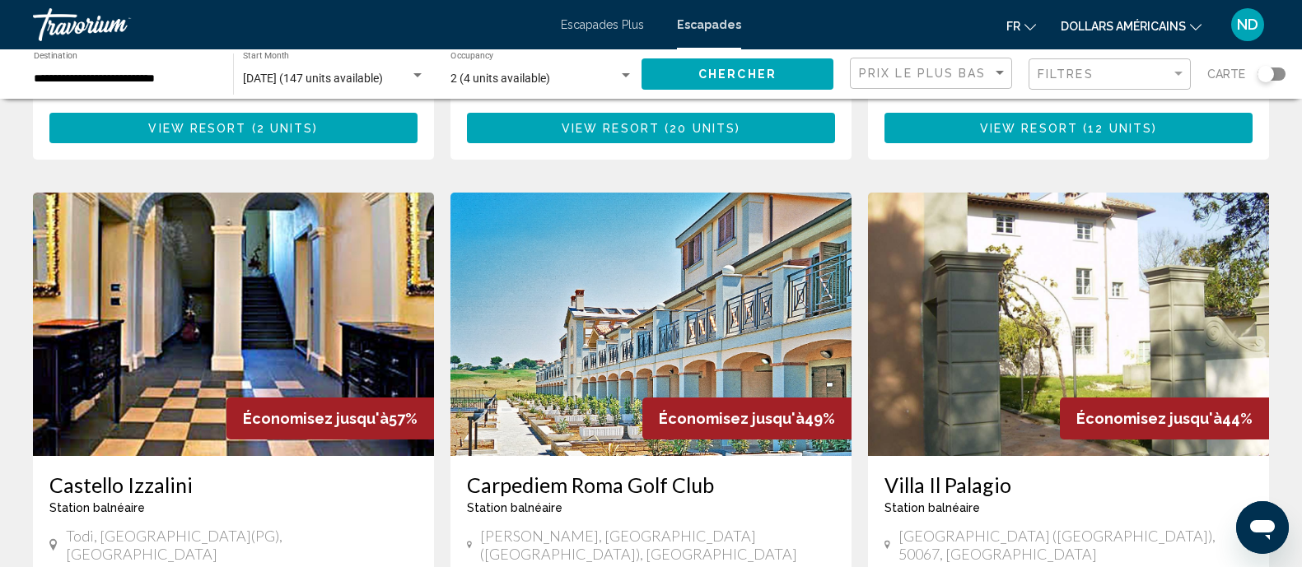
scroll to position [1705, 0]
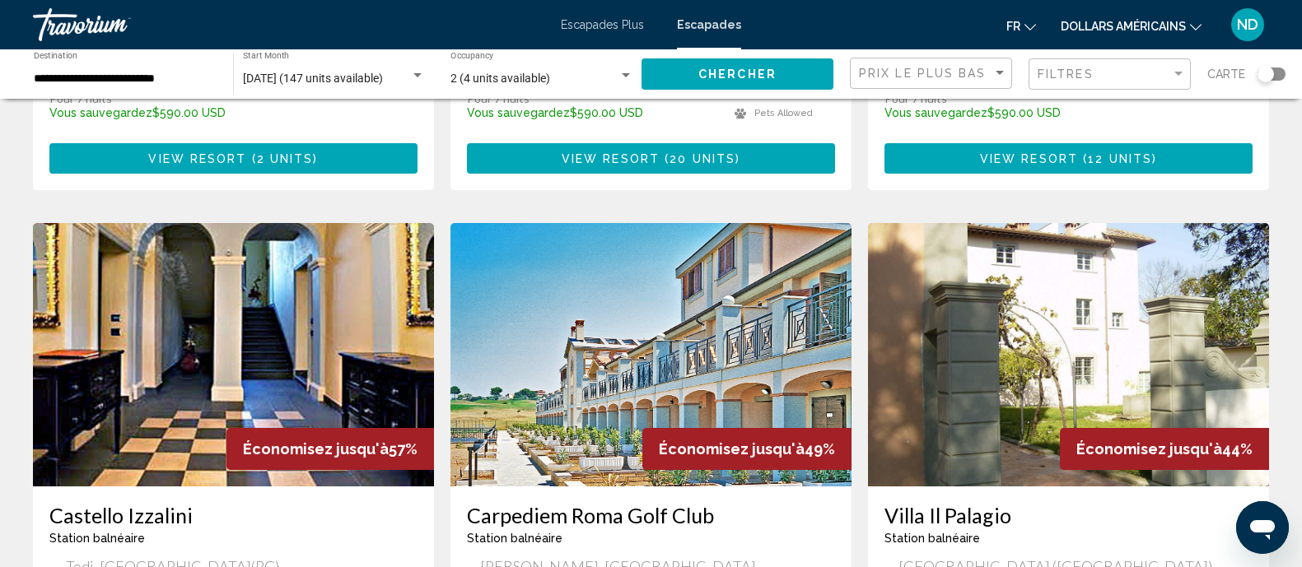
click at [1246, 25] on font "ND" at bounding box center [1247, 24] width 21 height 17
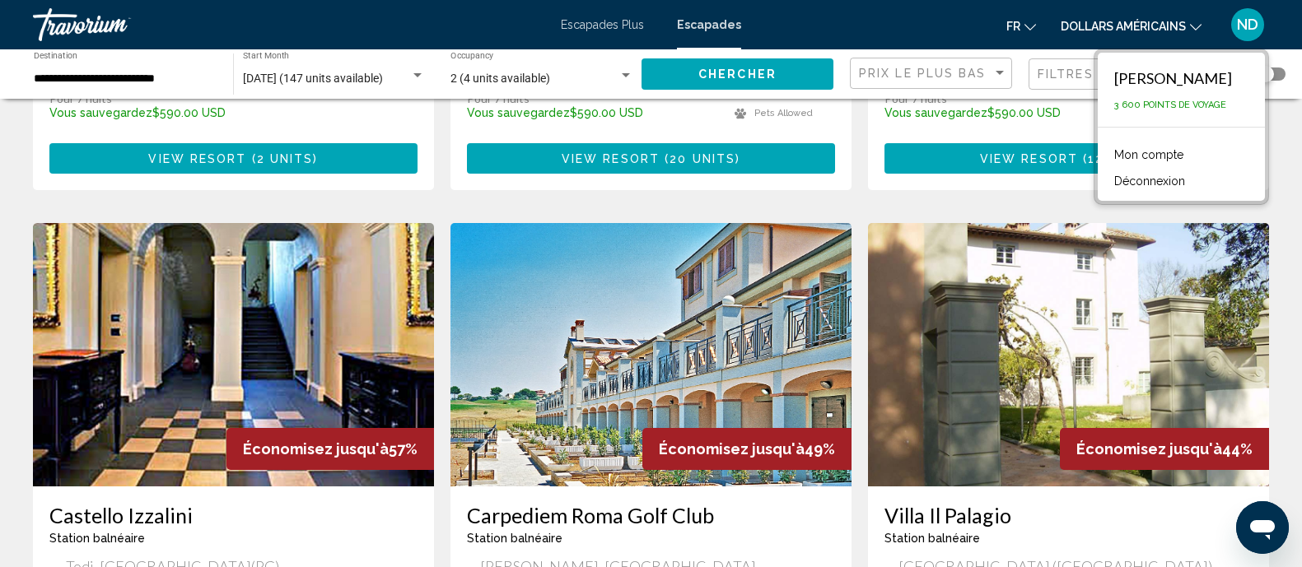
click at [1151, 185] on font "Déconnexion" at bounding box center [1149, 181] width 71 height 13
